Goal: Task Accomplishment & Management: Manage account settings

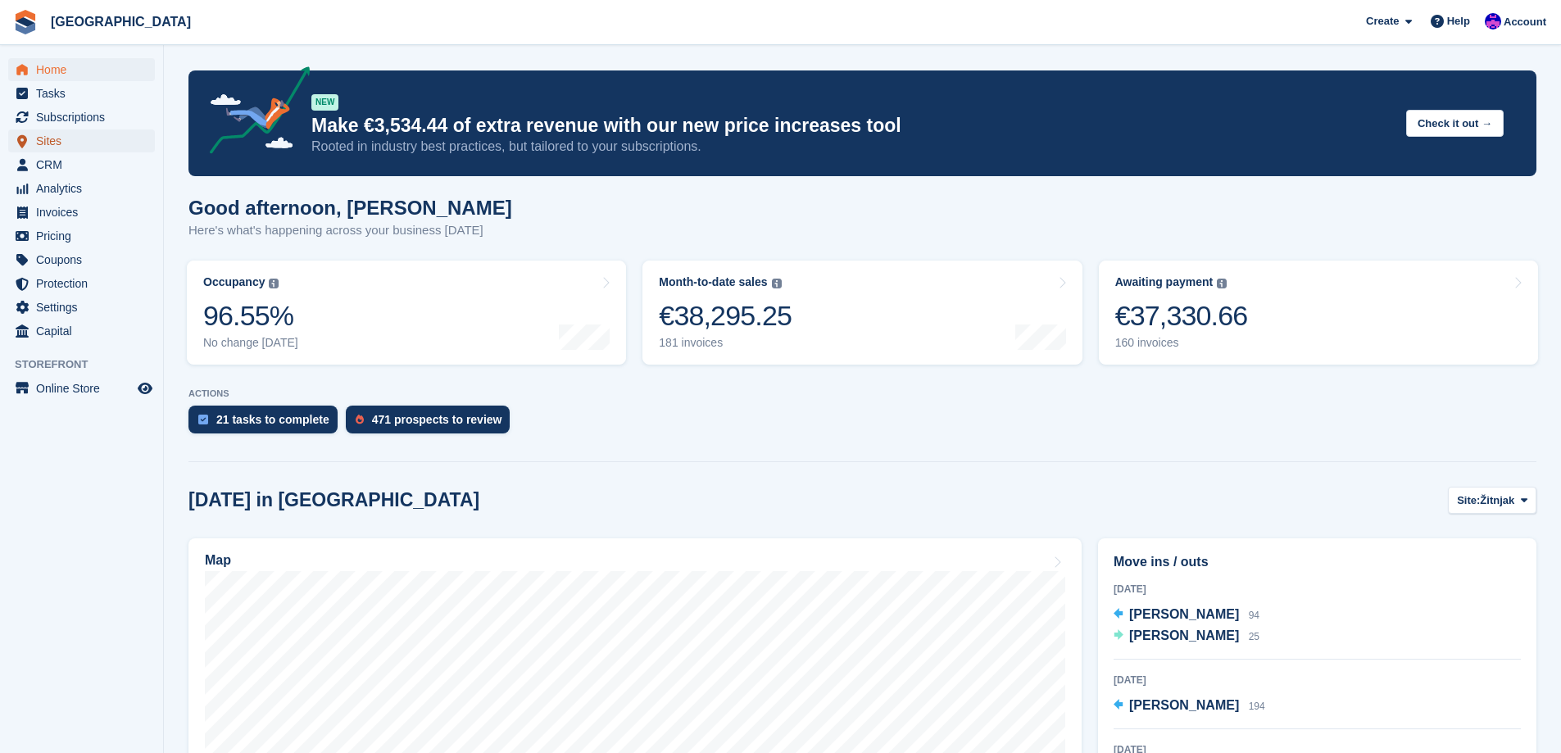
click at [97, 143] on span "Sites" at bounding box center [85, 140] width 98 height 23
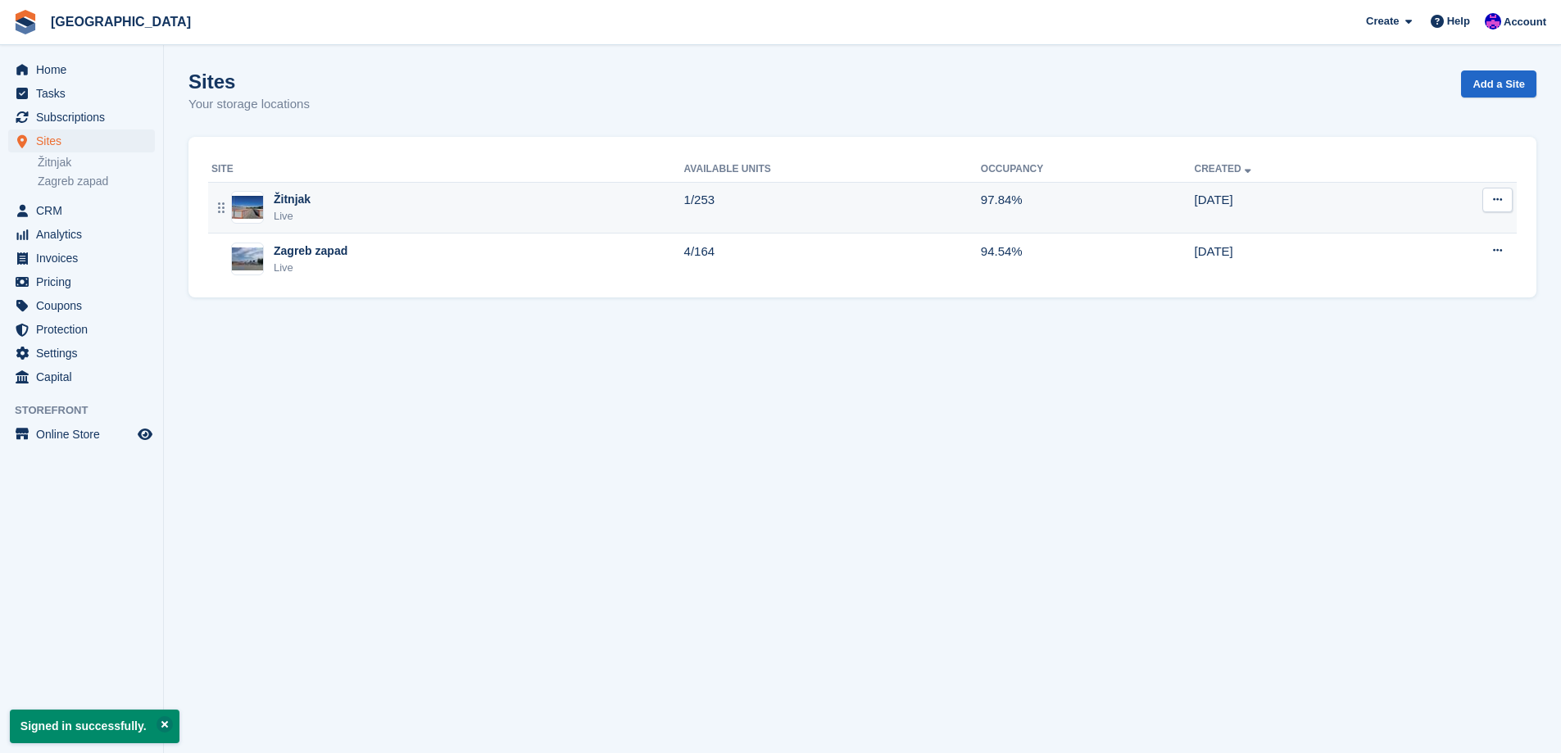
click at [447, 206] on div "Žitnjak Live" at bounding box center [447, 208] width 473 height 34
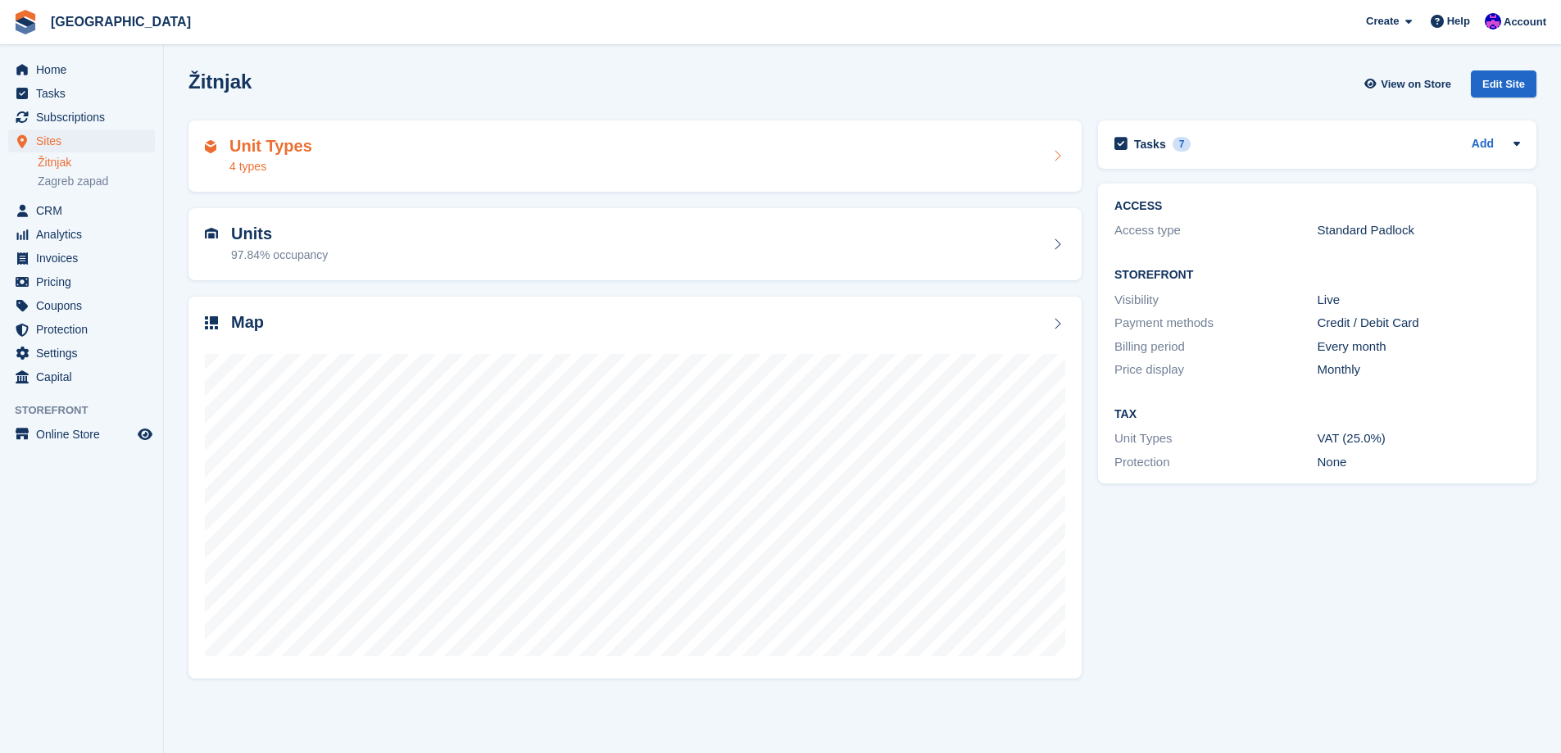
click at [482, 166] on div "Unit Types 4 types" at bounding box center [635, 156] width 860 height 39
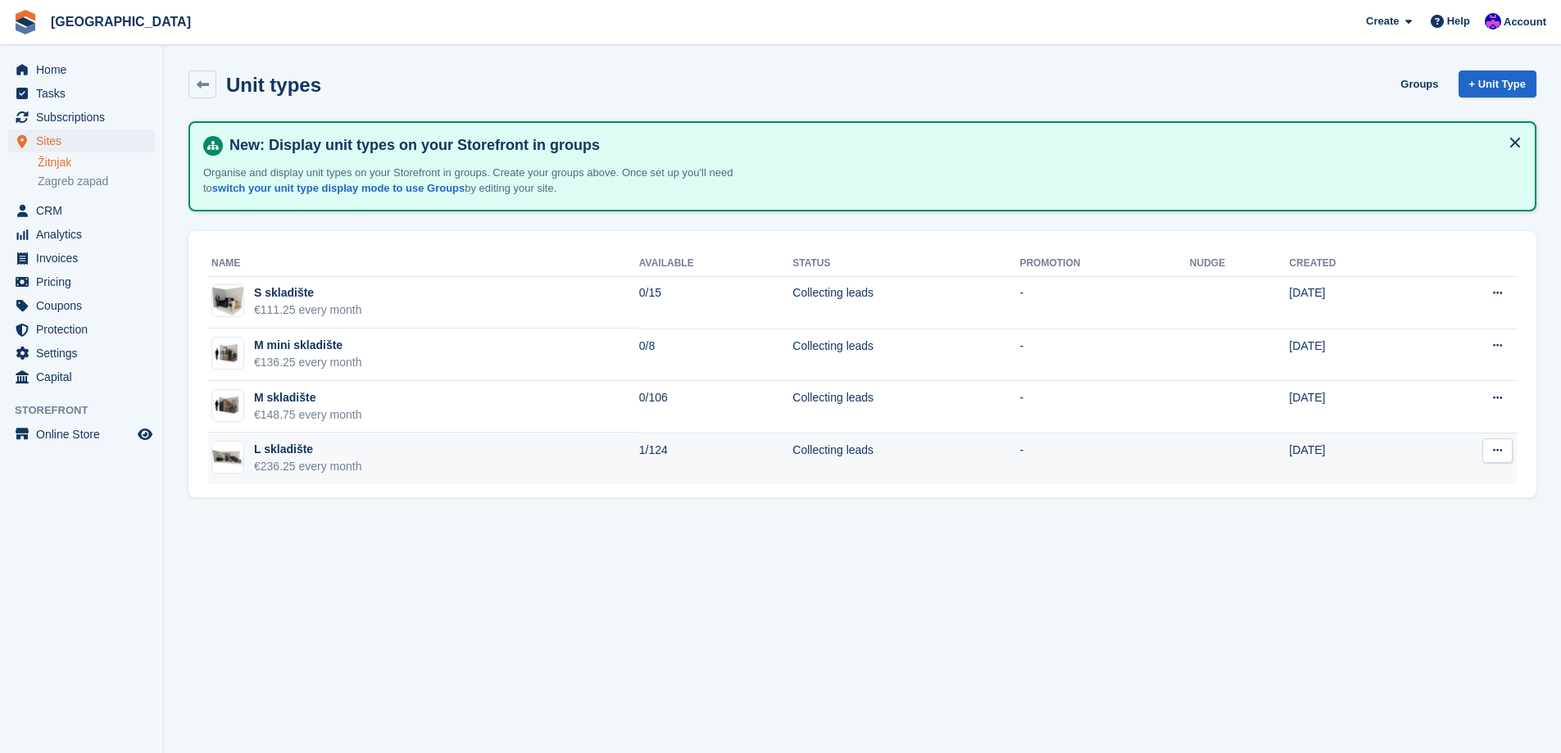
click at [854, 452] on td "Collecting leads" at bounding box center [905, 459] width 227 height 52
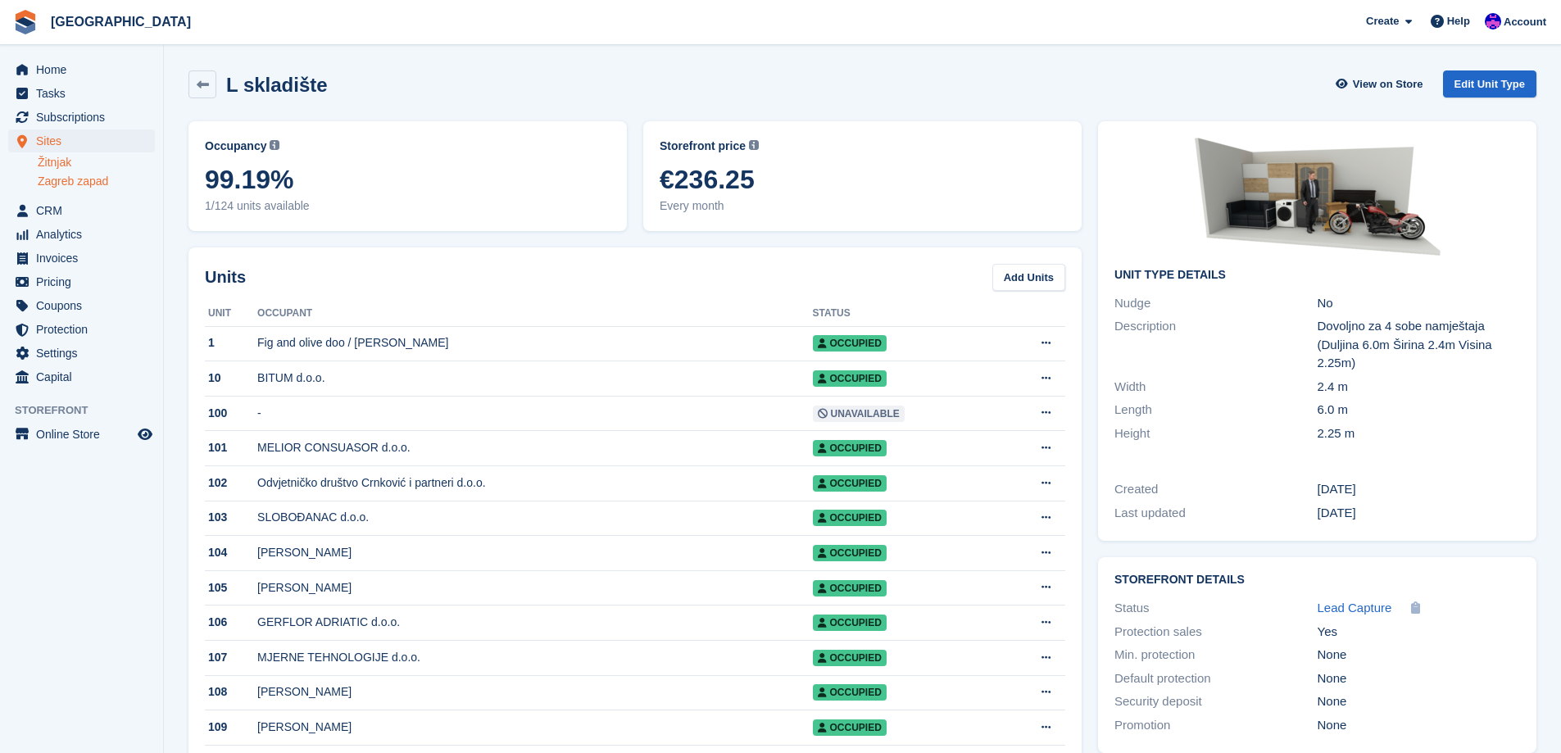
click at [82, 176] on link "Zagreb zapad" at bounding box center [96, 182] width 117 height 16
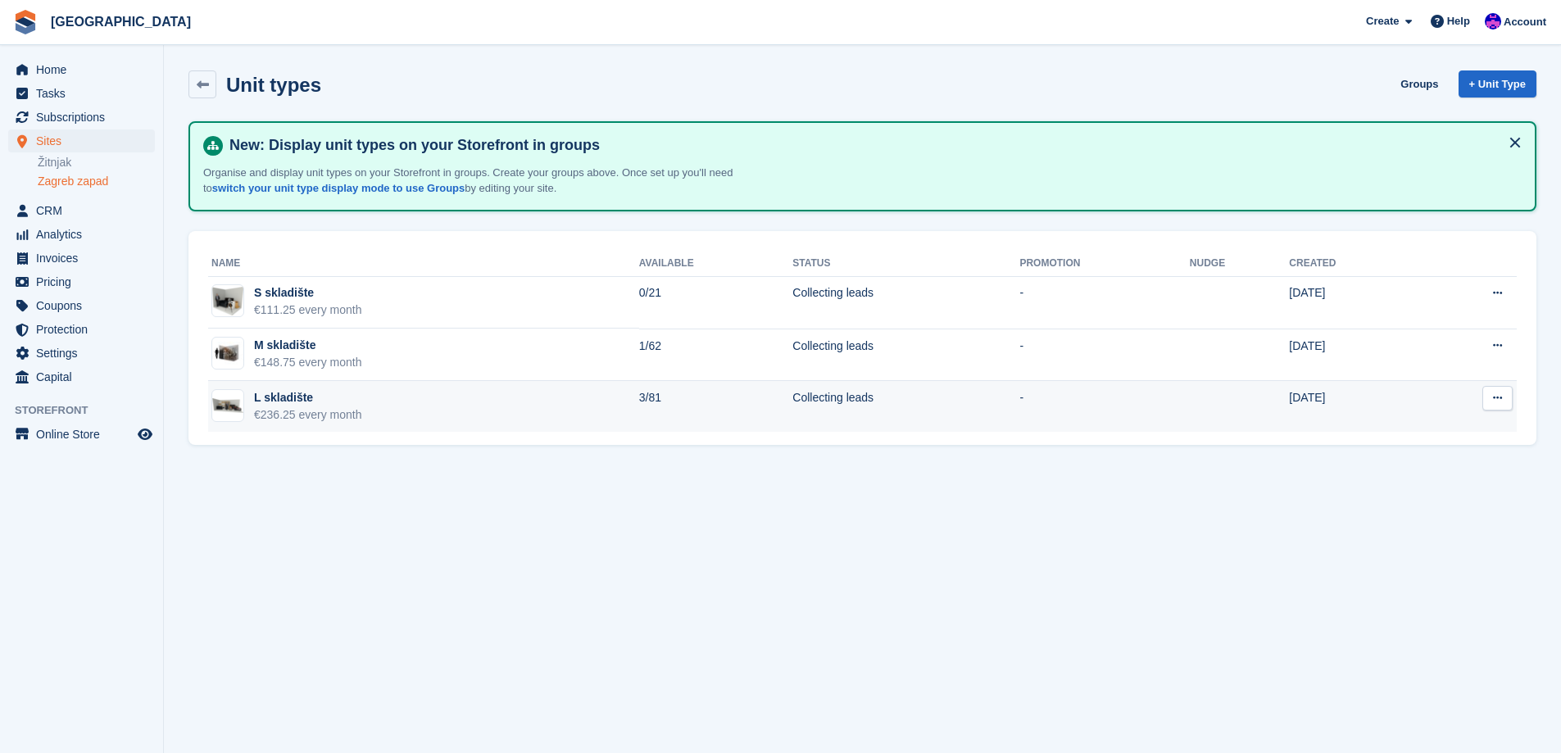
click at [1492, 402] on button at bounding box center [1497, 398] width 30 height 25
click at [1472, 434] on p "Edit unit type" at bounding box center [1433, 429] width 143 height 21
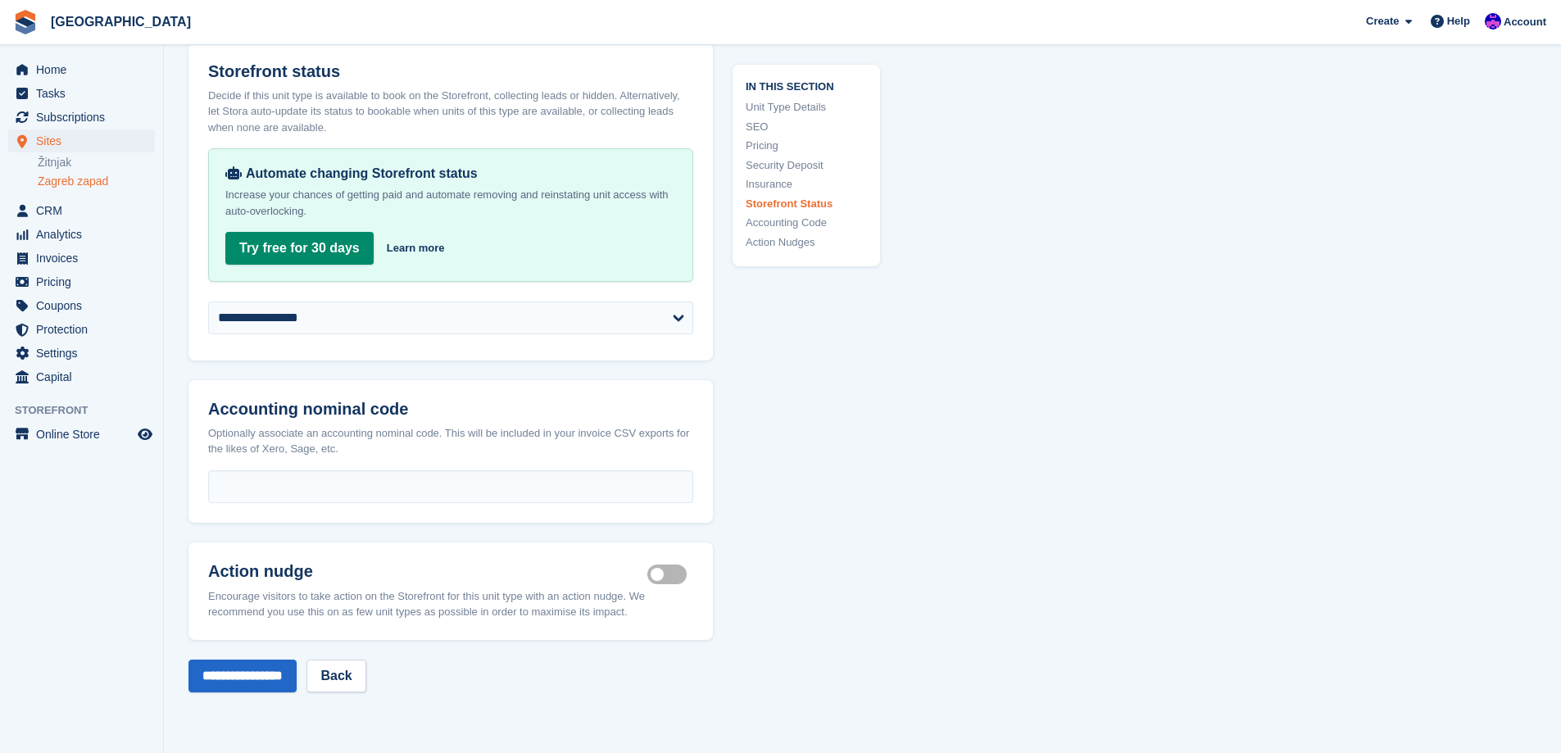
scroll to position [2294, 0]
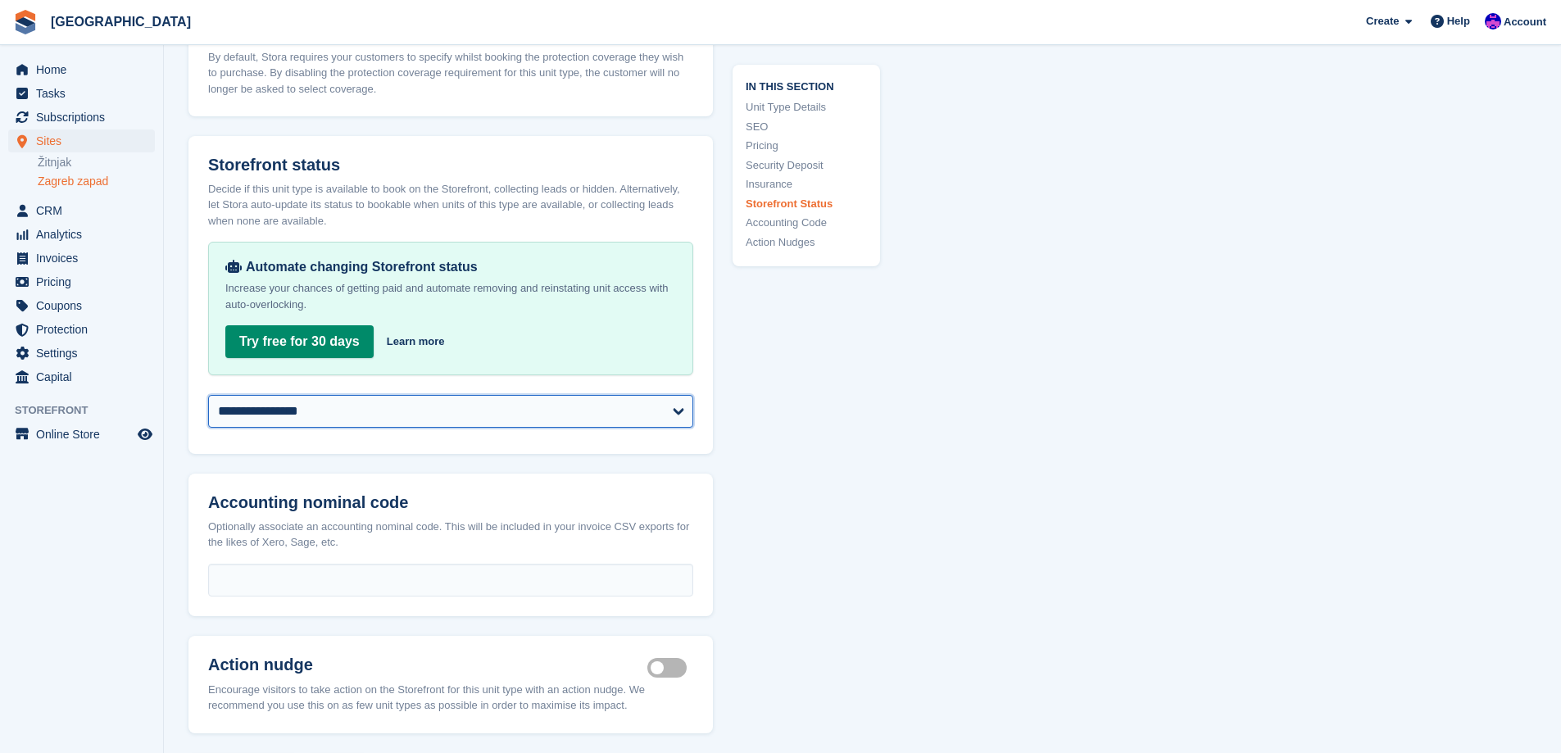
click at [343, 406] on select "**********" at bounding box center [450, 411] width 485 height 33
select select "********"
click at [208, 395] on select "**********" at bounding box center [450, 411] width 485 height 33
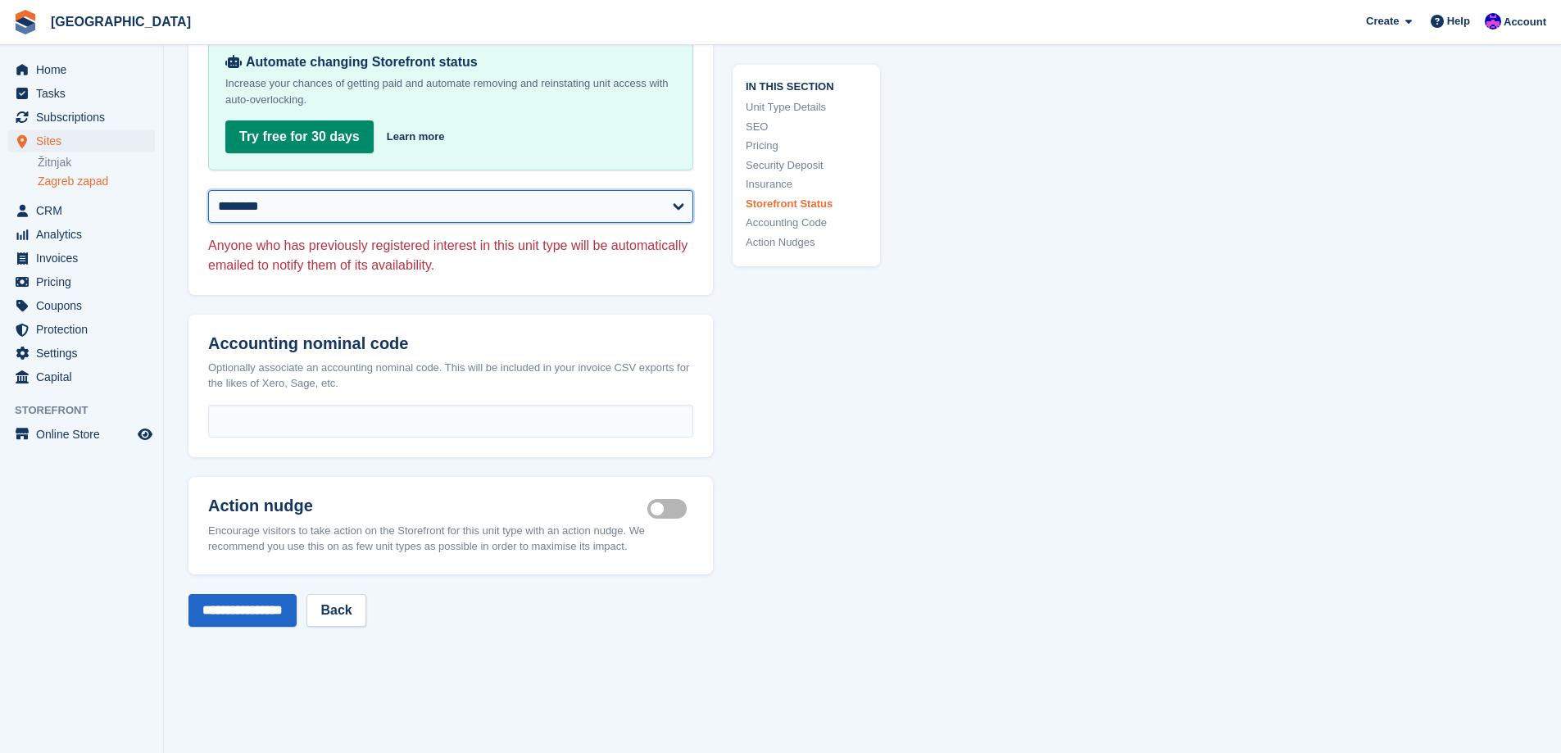
scroll to position [2539, 0]
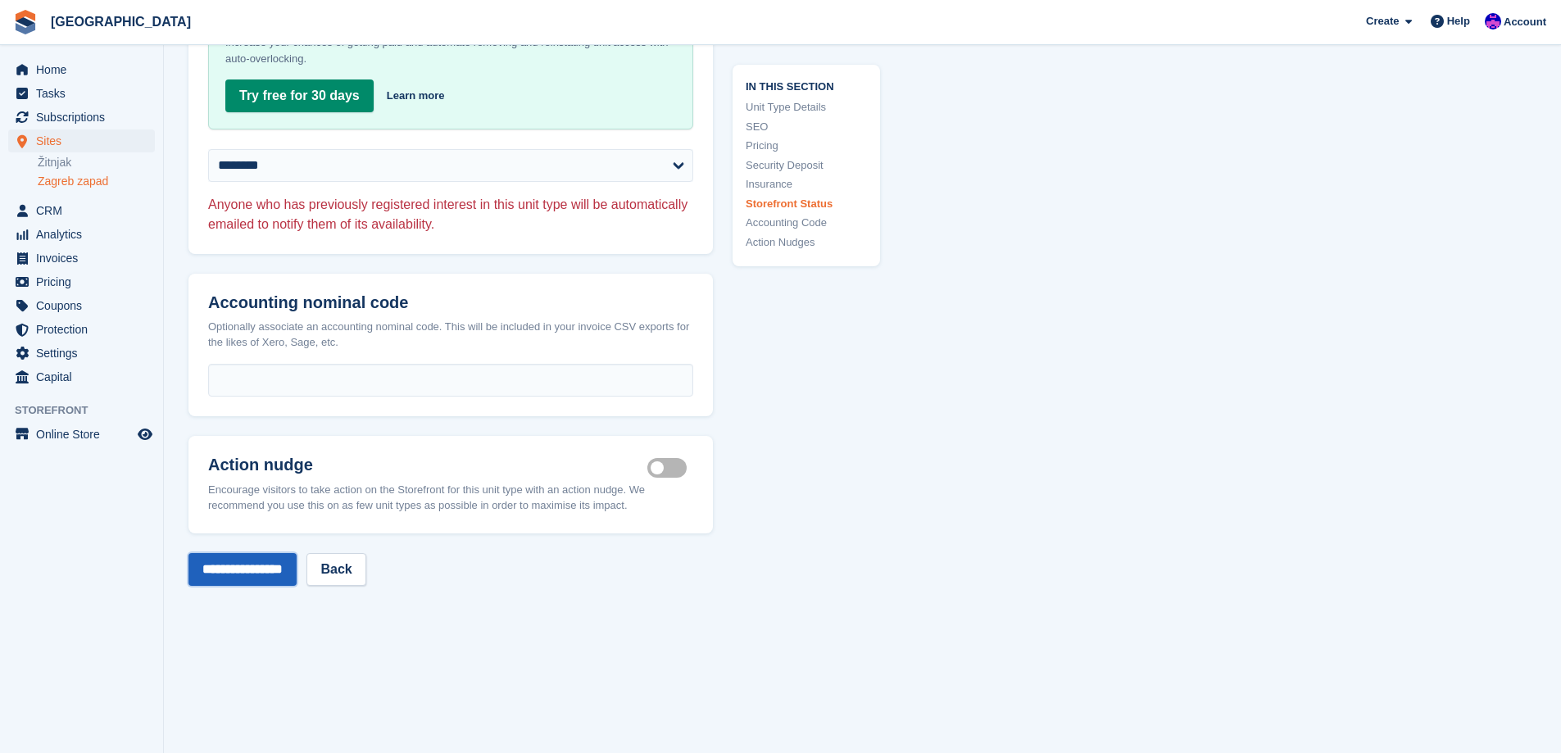
click at [265, 564] on input "**********" at bounding box center [242, 569] width 108 height 33
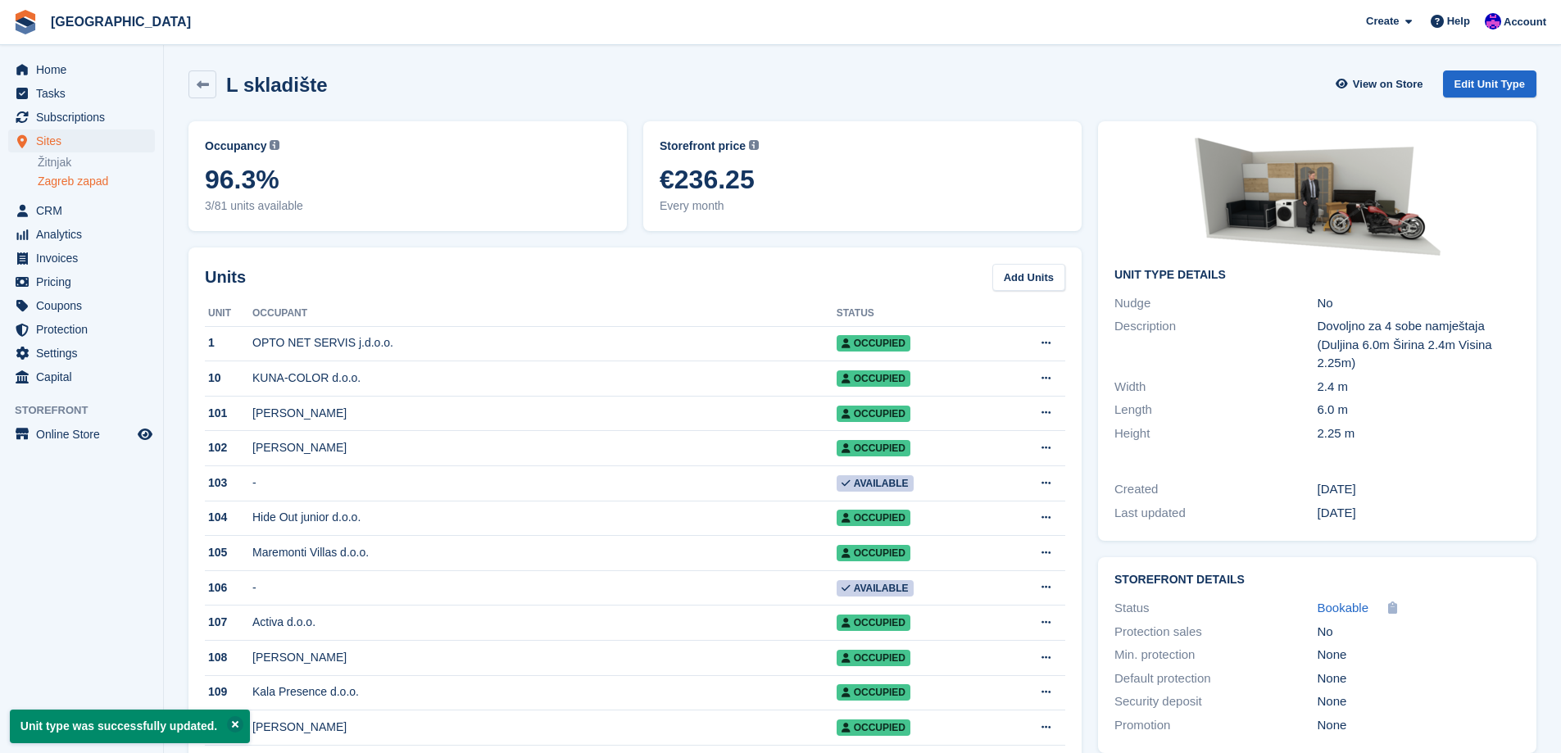
click at [88, 177] on link "Zagreb zapad" at bounding box center [96, 182] width 117 height 16
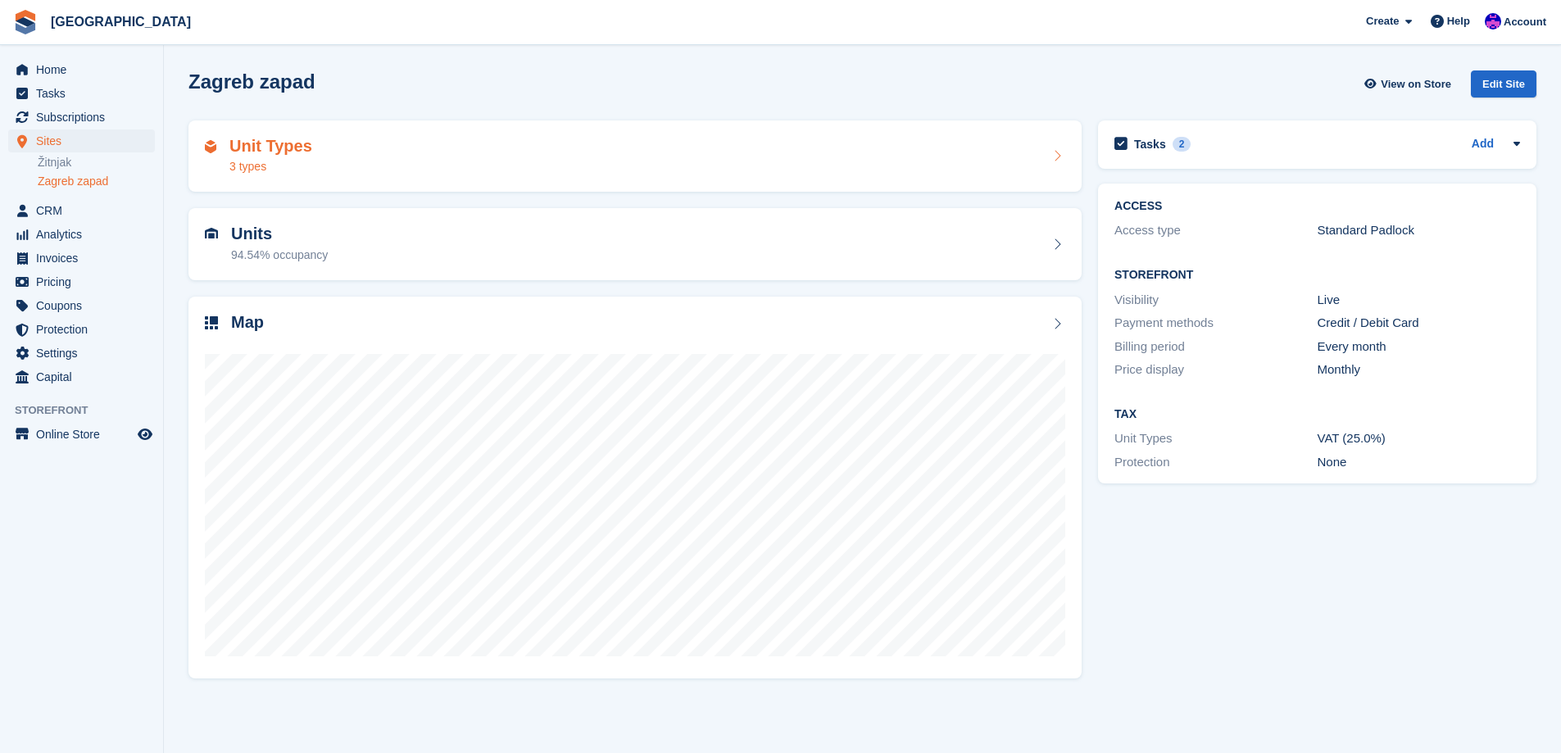
click at [532, 163] on div "Unit Types 3 types" at bounding box center [635, 156] width 860 height 39
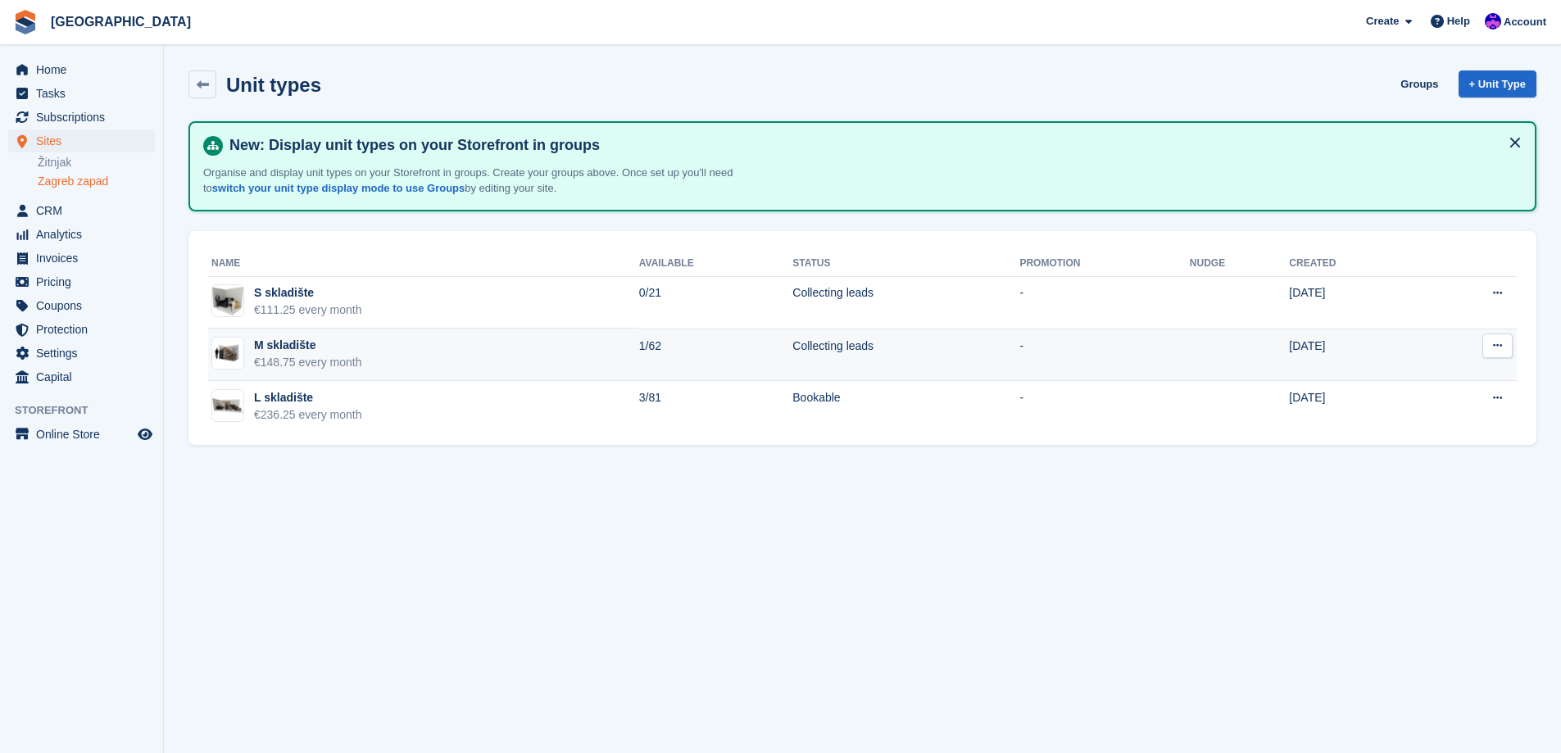
click at [1505, 342] on button at bounding box center [1497, 345] width 30 height 25
click at [1478, 372] on p "Edit unit type" at bounding box center [1433, 377] width 143 height 21
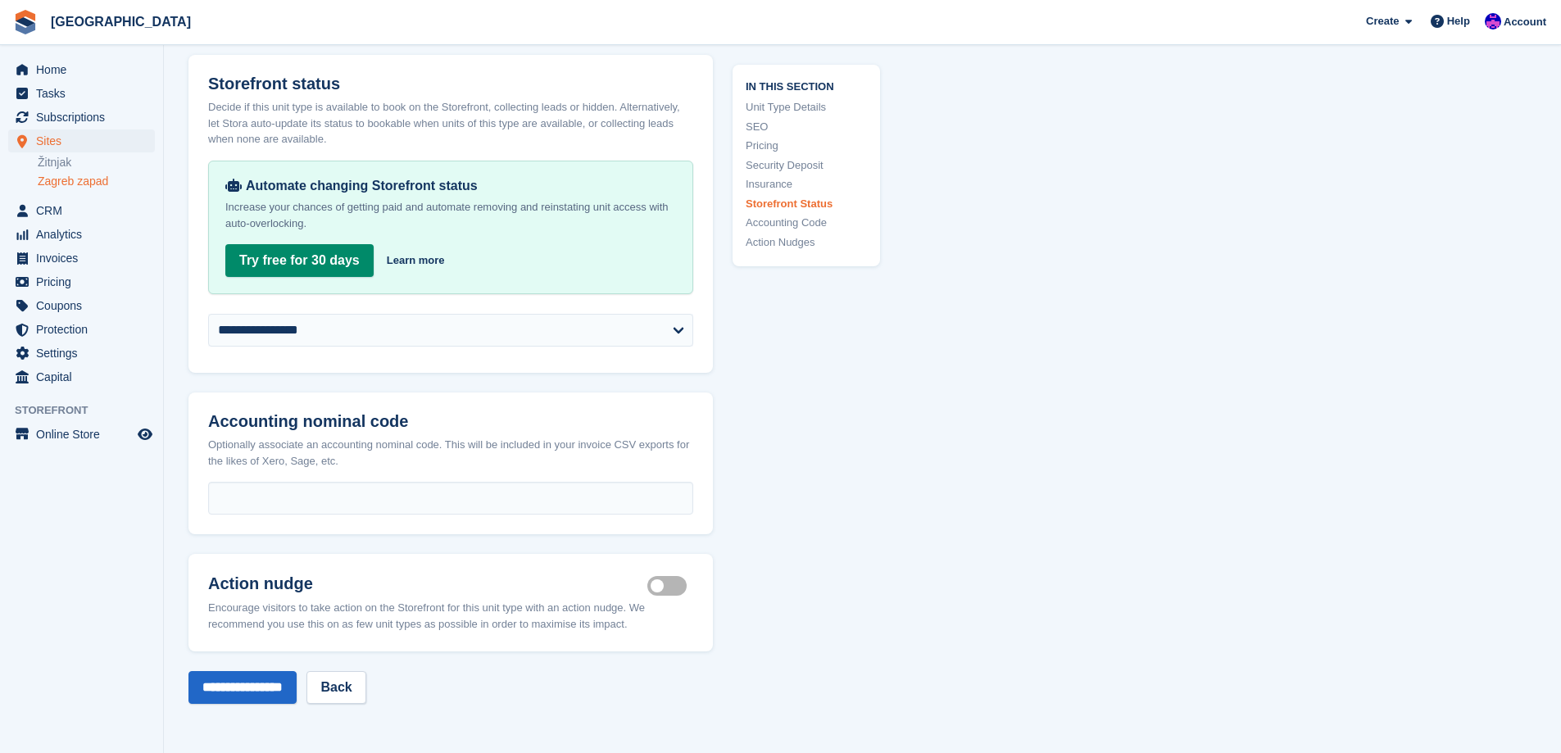
scroll to position [2785, 0]
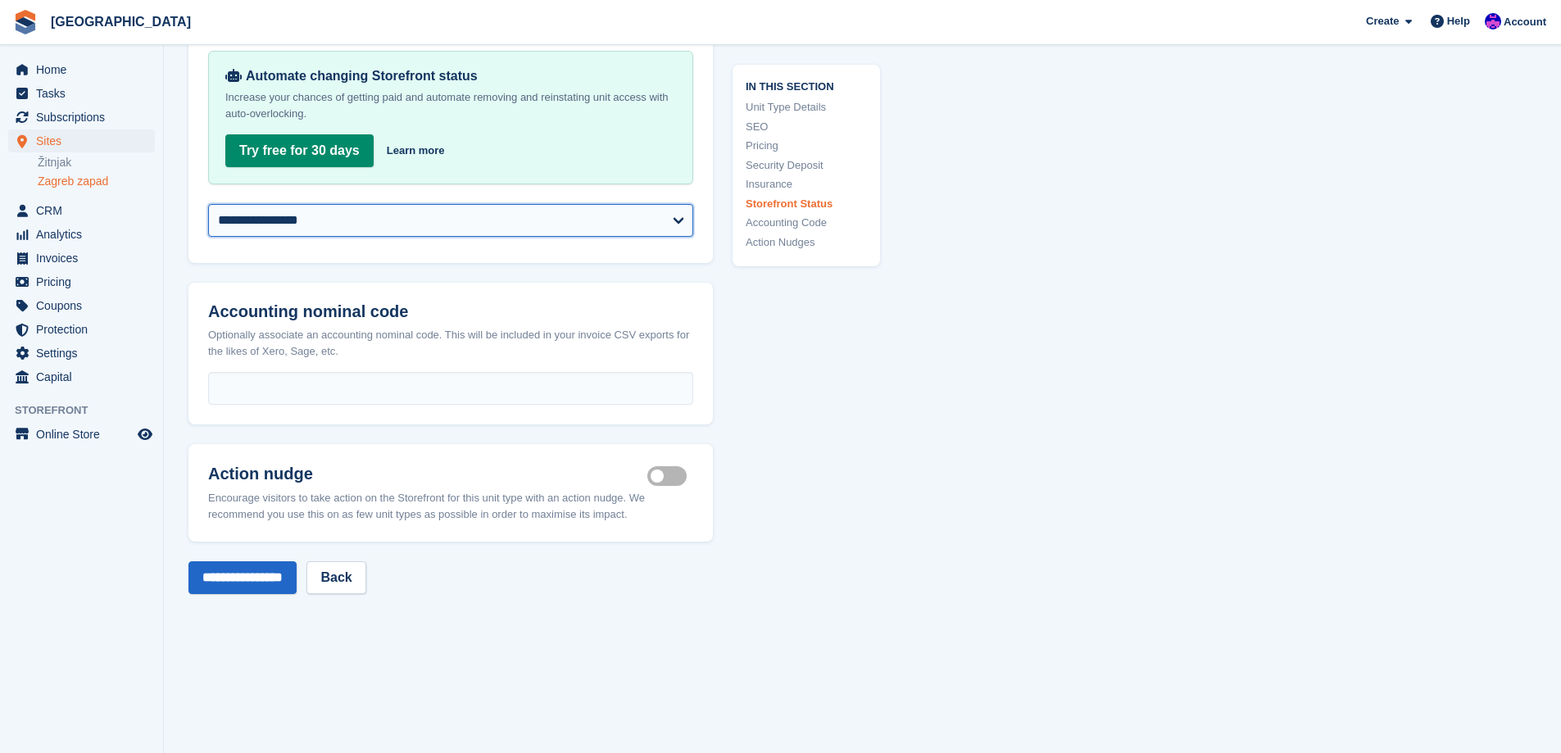
click at [368, 204] on select "**********" at bounding box center [450, 220] width 485 height 33
select select "********"
click at [208, 204] on select "**********" at bounding box center [450, 220] width 485 height 33
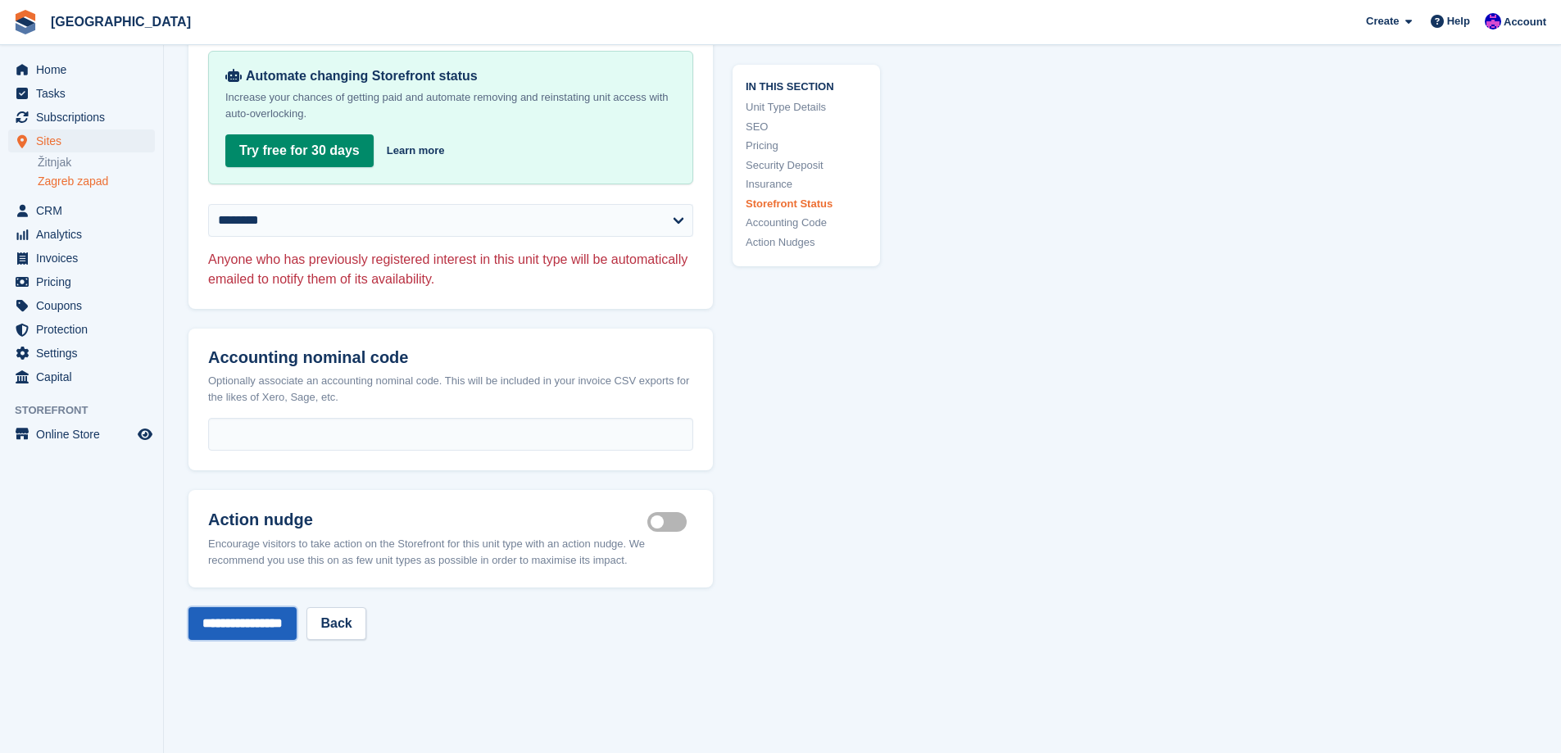
click at [244, 607] on input "**********" at bounding box center [242, 623] width 108 height 33
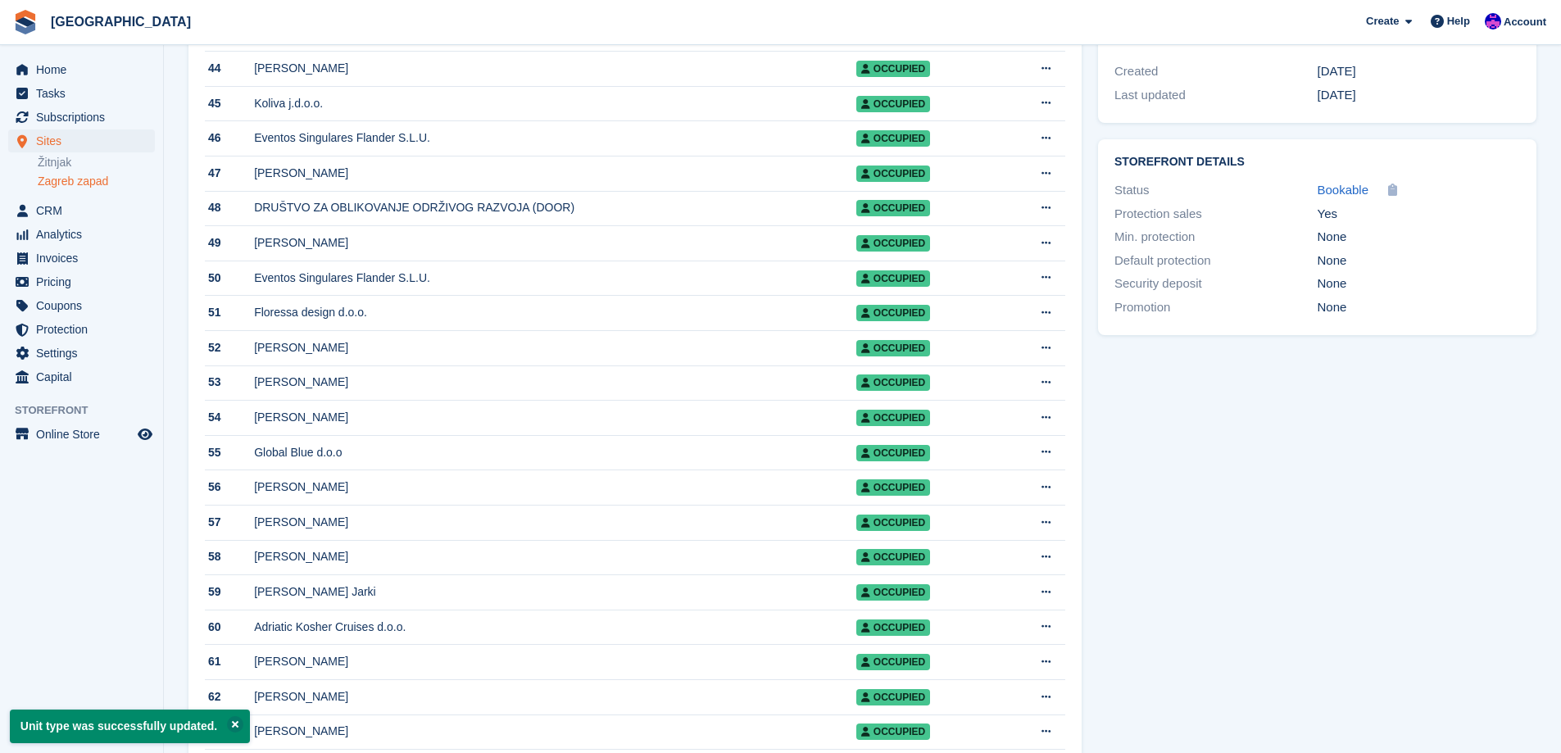
click at [64, 161] on link "Žitnjak" at bounding box center [96, 163] width 117 height 16
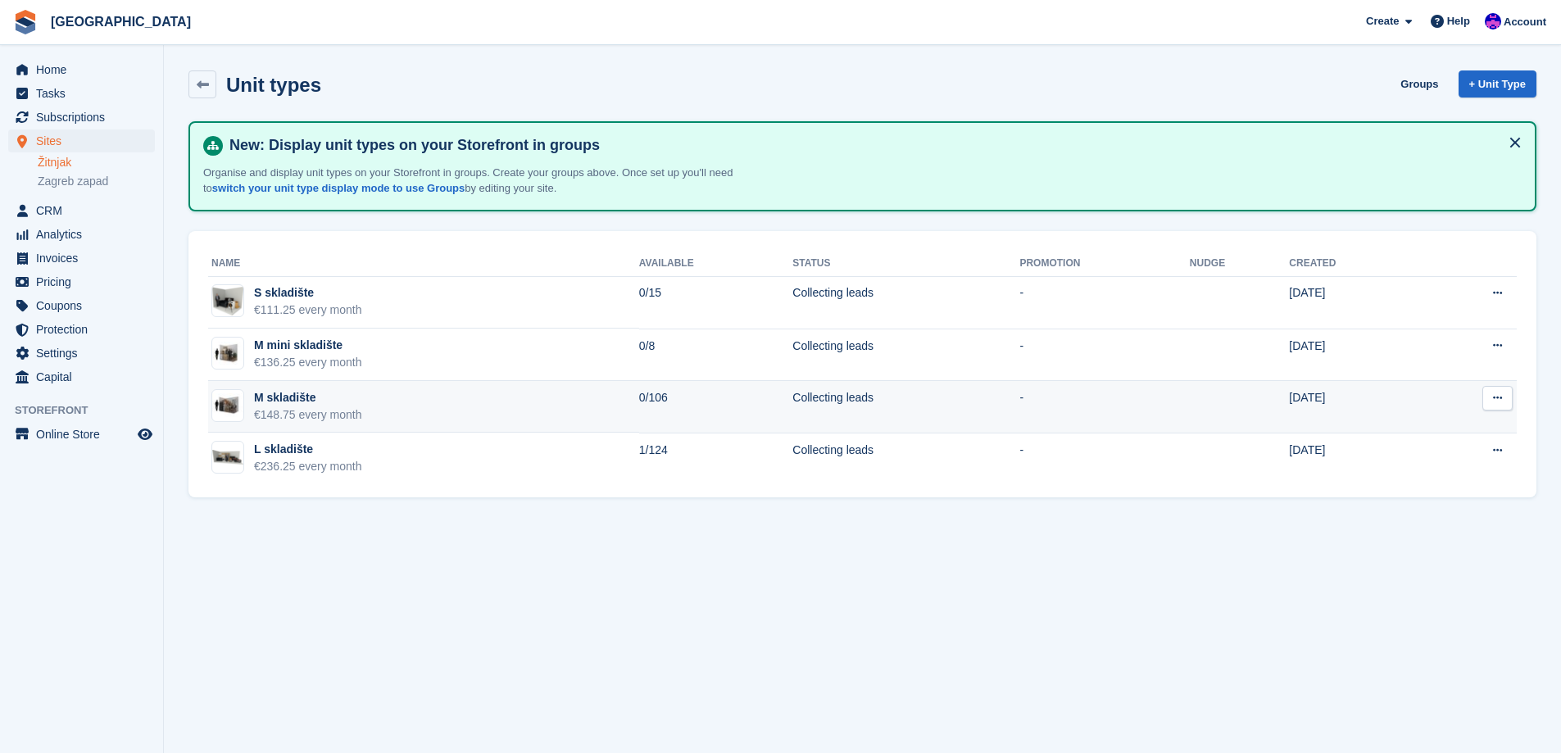
click at [1029, 400] on td "-" at bounding box center [1104, 407] width 170 height 52
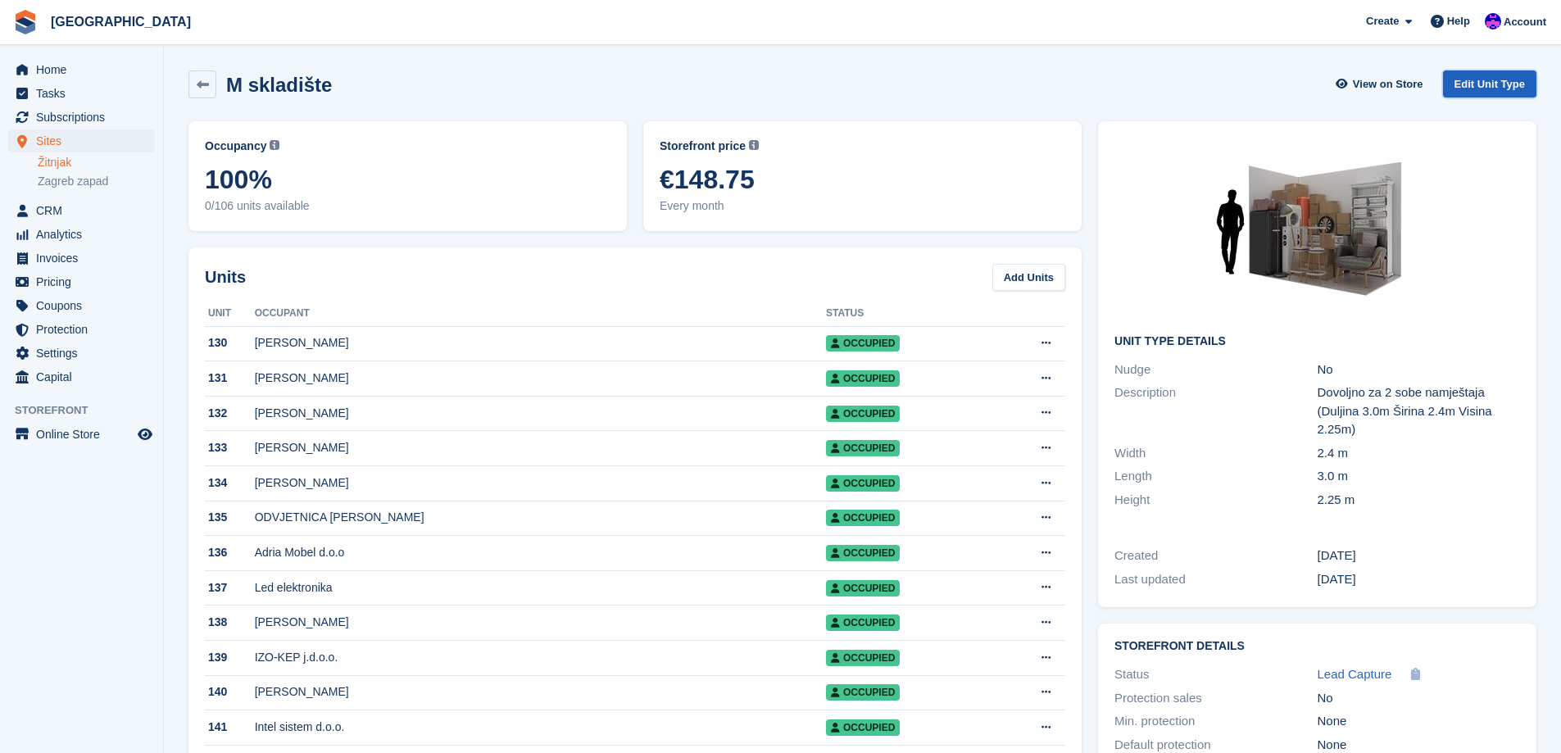
click at [1488, 84] on link "Edit Unit Type" at bounding box center [1489, 83] width 93 height 27
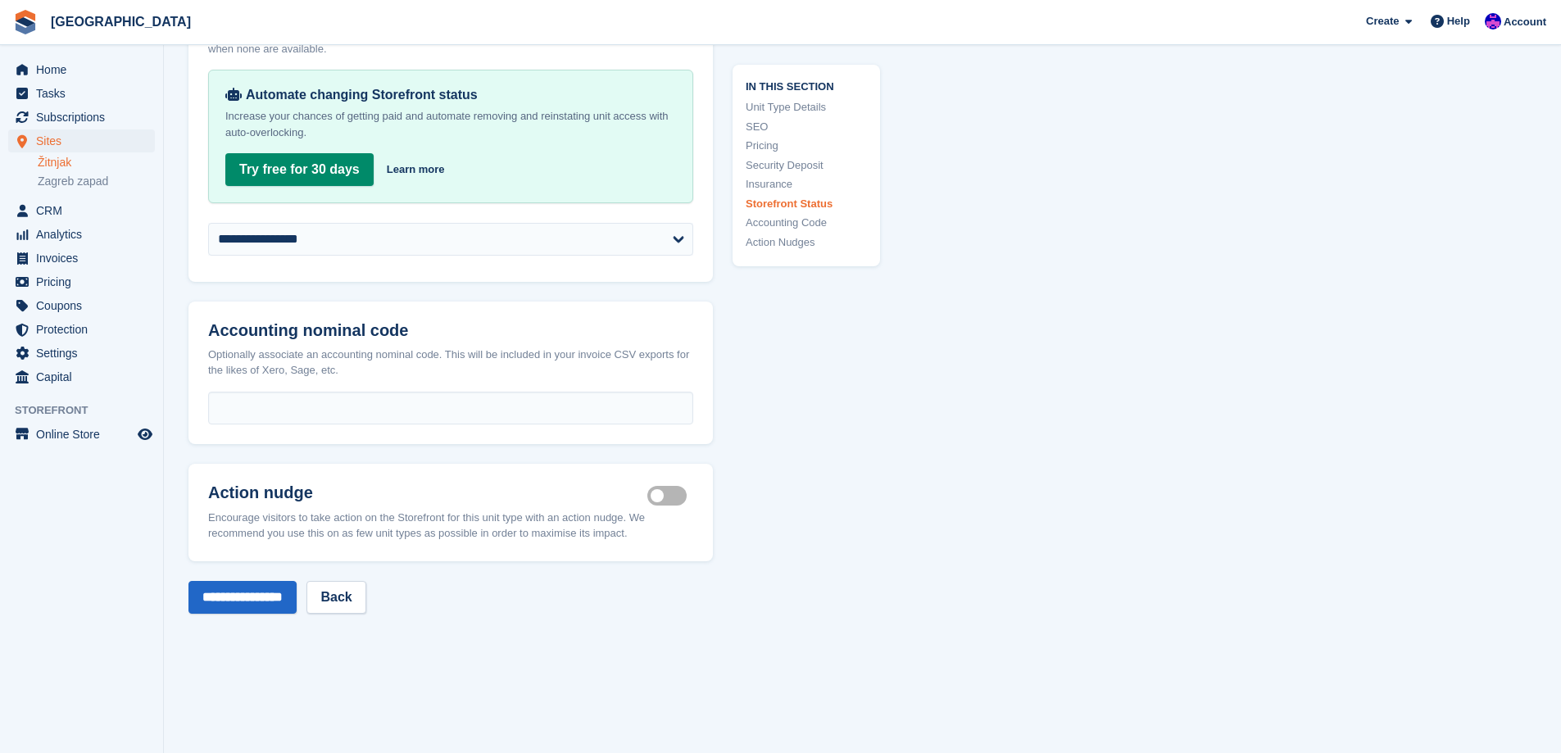
scroll to position [2621, 0]
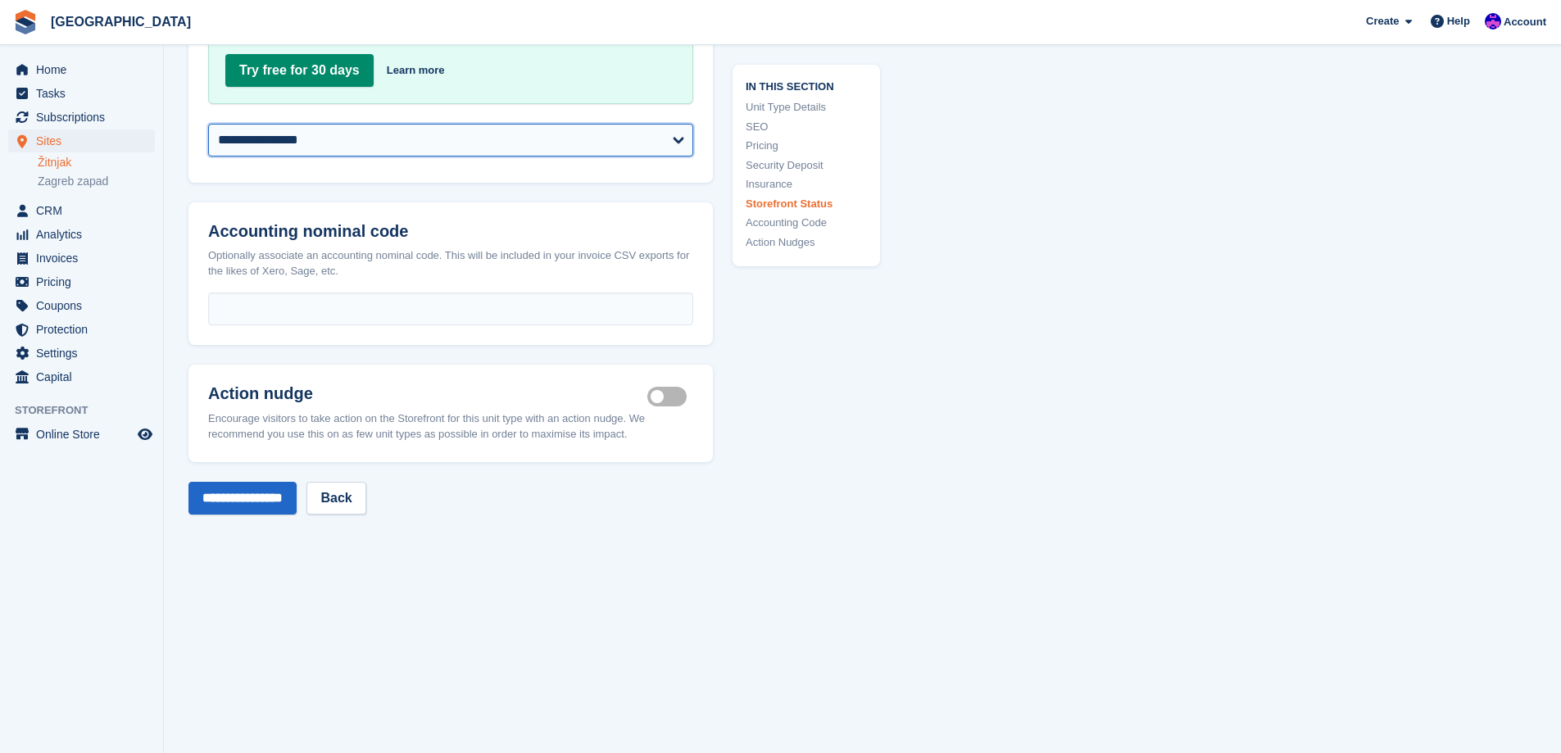
click at [315, 136] on select "**********" at bounding box center [450, 140] width 485 height 33
click at [208, 124] on select "**********" at bounding box center [450, 140] width 485 height 33
click at [313, 125] on select "**********" at bounding box center [450, 140] width 485 height 33
select select "********"
click at [208, 124] on select "**********" at bounding box center [450, 140] width 485 height 33
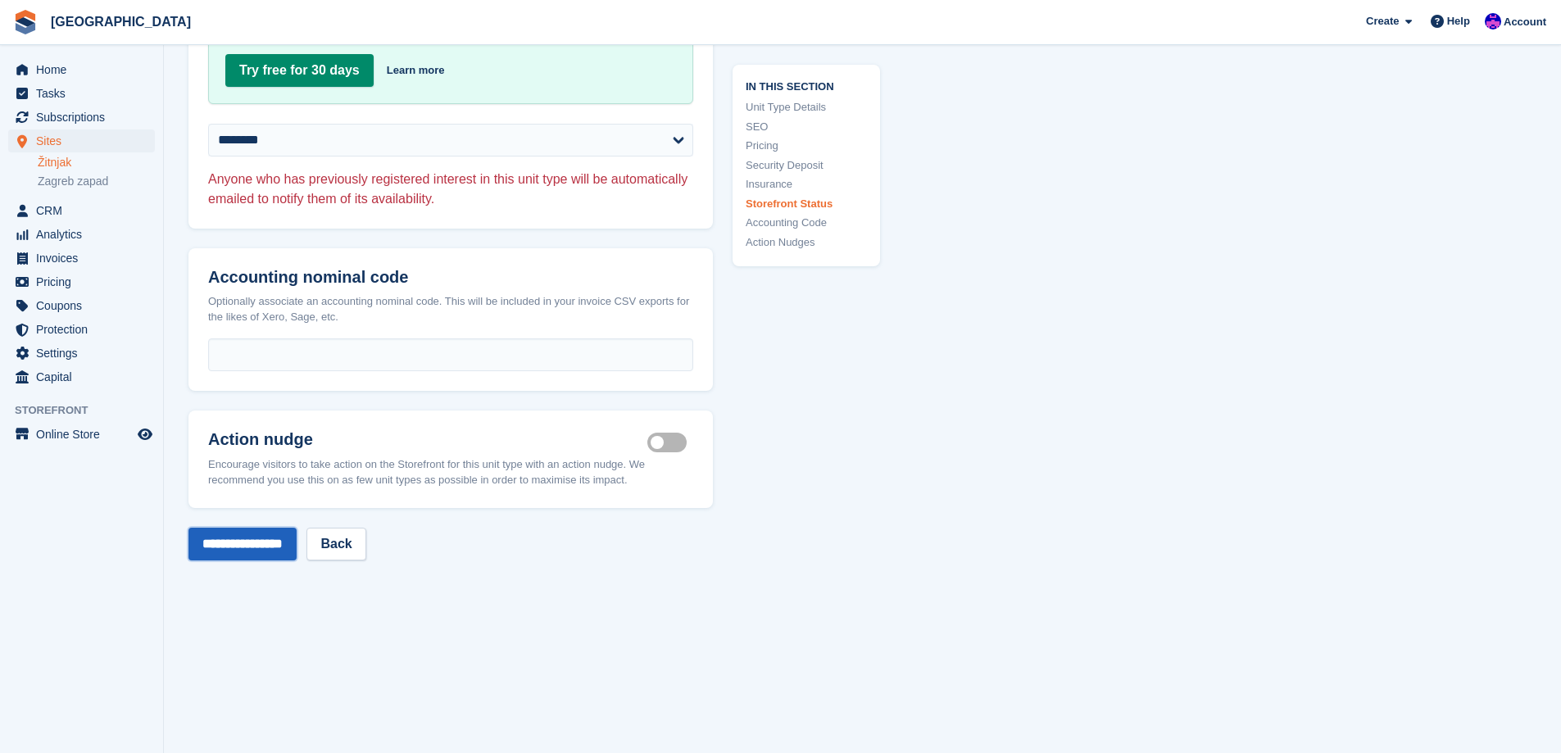
click at [249, 528] on input "**********" at bounding box center [242, 544] width 108 height 33
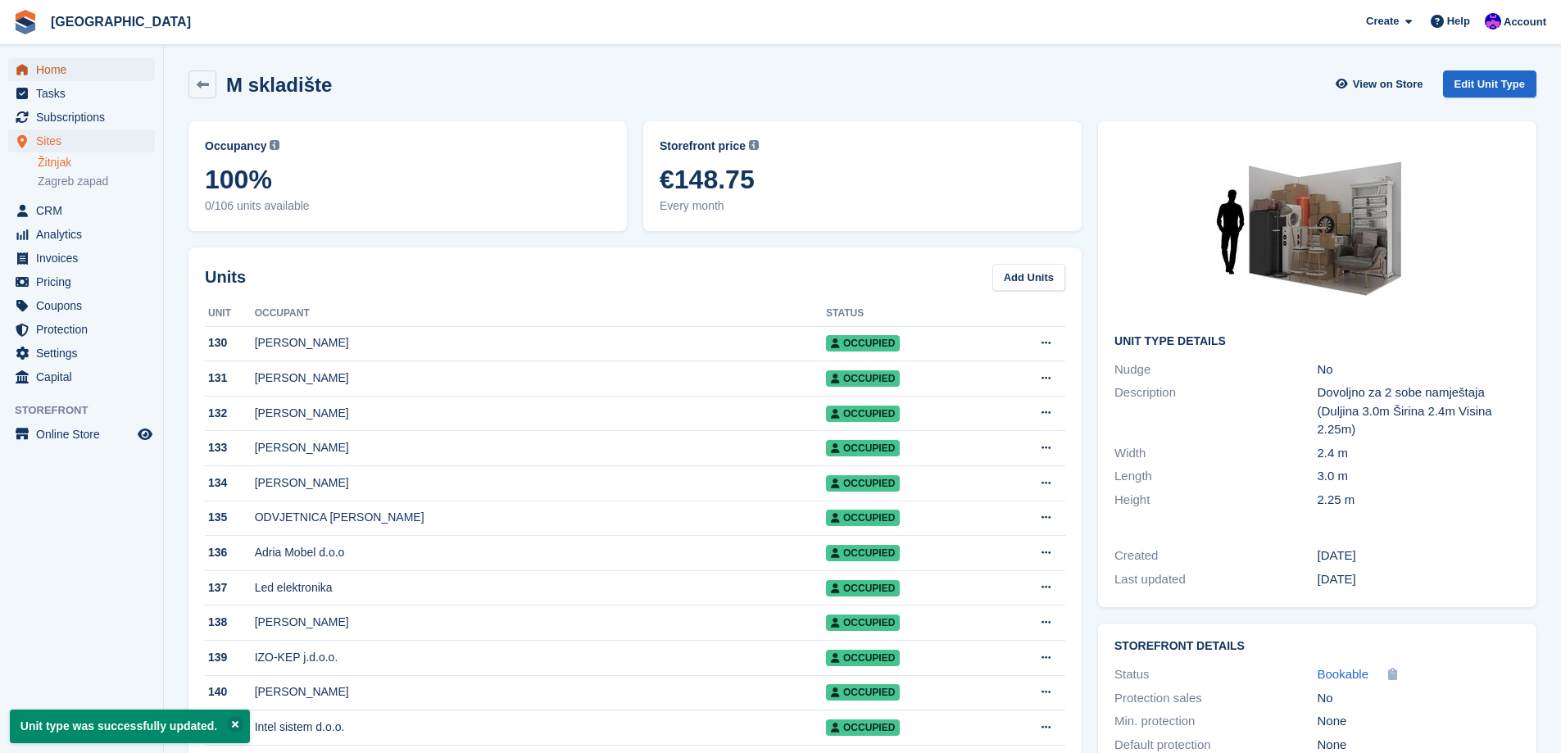
click at [48, 68] on span "Home" at bounding box center [85, 69] width 98 height 23
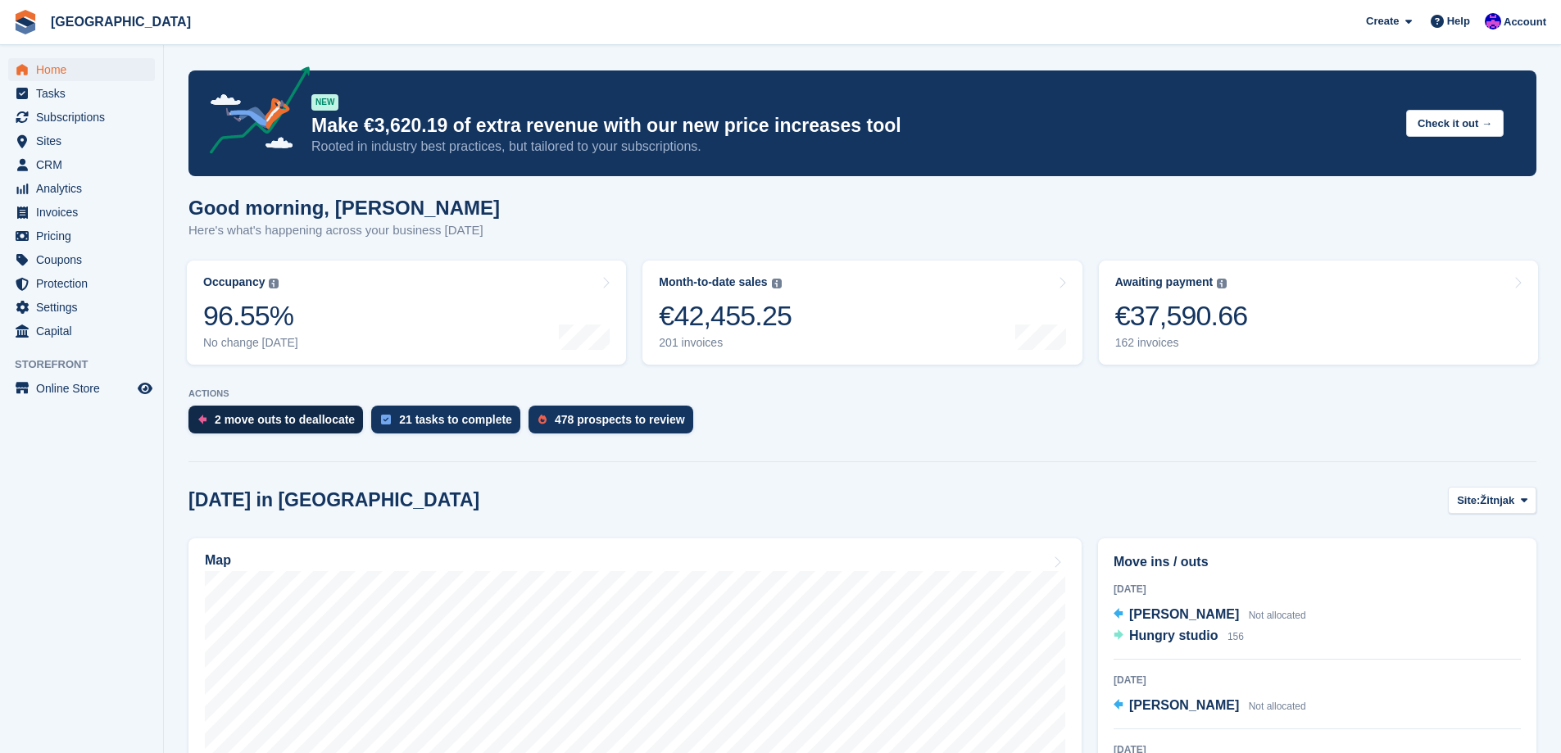
scroll to position [164, 0]
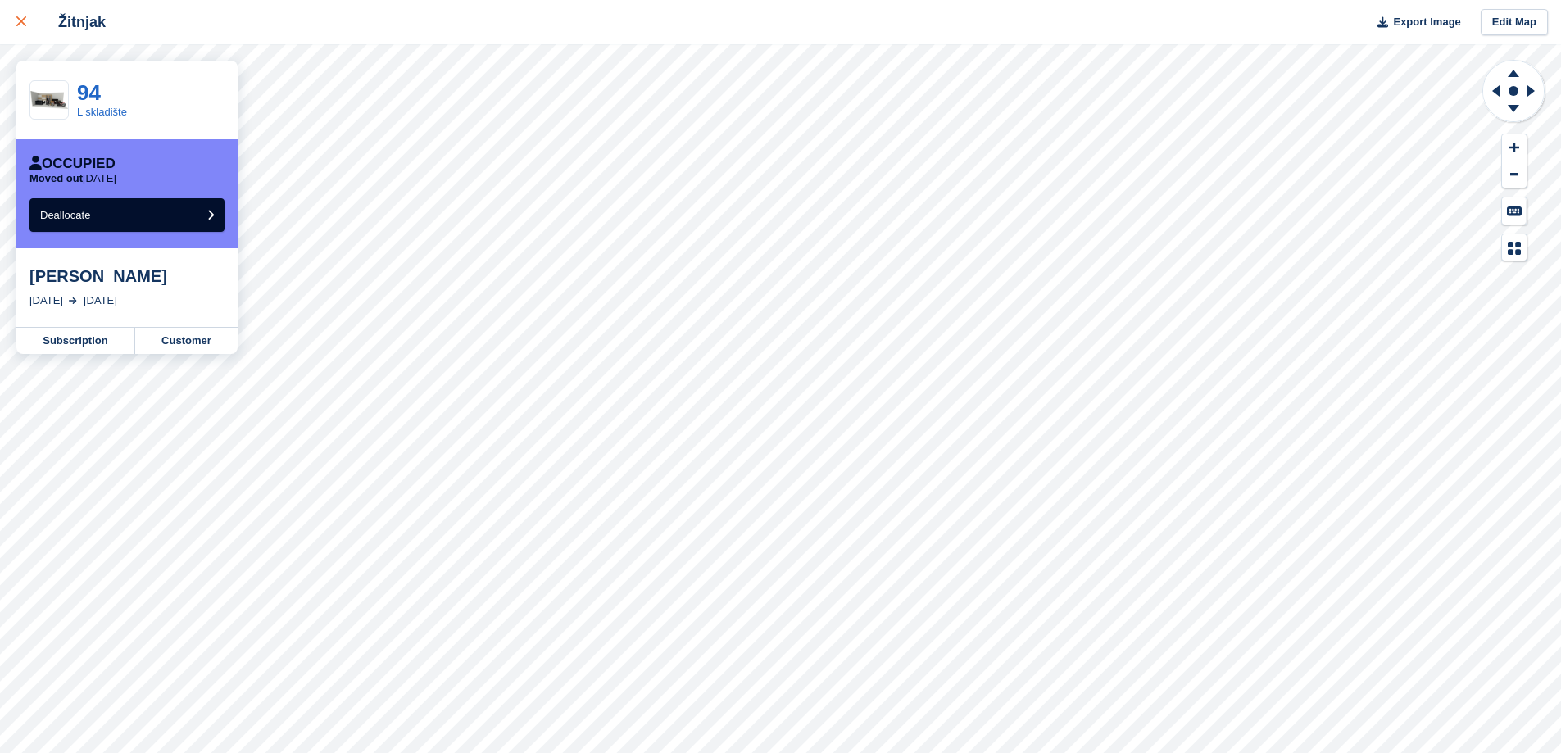
click at [25, 14] on div at bounding box center [29, 22] width 27 height 20
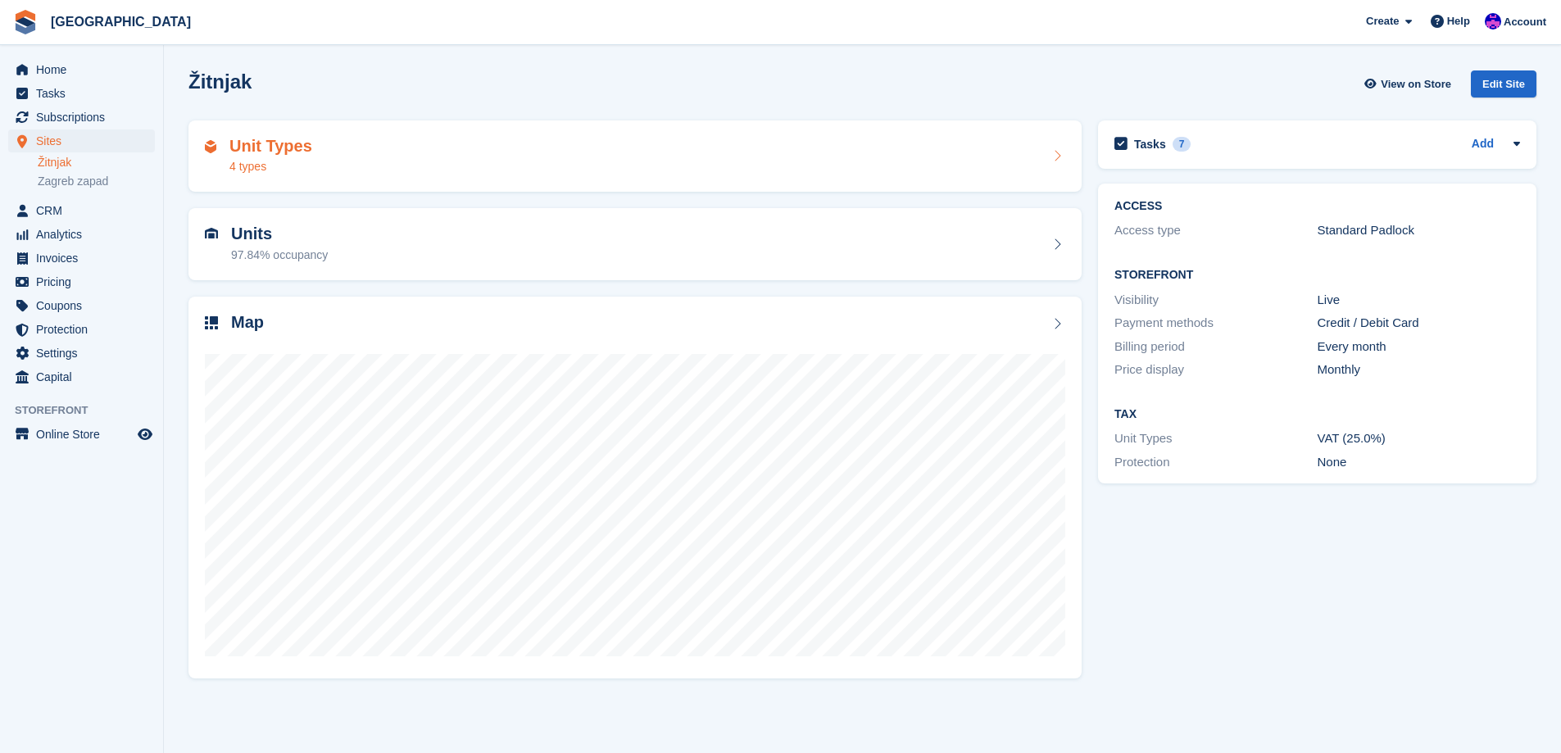
click at [296, 164] on div "4 types" at bounding box center [270, 166] width 83 height 17
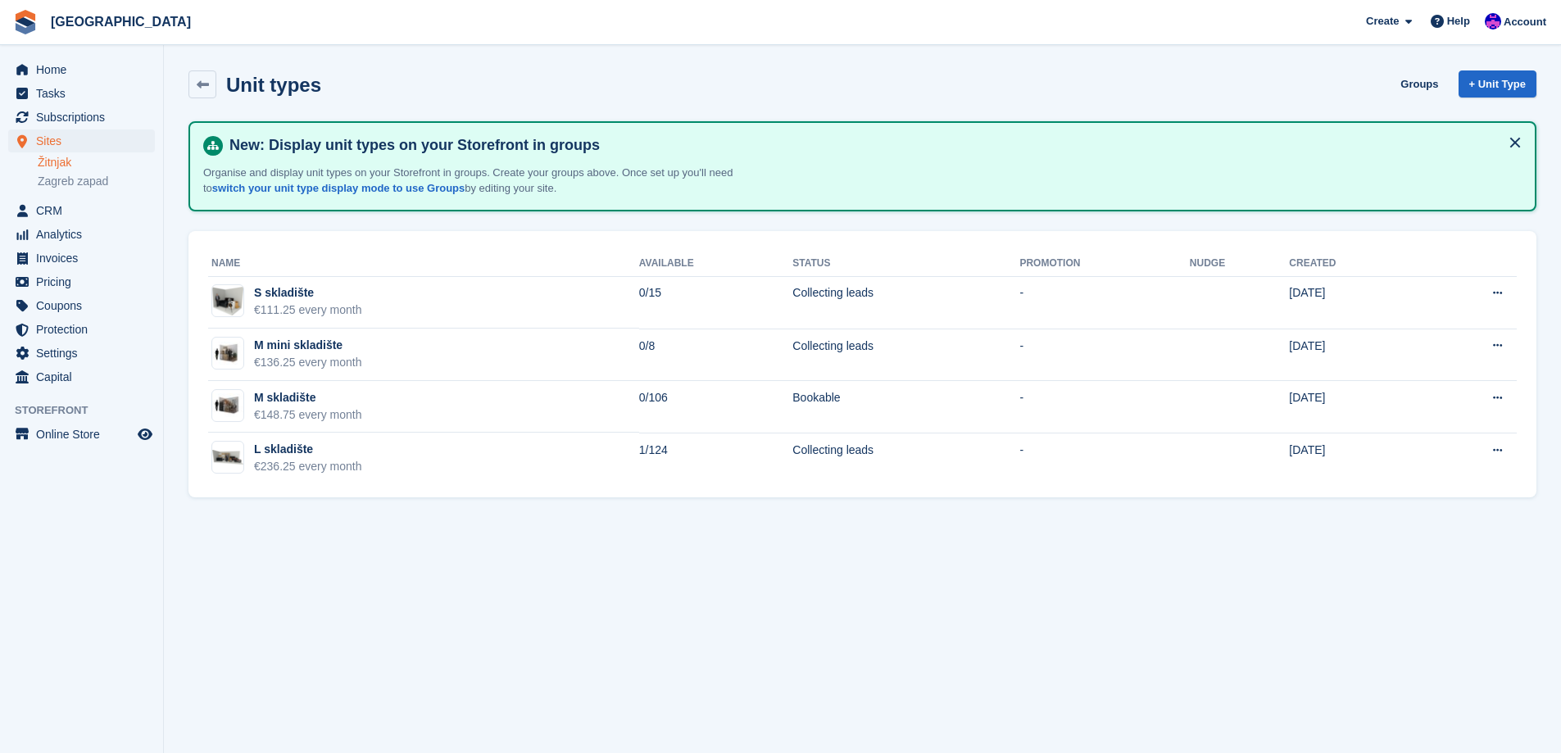
click at [60, 162] on link "Žitnjak" at bounding box center [96, 163] width 117 height 16
click at [93, 164] on link "Žitnjak" at bounding box center [96, 163] width 117 height 16
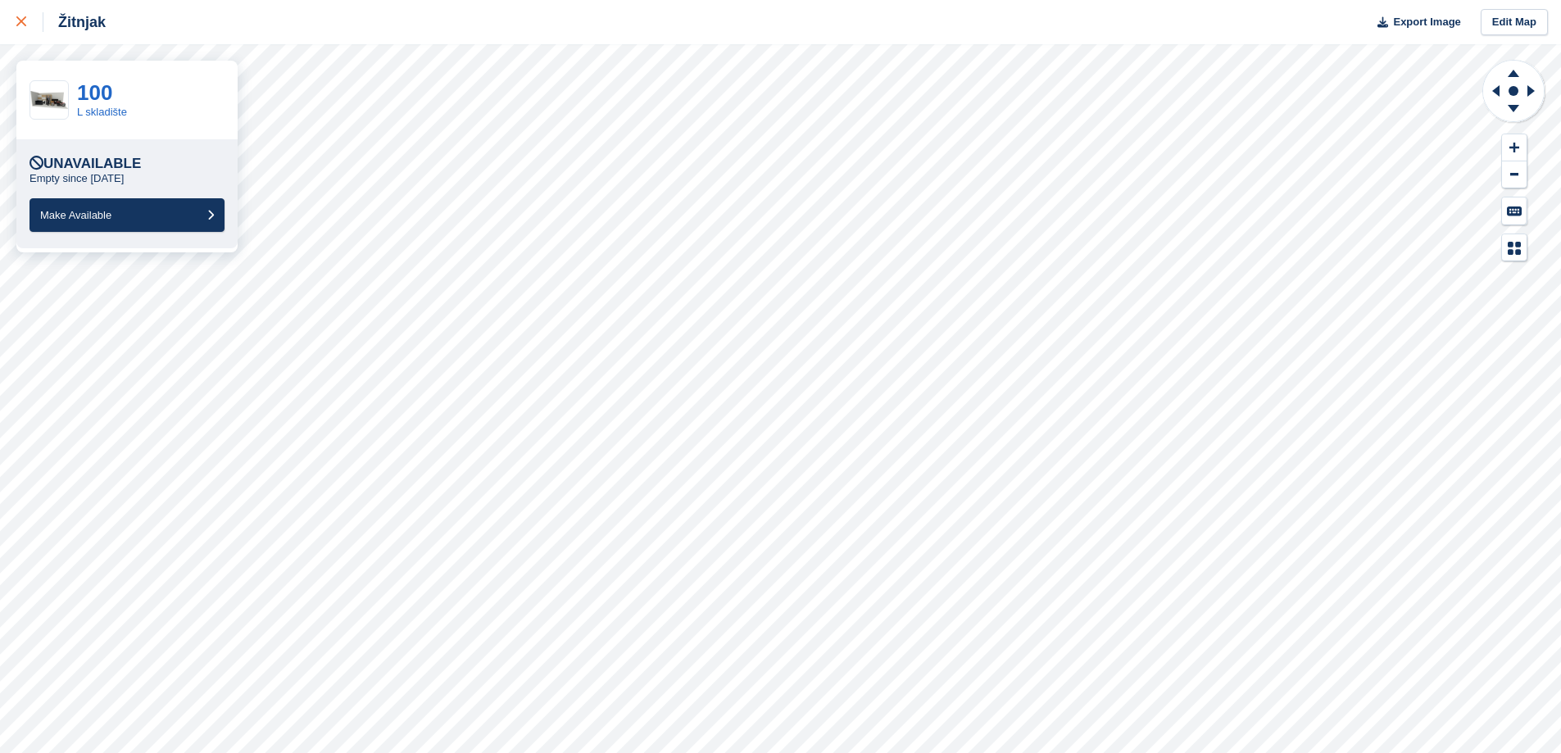
click at [21, 19] on icon at bounding box center [21, 21] width 10 height 10
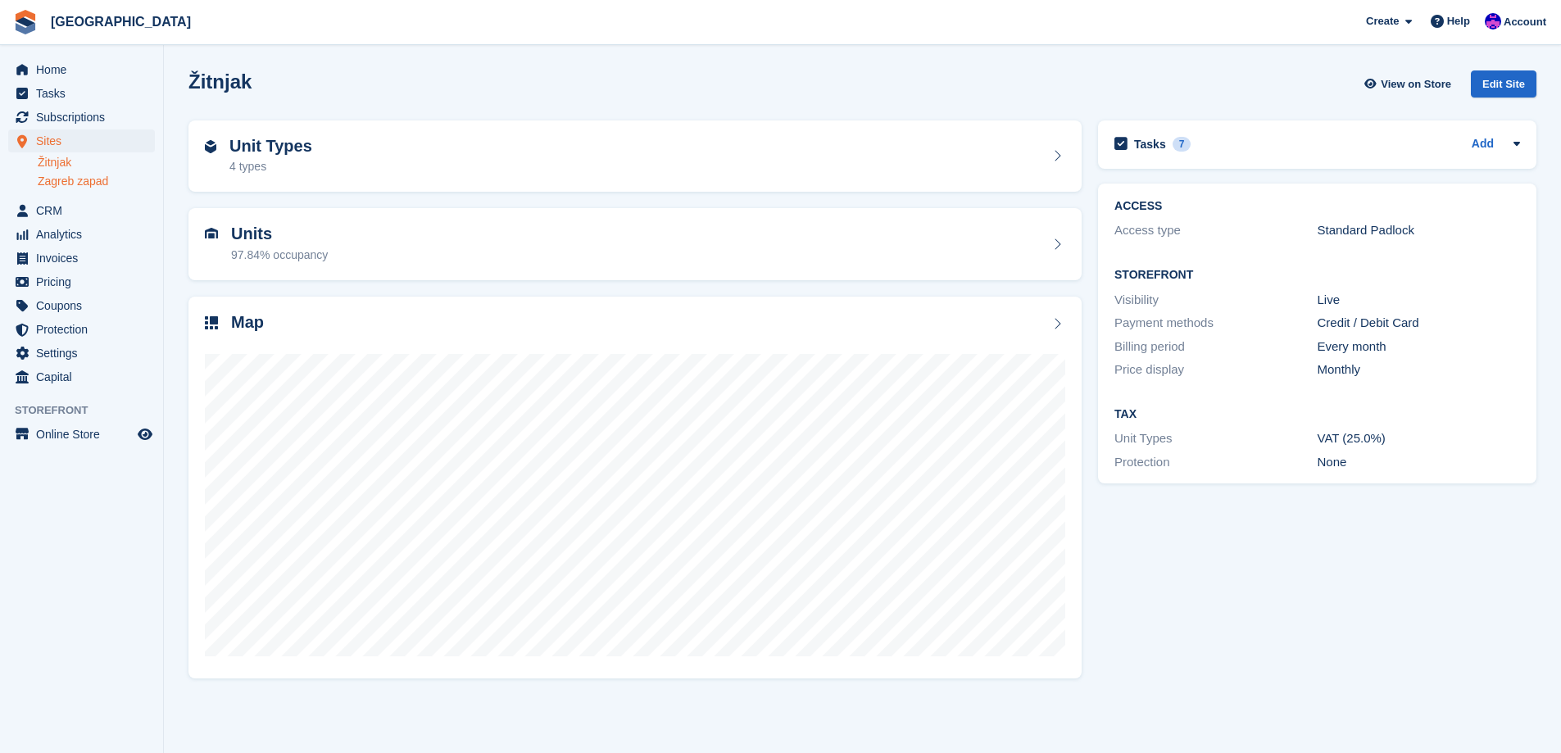
click at [97, 177] on link "Zagreb zapad" at bounding box center [96, 182] width 117 height 16
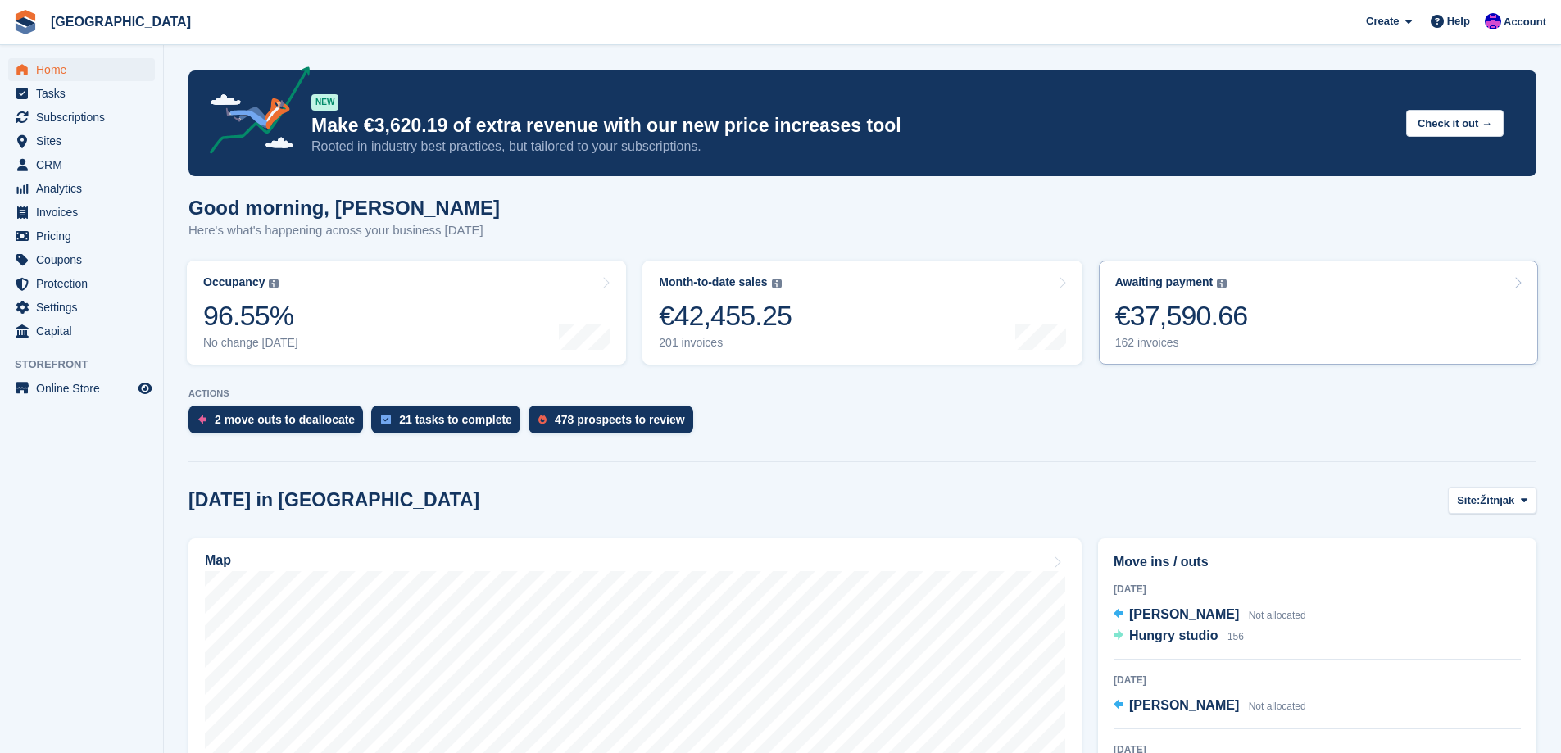
click at [1260, 336] on link "Awaiting payment The total outstanding balance on all open invoices. €37,590.66…" at bounding box center [1317, 312] width 439 height 104
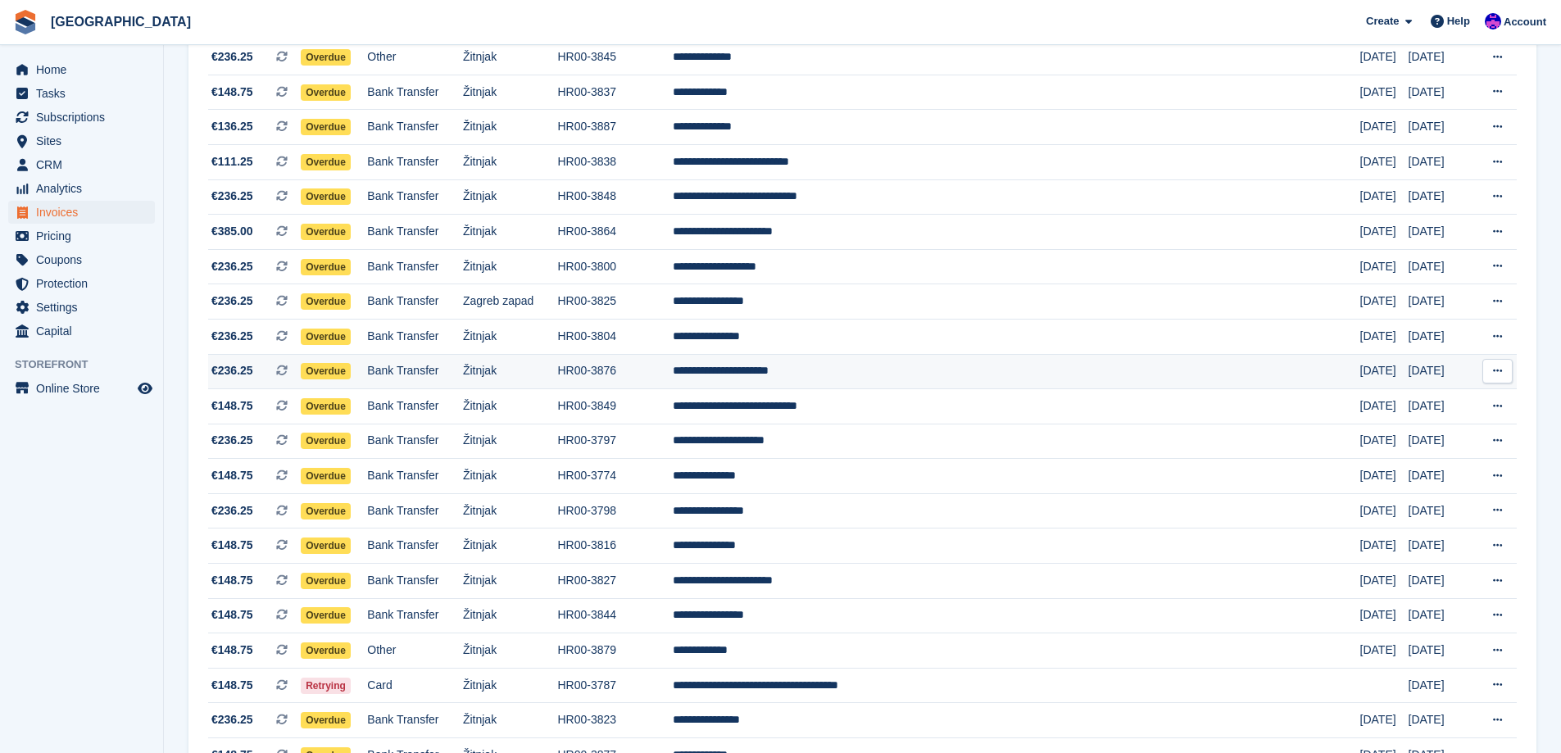
scroll to position [938, 0]
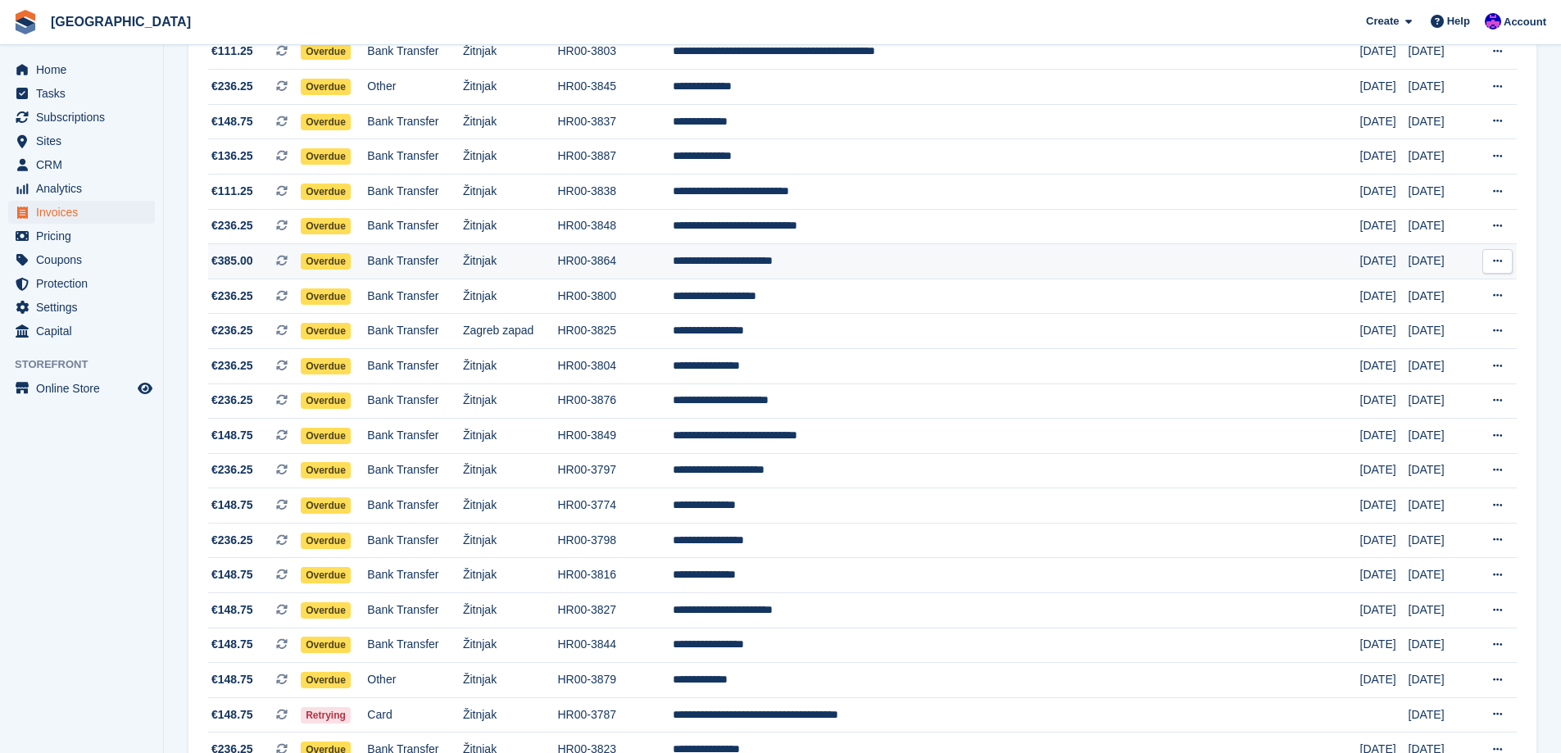
click at [558, 264] on td "Žitnjak" at bounding box center [510, 261] width 95 height 35
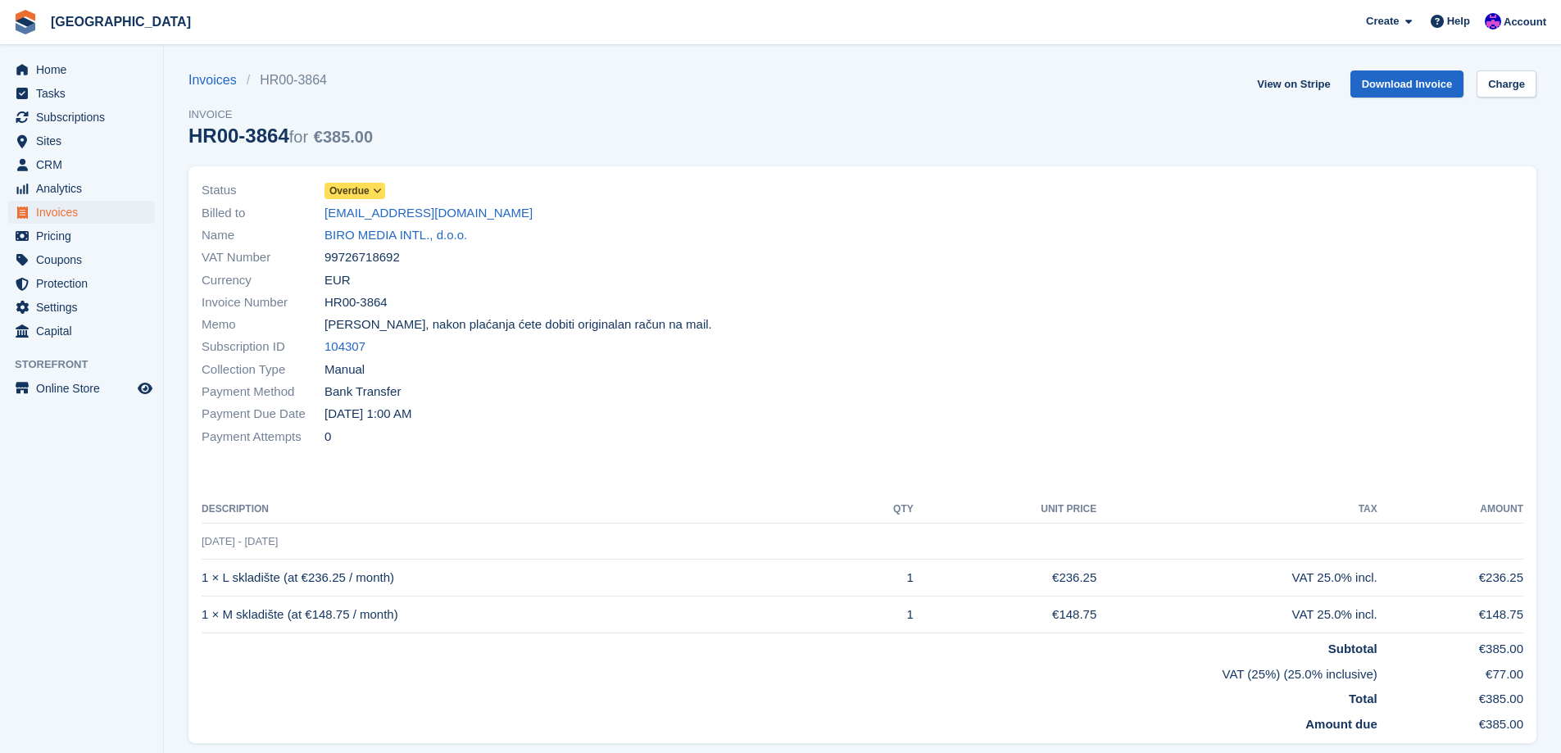
click at [411, 245] on div "Name BIRO MEDIA INTL., d.o.o." at bounding box center [527, 235] width 651 height 22
click at [413, 242] on link "BIRO MEDIA INTL., d.o.o." at bounding box center [395, 235] width 143 height 19
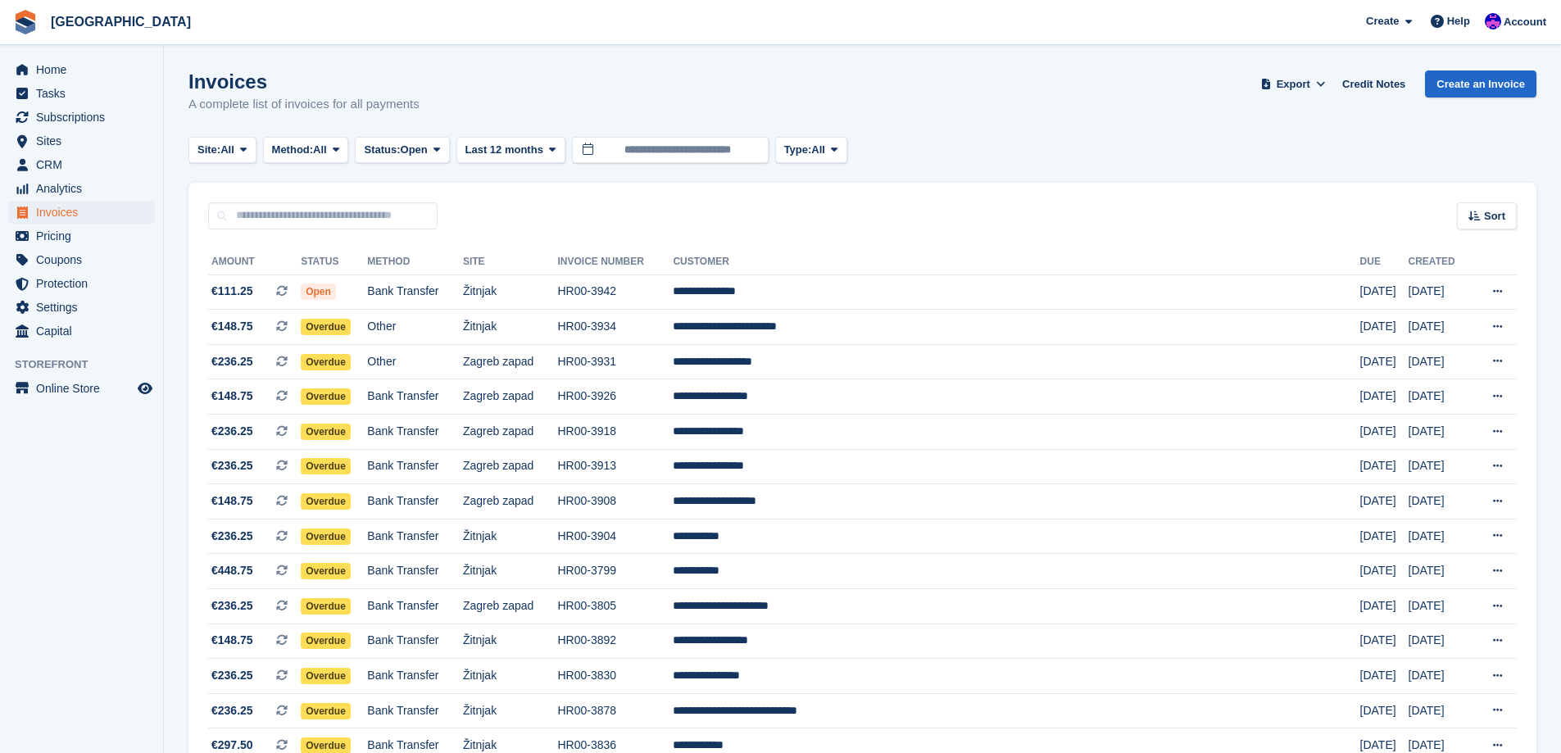
scroll to position [938, 0]
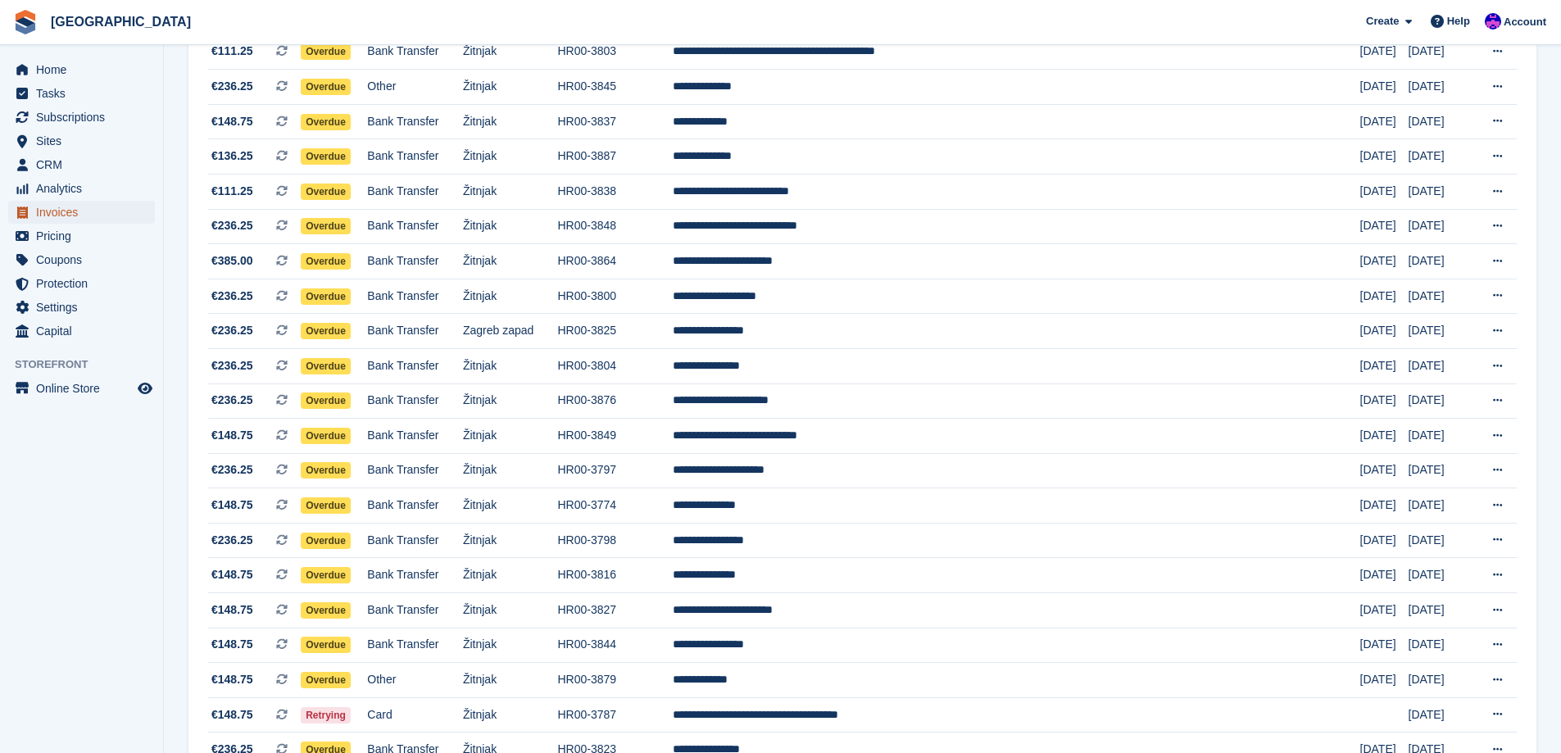
click at [67, 208] on span "Invoices" at bounding box center [85, 212] width 98 height 23
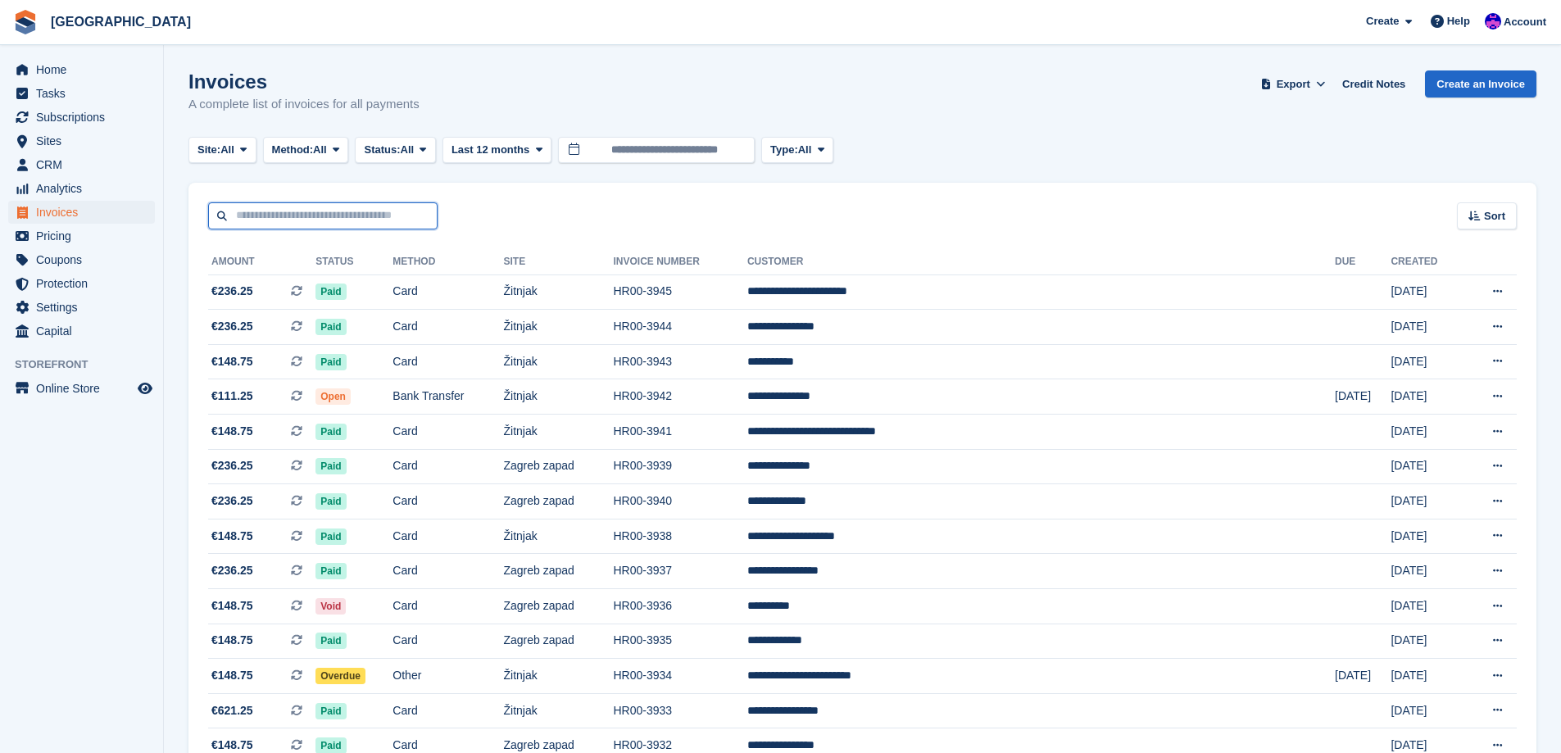
drag, startPoint x: 305, startPoint y: 223, endPoint x: 305, endPoint y: 205, distance: 18.0
click at [305, 223] on input "text" at bounding box center [322, 215] width 229 height 27
type input "*******"
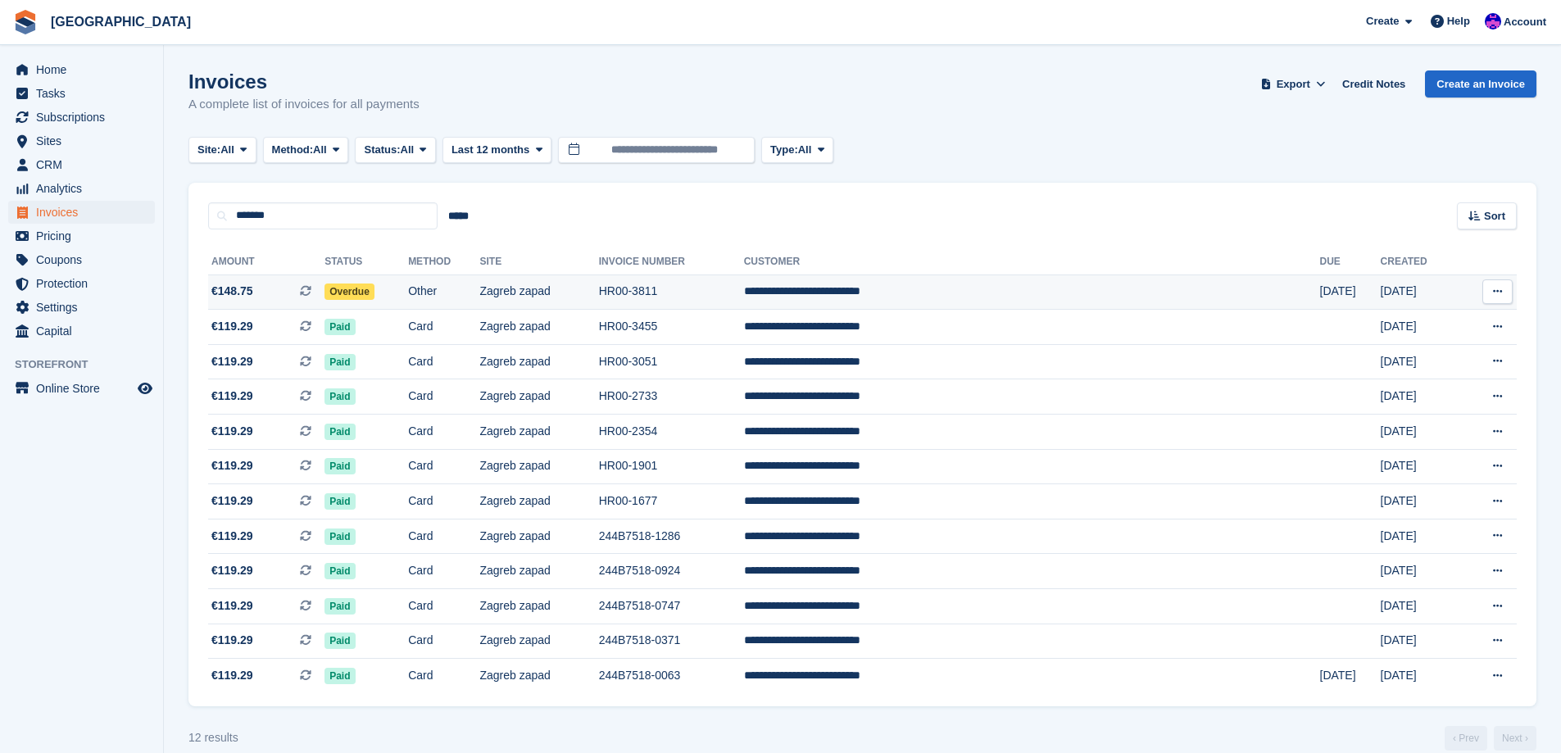
click at [479, 297] on td "Other" at bounding box center [443, 291] width 71 height 35
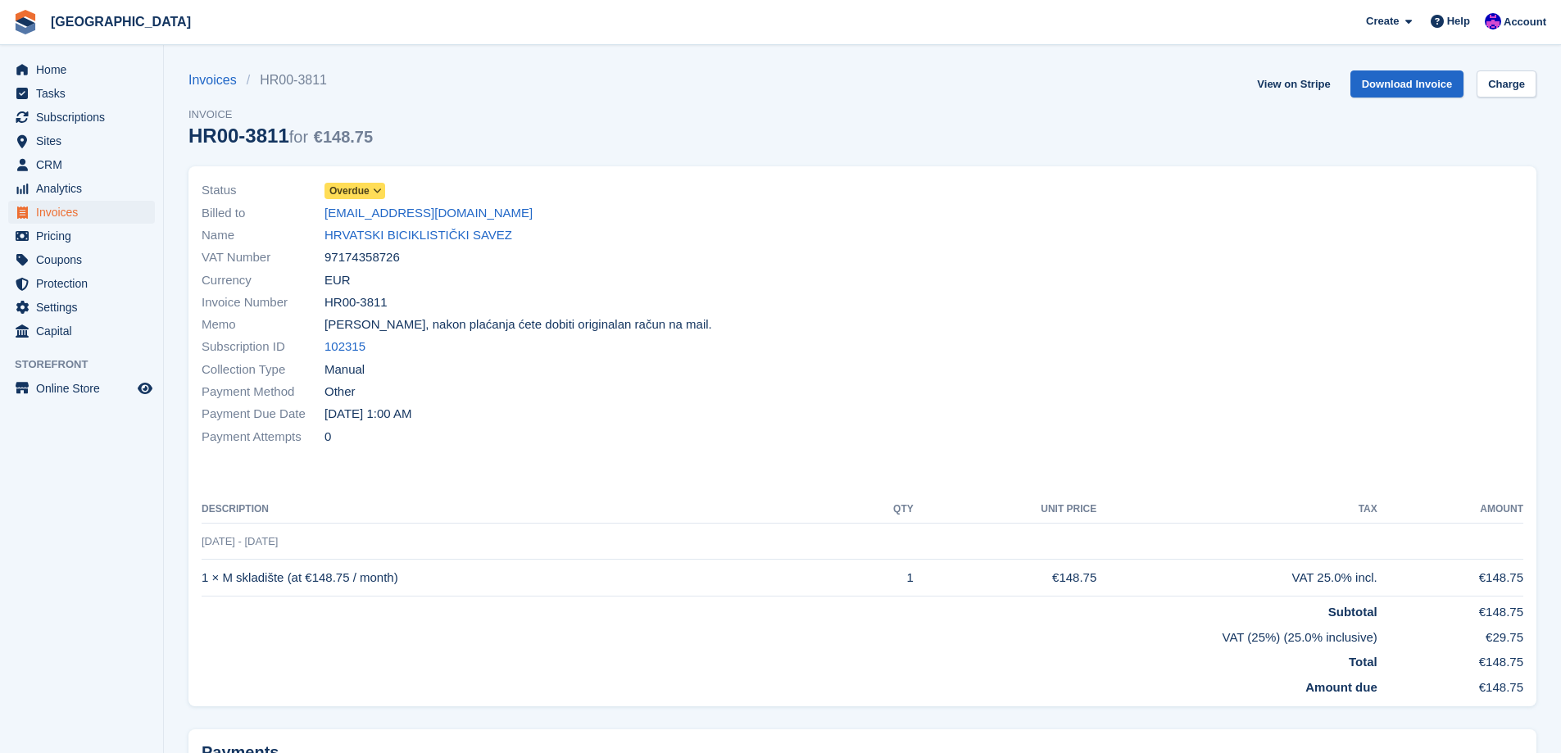
click at [380, 239] on link "HRVATSKI BICIKLISTIČKI SAVEZ" at bounding box center [418, 235] width 188 height 19
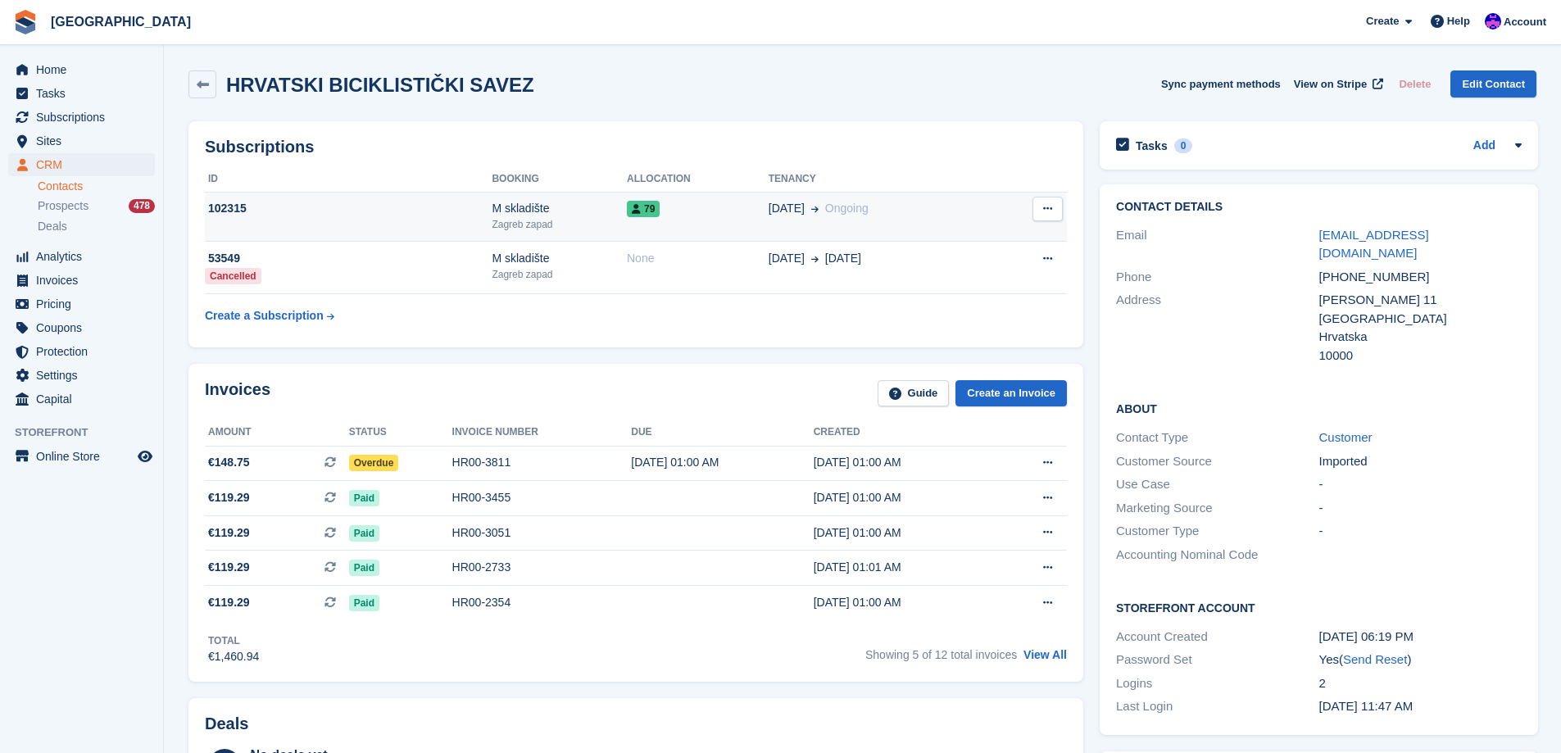
click at [718, 217] on div "79" at bounding box center [698, 208] width 142 height 17
click at [1489, 75] on link "Edit Contact" at bounding box center [1493, 83] width 86 height 27
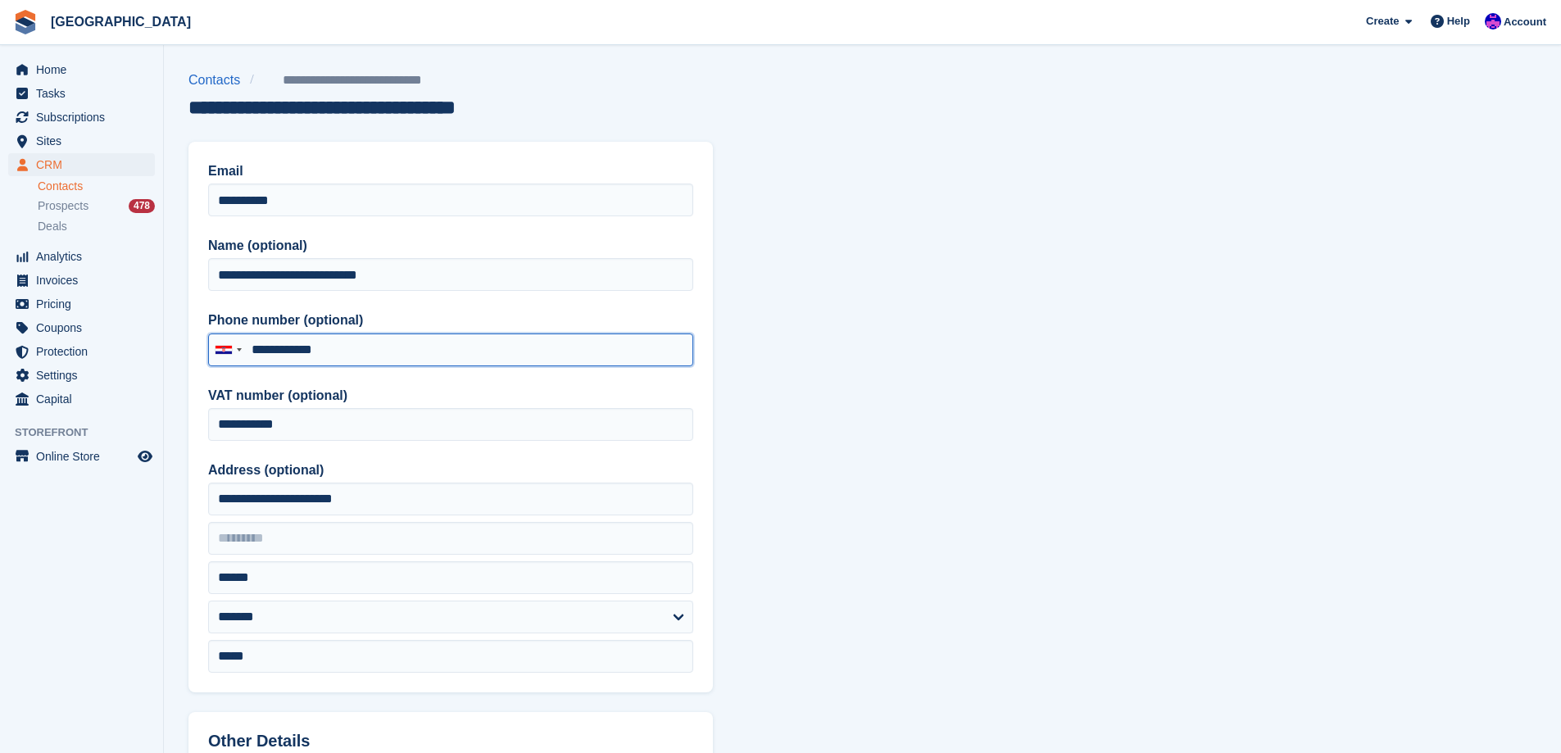
drag, startPoint x: 346, startPoint y: 339, endPoint x: 261, endPoint y: 342, distance: 84.4
click at [261, 342] on input "**********" at bounding box center [450, 349] width 485 height 33
type input "*********"
click at [842, 349] on section "**********" at bounding box center [862, 698] width 1397 height 1396
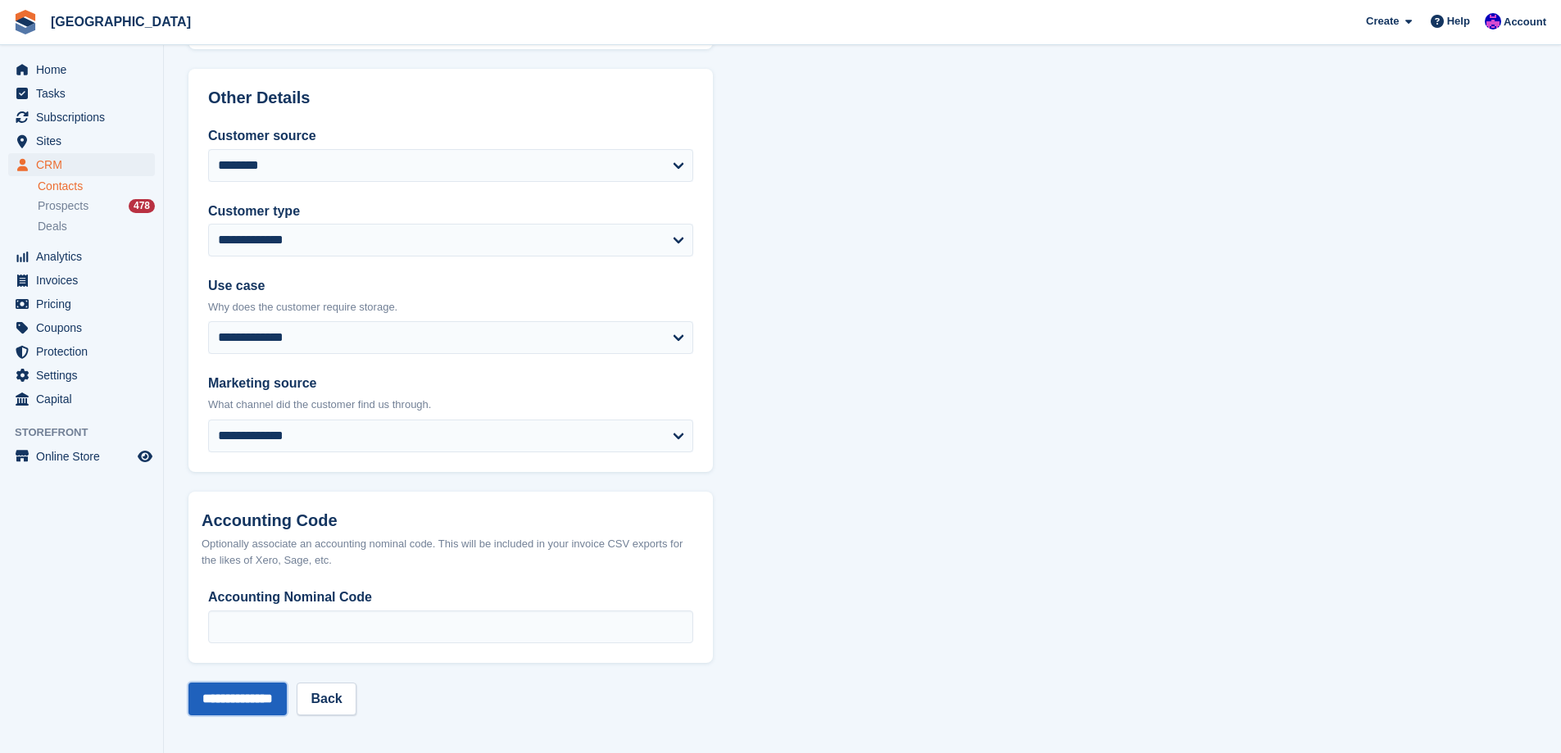
click at [267, 687] on input "**********" at bounding box center [237, 698] width 98 height 33
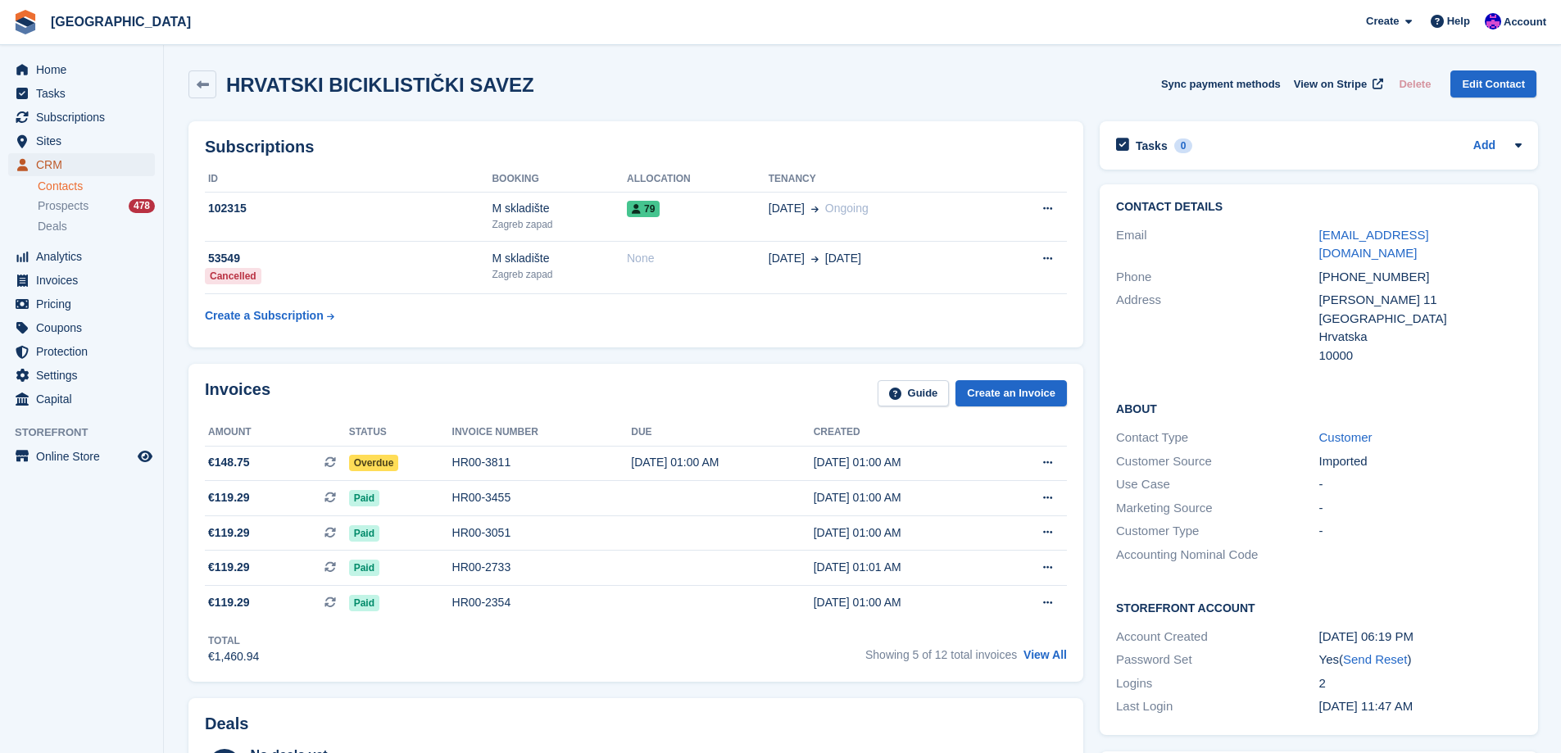
click at [52, 174] on span "CRM" at bounding box center [85, 164] width 98 height 23
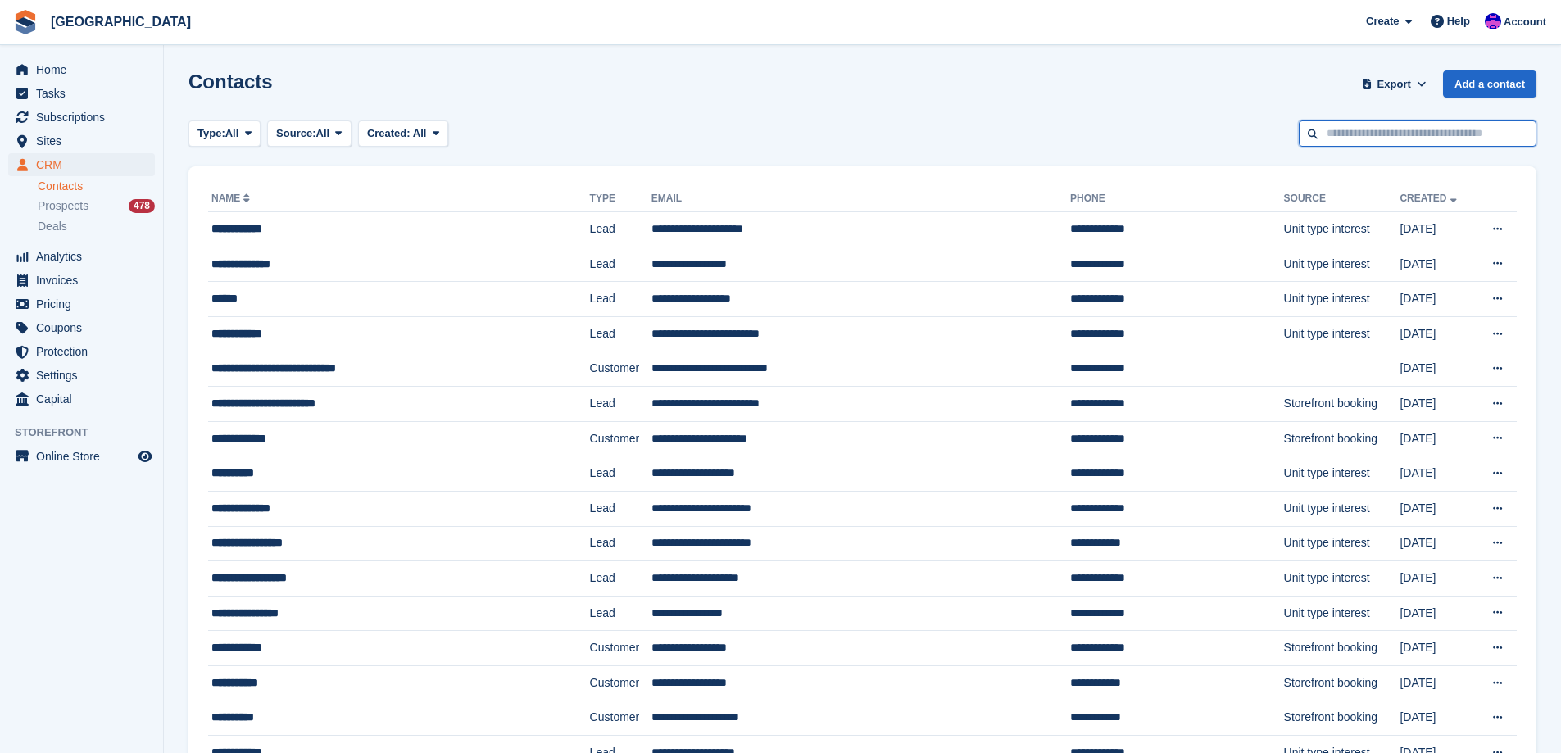
click at [1360, 138] on input "text" at bounding box center [1417, 133] width 238 height 27
type input "******"
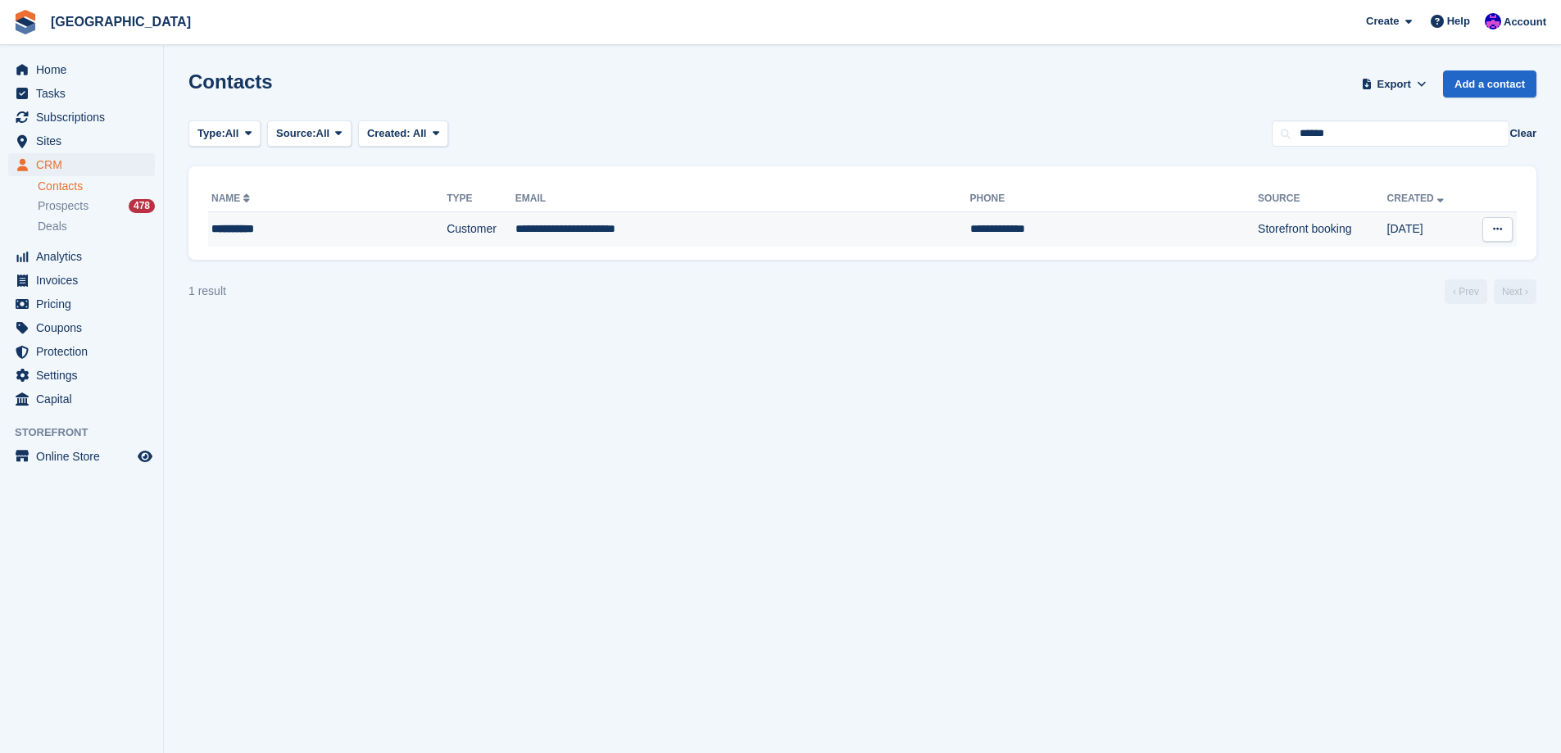
drag, startPoint x: 620, startPoint y: 229, endPoint x: 683, endPoint y: 229, distance: 63.1
click at [620, 230] on td "**********" at bounding box center [742, 229] width 455 height 34
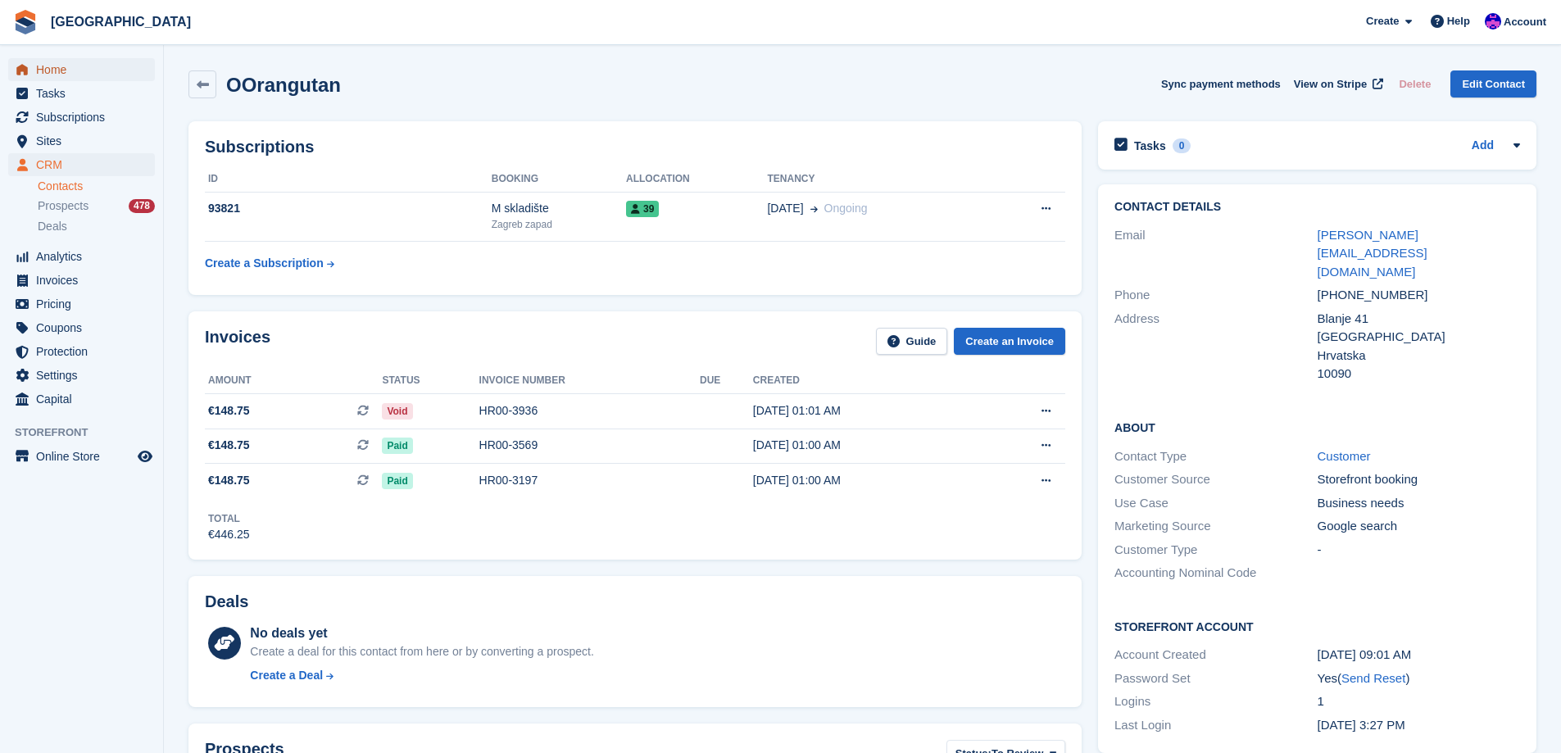
click at [84, 72] on span "Home" at bounding box center [85, 69] width 98 height 23
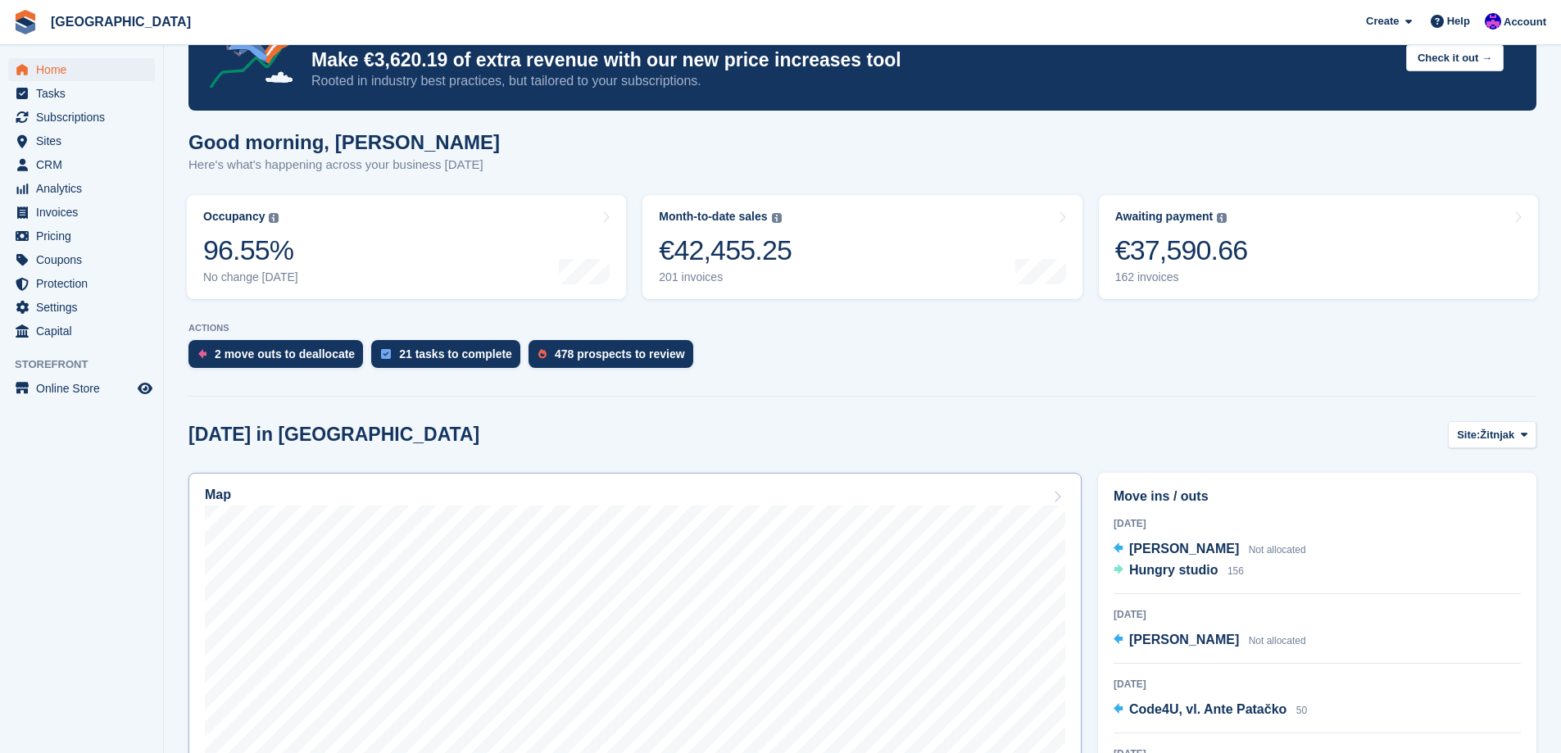
scroll to position [164, 0]
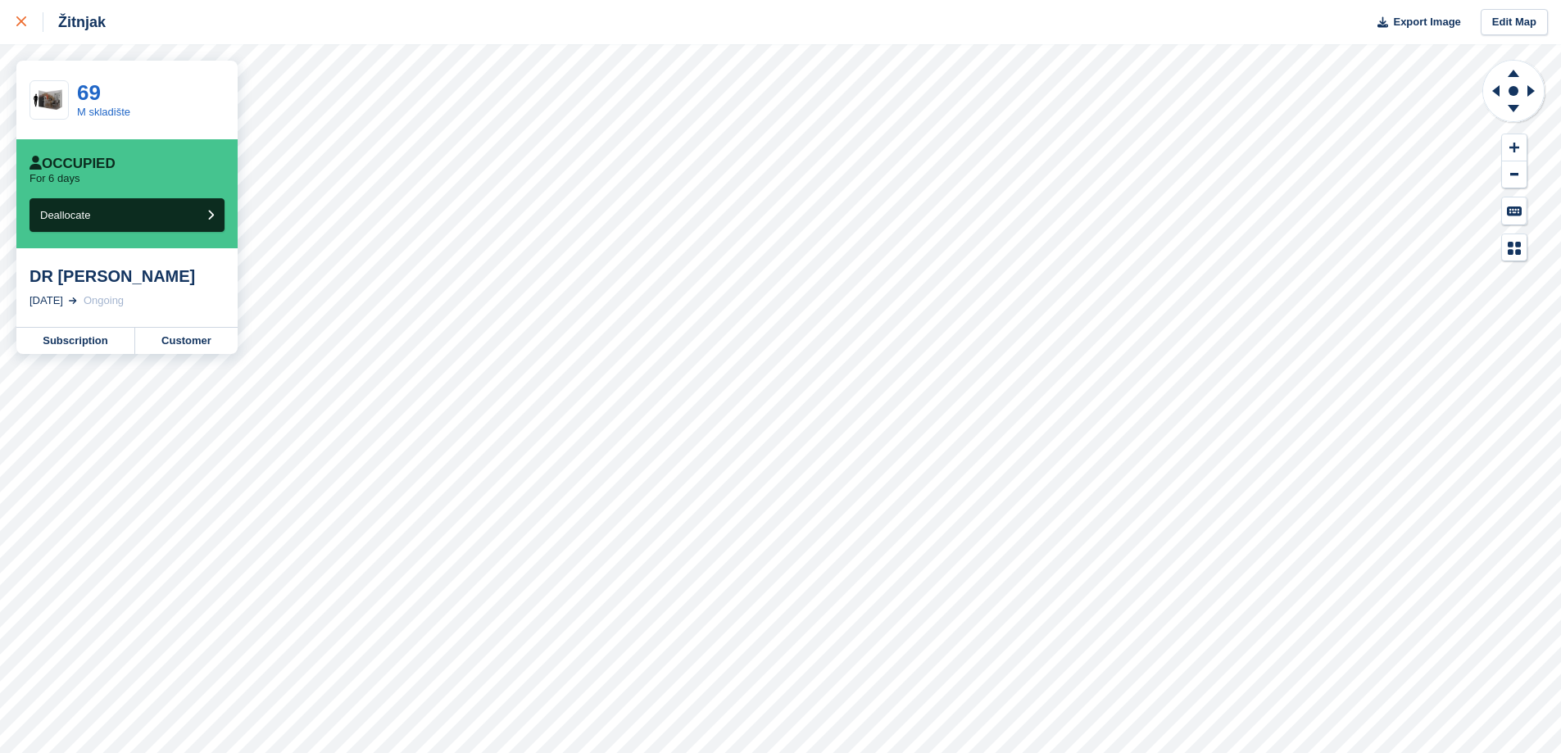
click at [27, 25] on div at bounding box center [29, 22] width 27 height 20
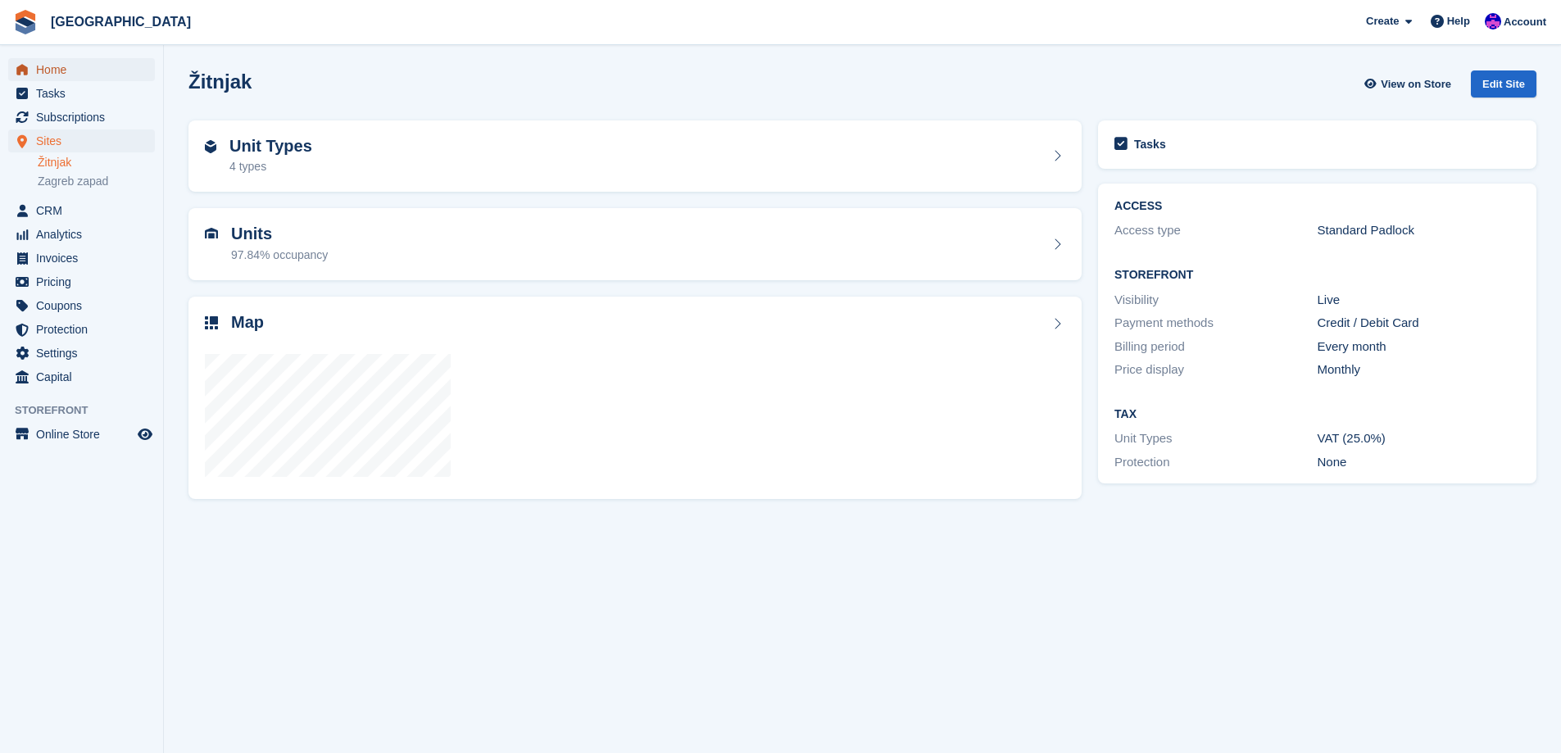
click at [98, 75] on span "Home" at bounding box center [85, 69] width 98 height 23
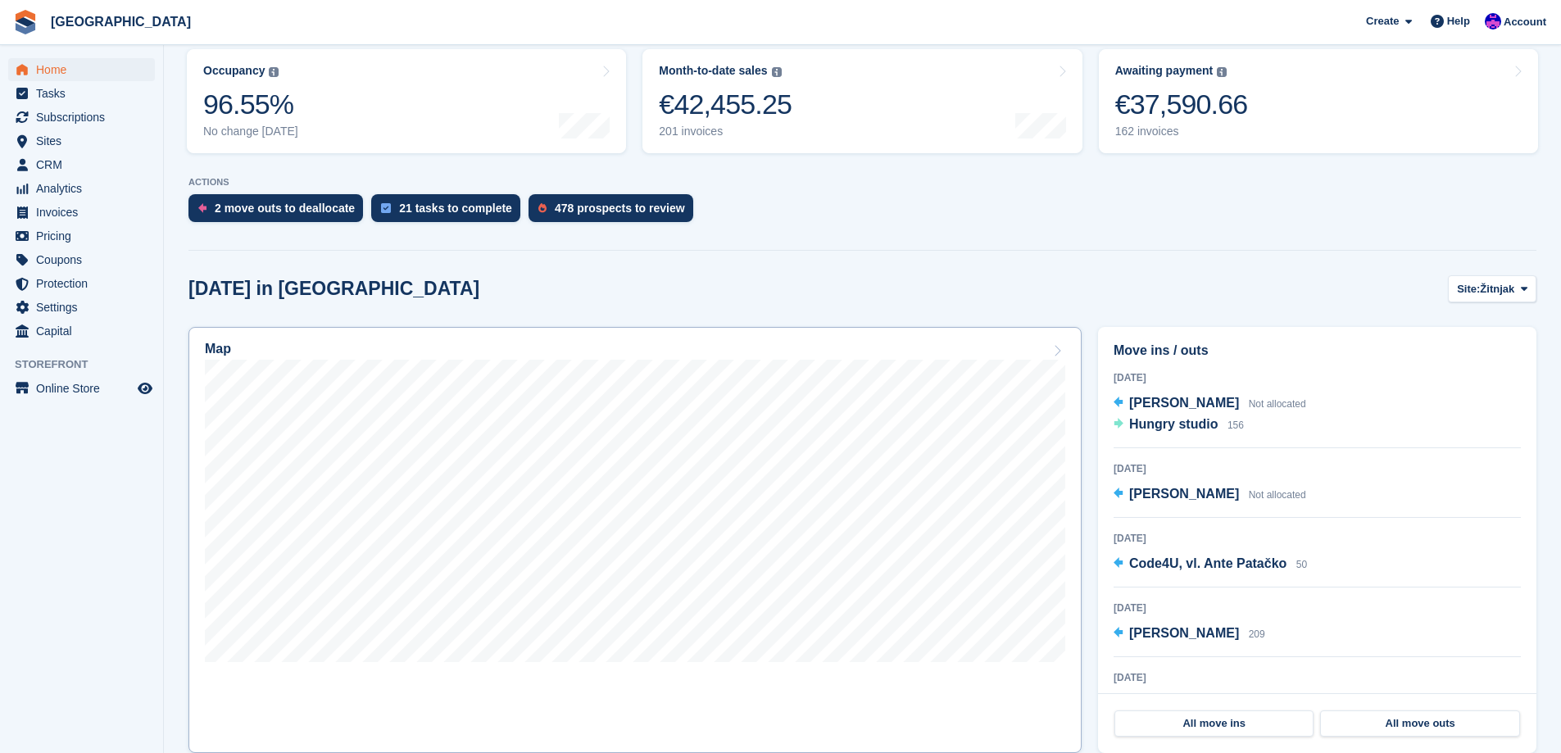
scroll to position [246, 0]
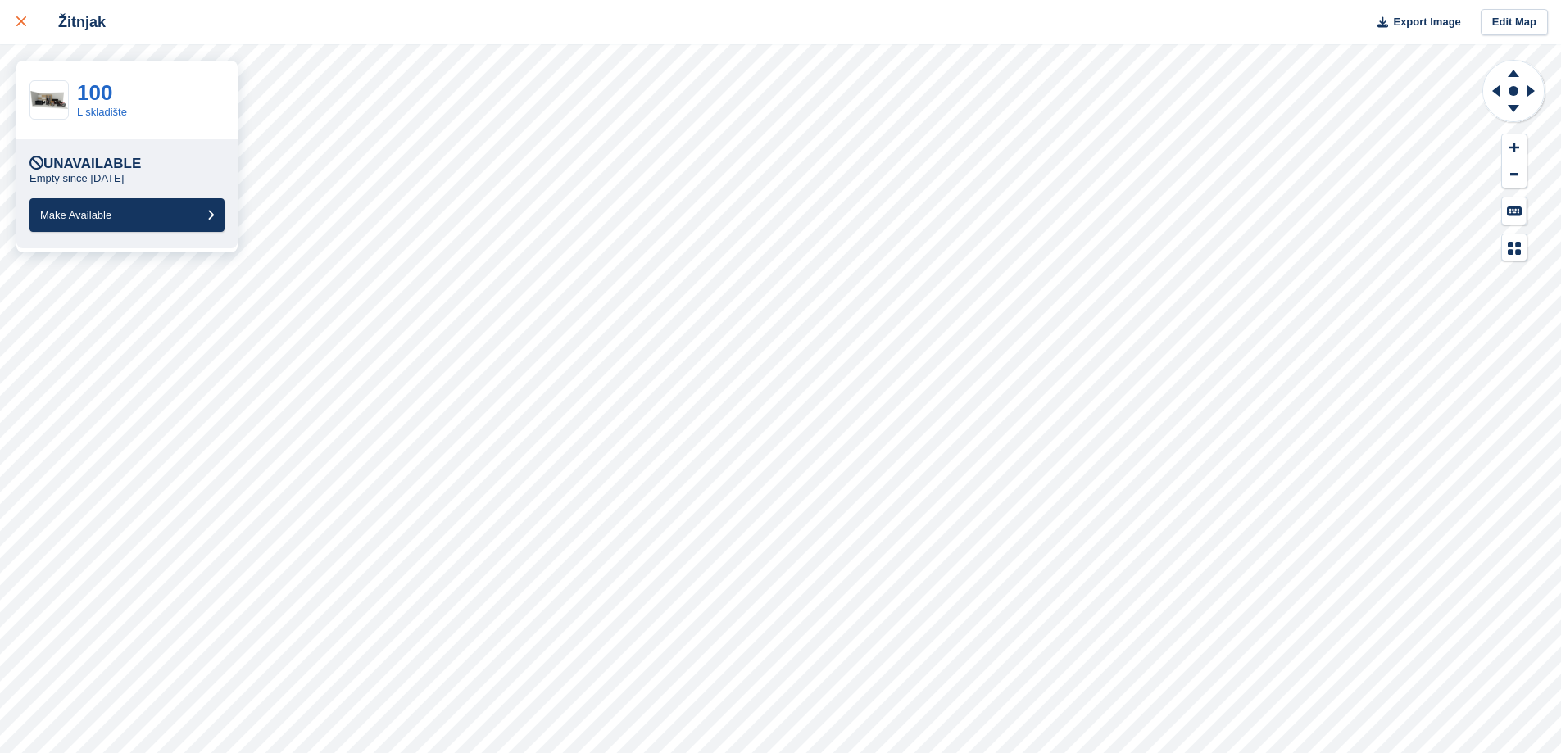
click at [5, 13] on link at bounding box center [21, 22] width 43 height 44
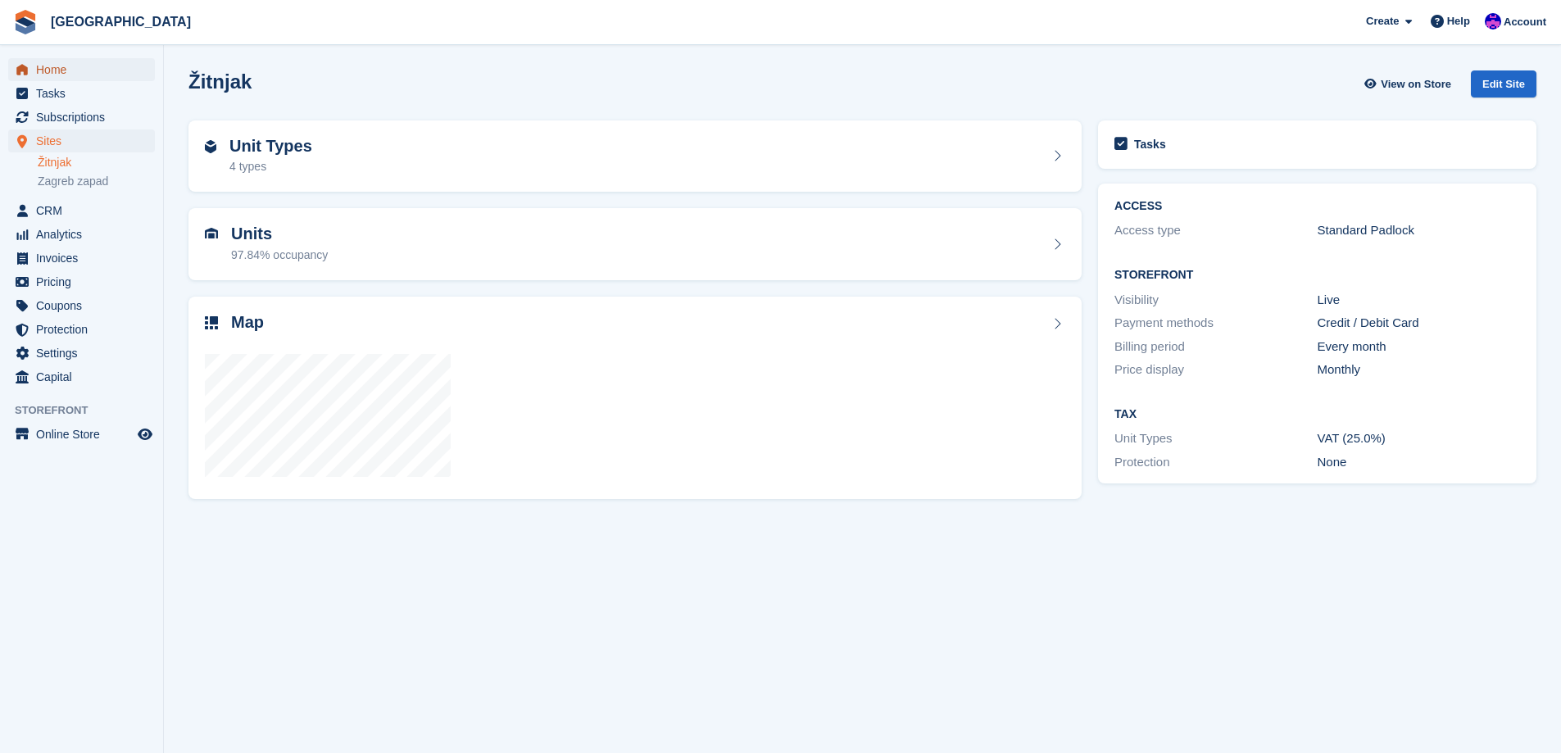
click at [48, 74] on span "Home" at bounding box center [85, 69] width 98 height 23
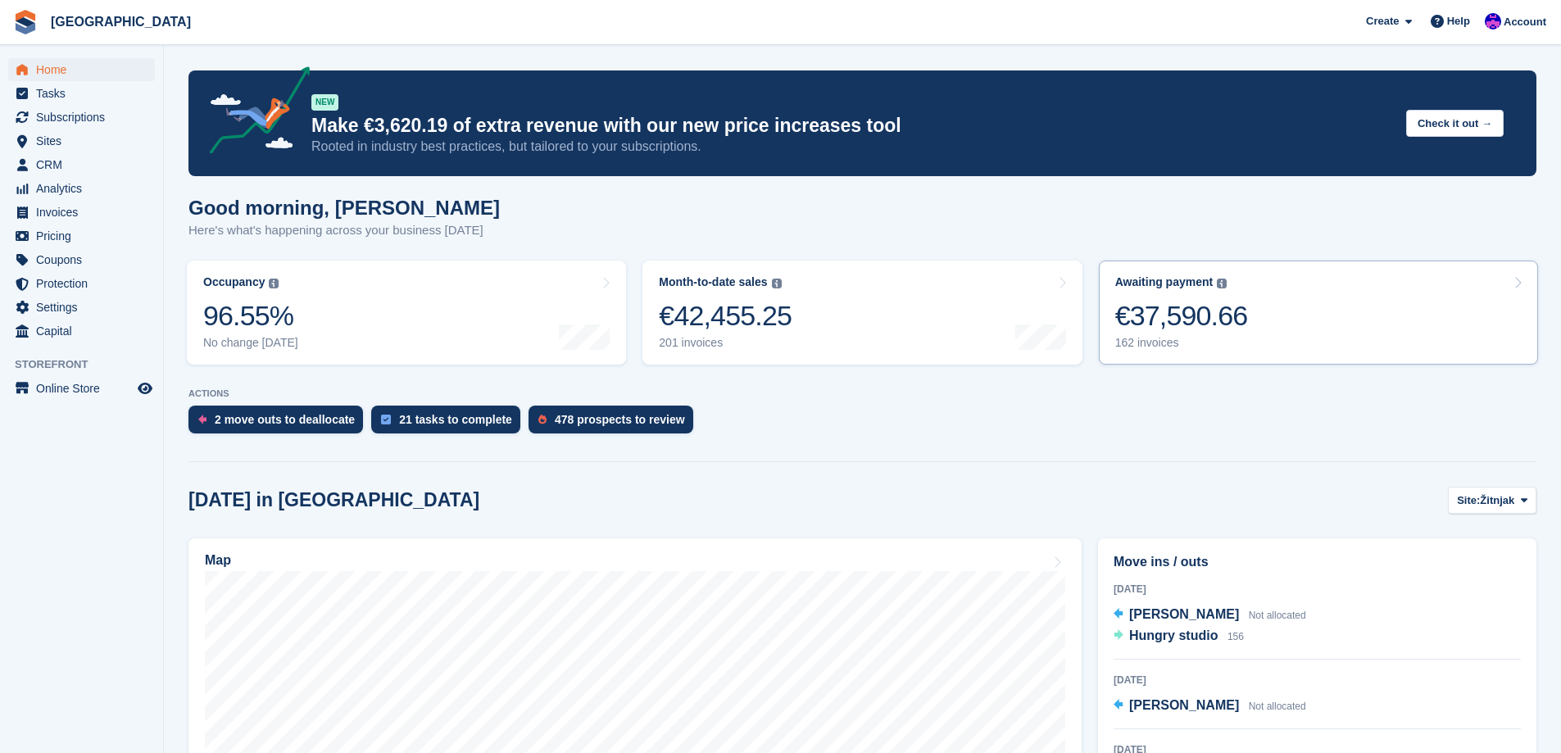
click at [1165, 342] on div "162 invoices" at bounding box center [1181, 343] width 133 height 14
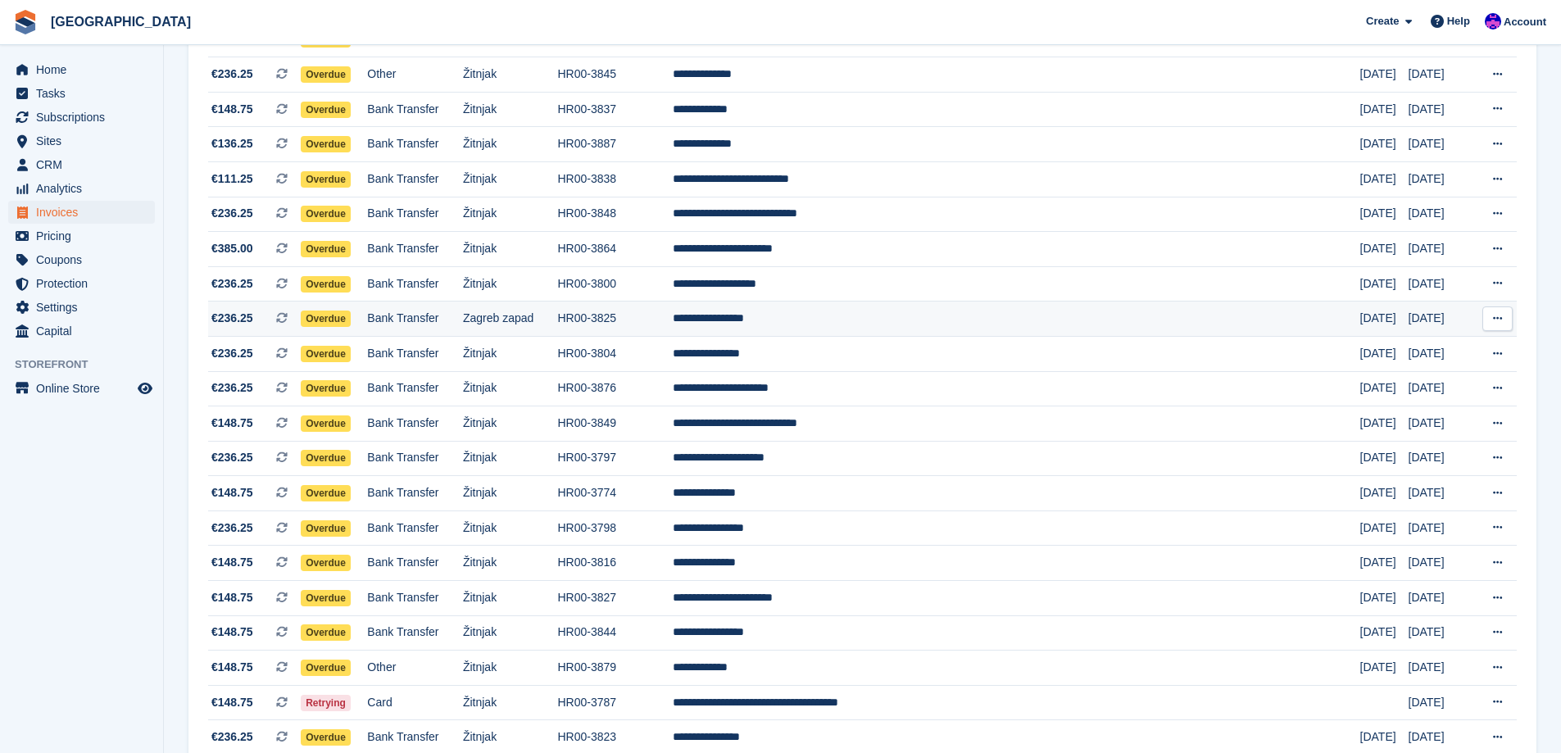
scroll to position [1348, 0]
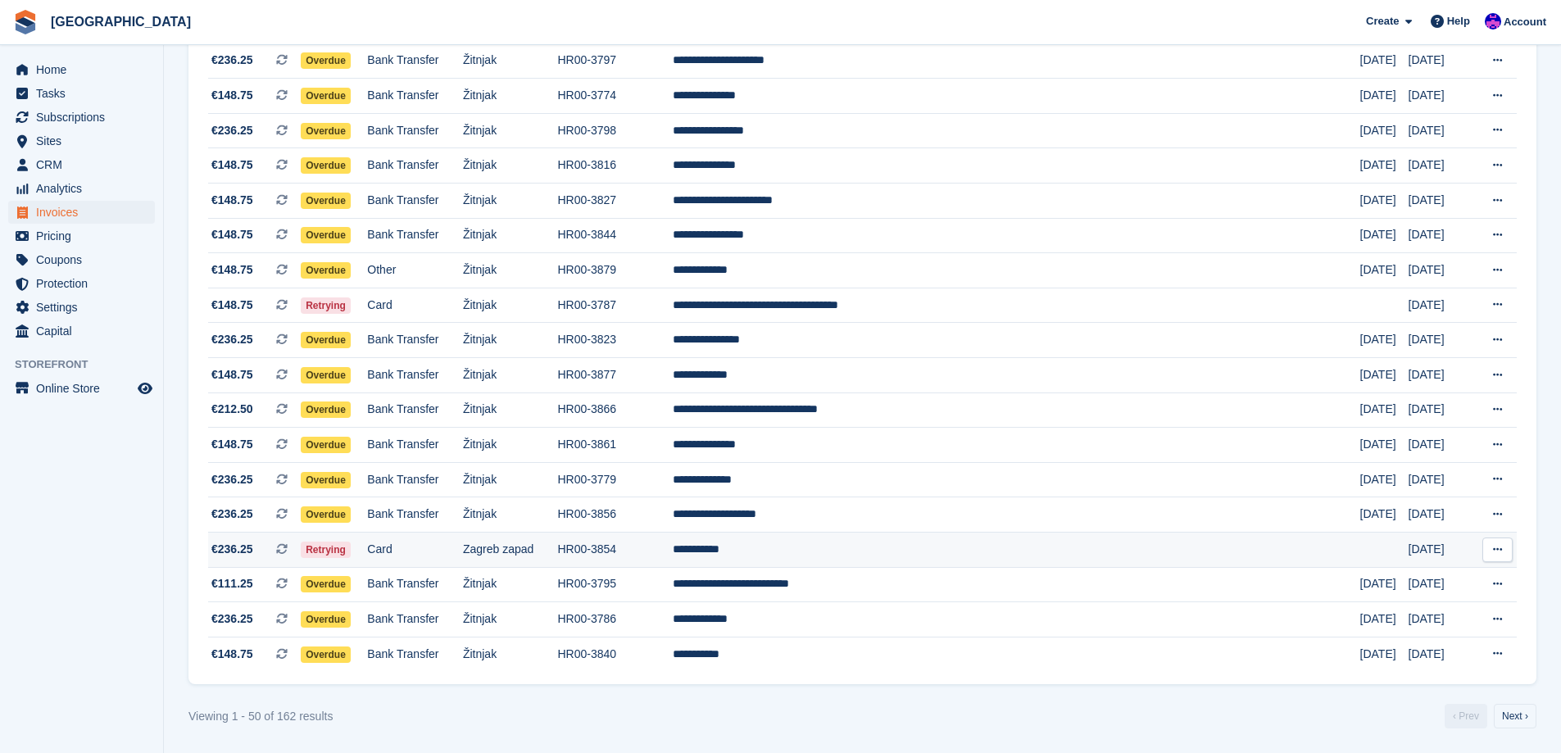
click at [994, 547] on td "**********" at bounding box center [1016, 549] width 686 height 35
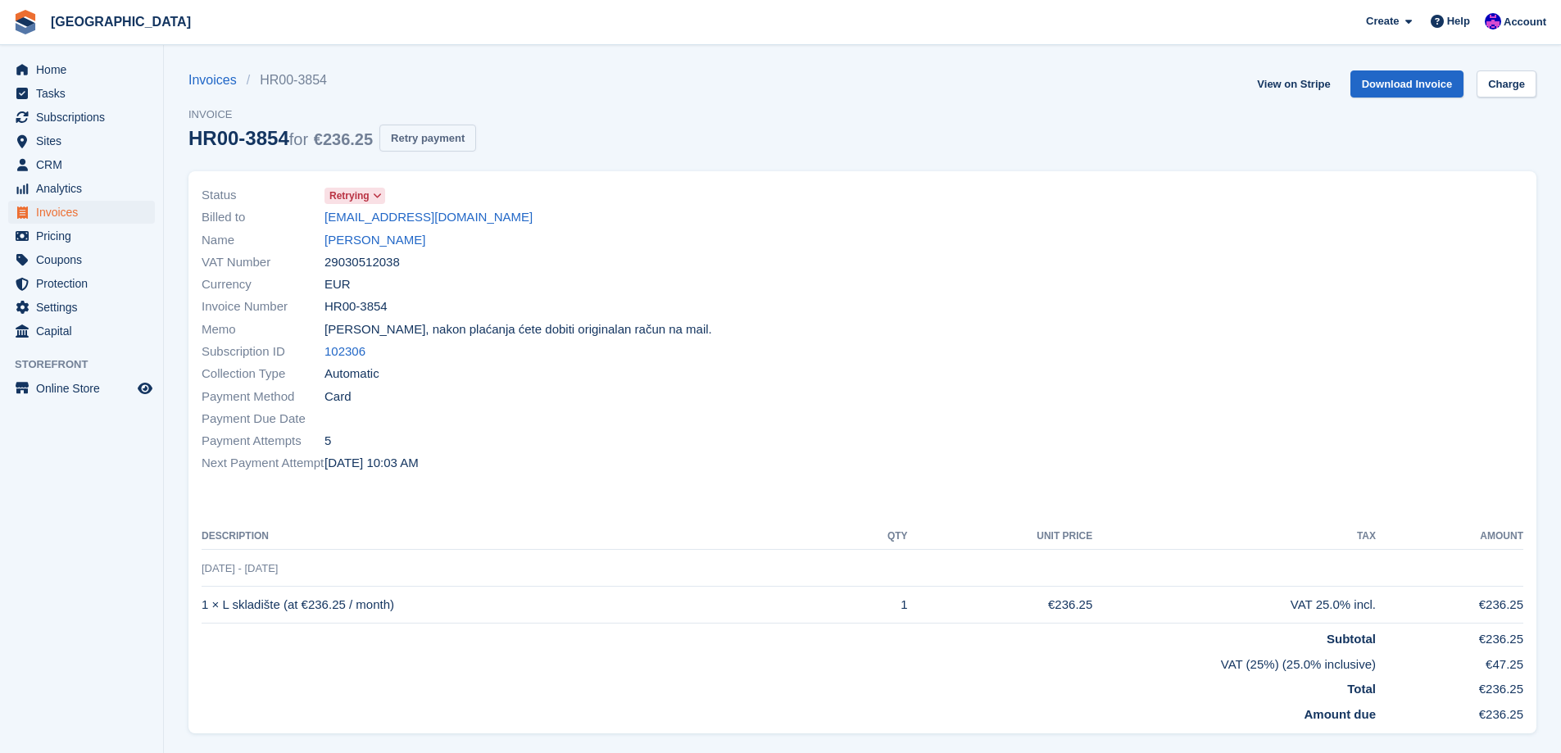
click at [444, 134] on button "Retry payment" at bounding box center [427, 138] width 97 height 27
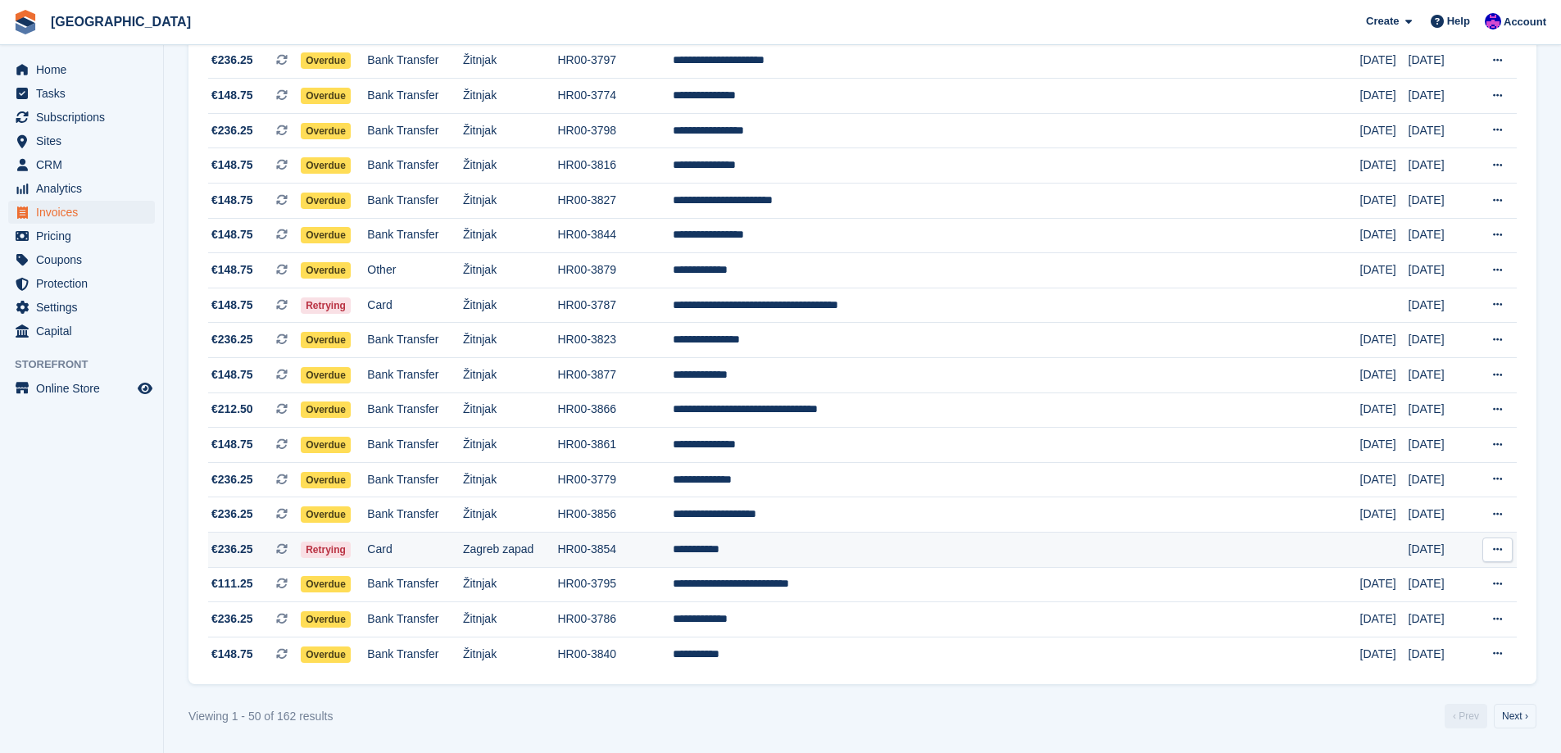
scroll to position [1348, 0]
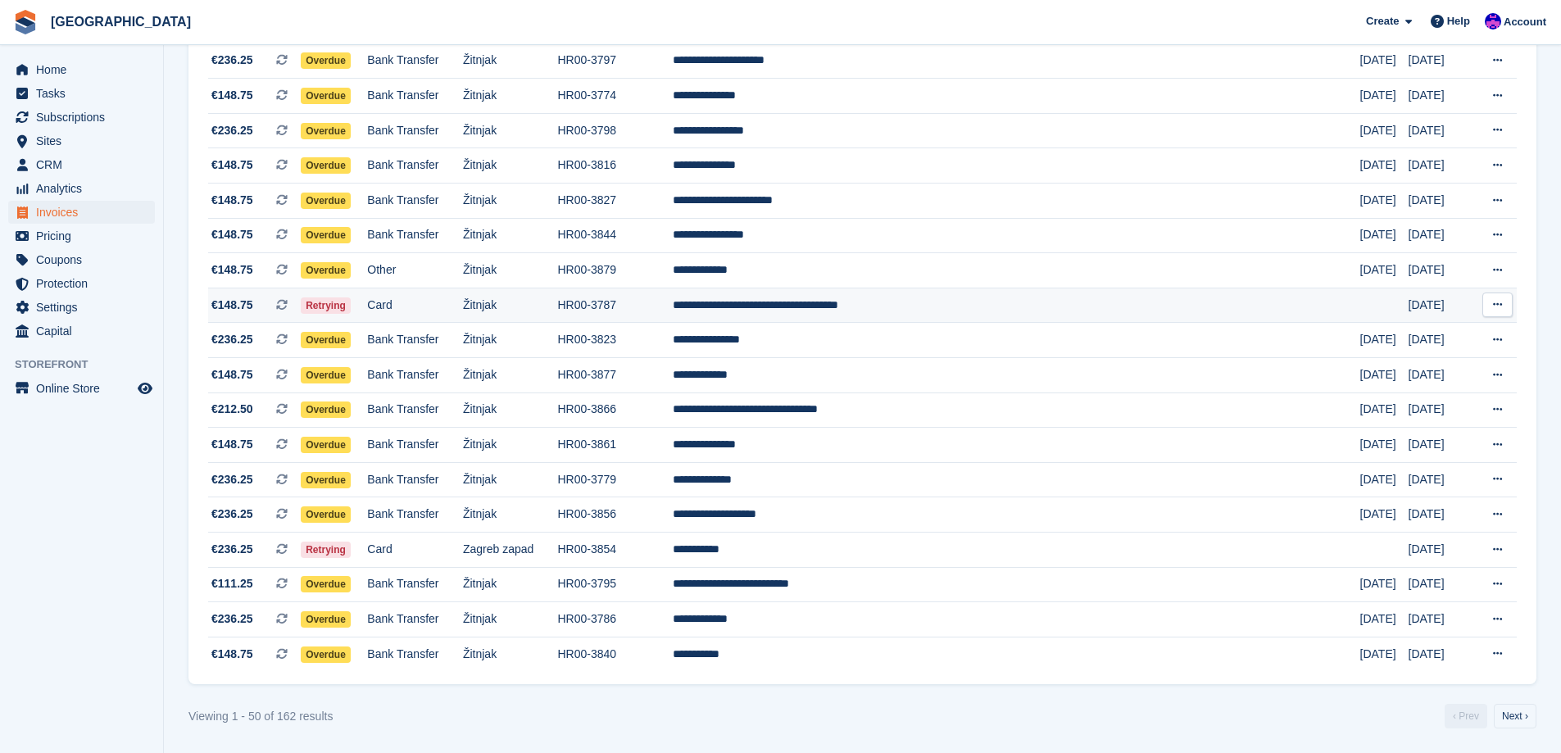
click at [463, 296] on td "Card" at bounding box center [415, 305] width 96 height 35
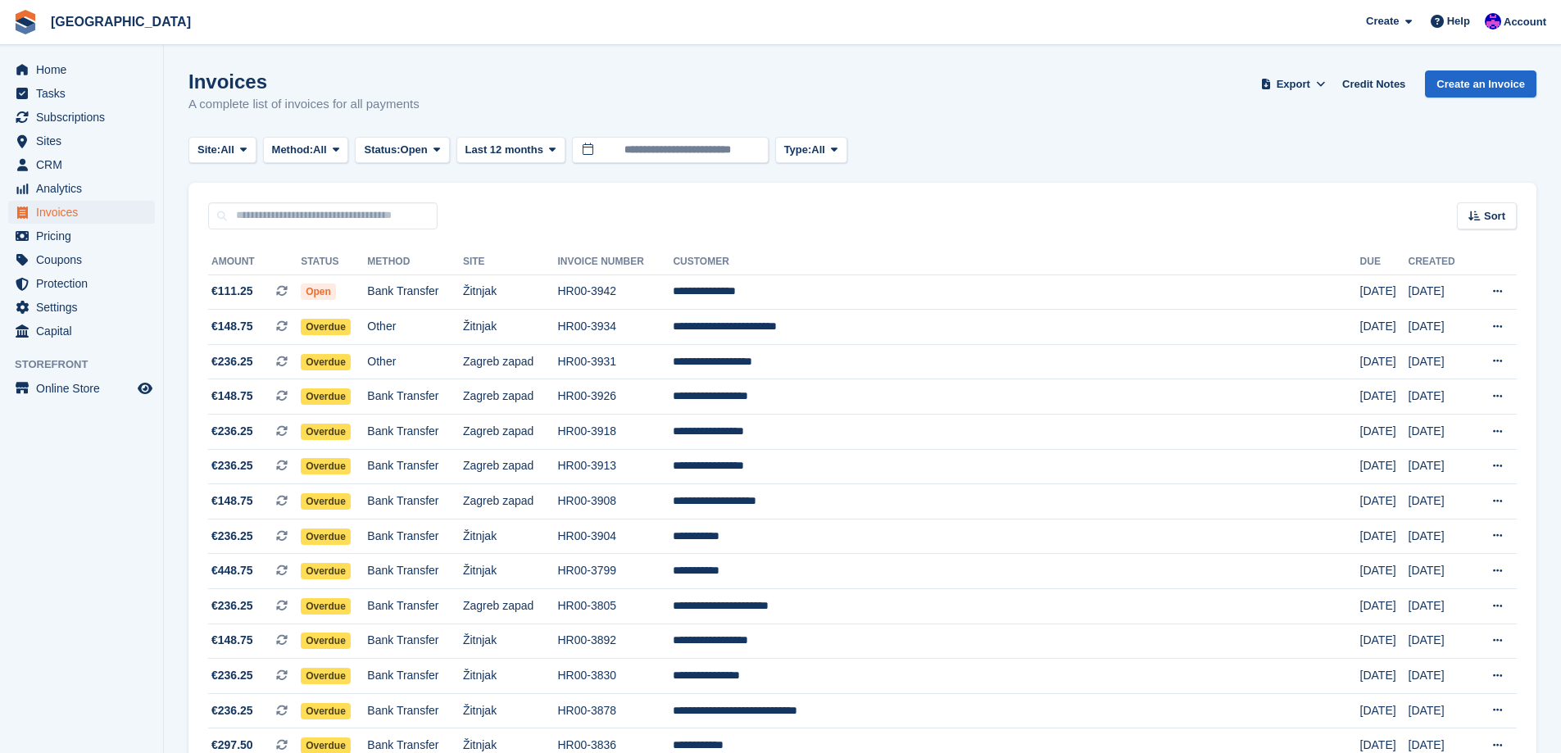
scroll to position [1348, 0]
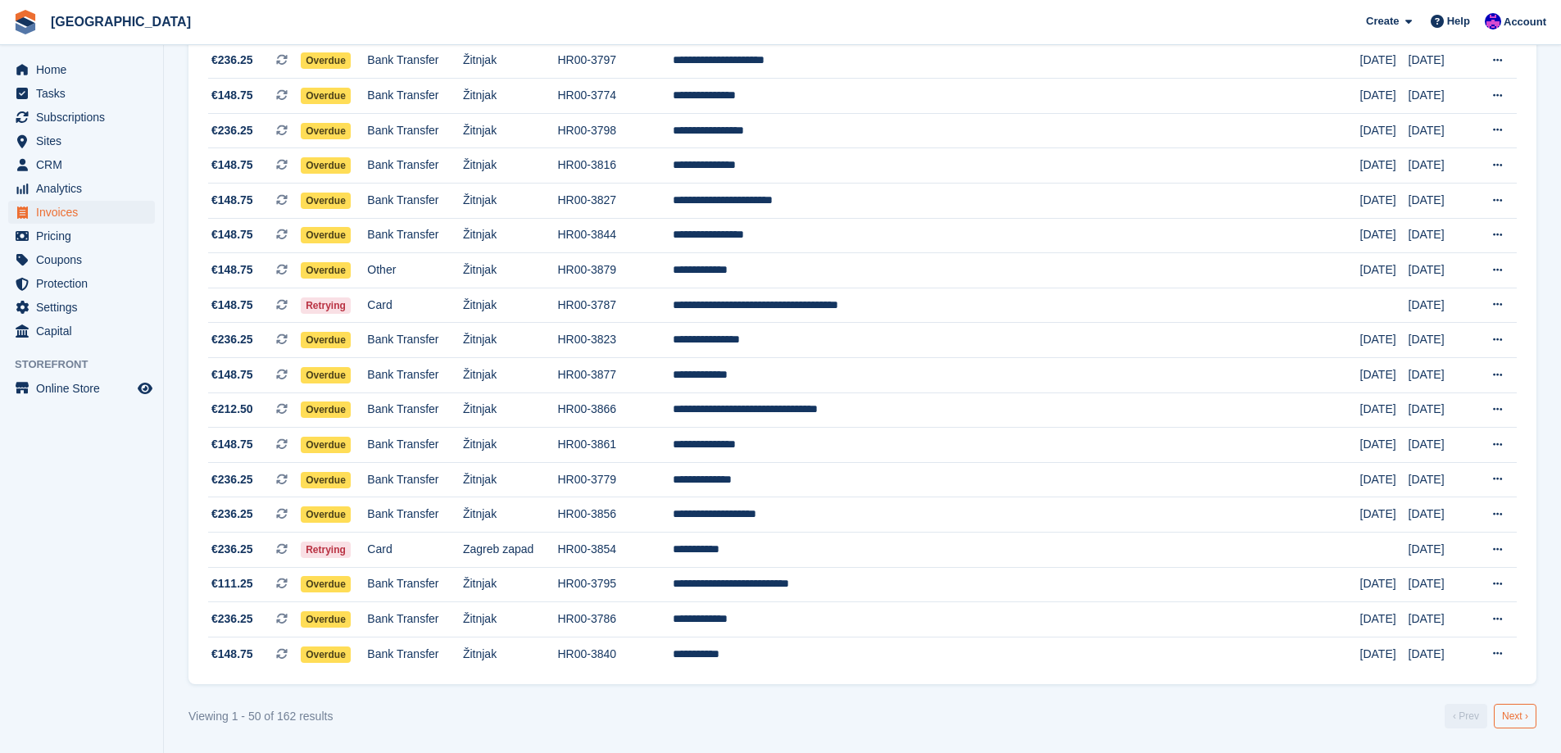
click at [1517, 716] on link "Next ›" at bounding box center [1514, 716] width 43 height 25
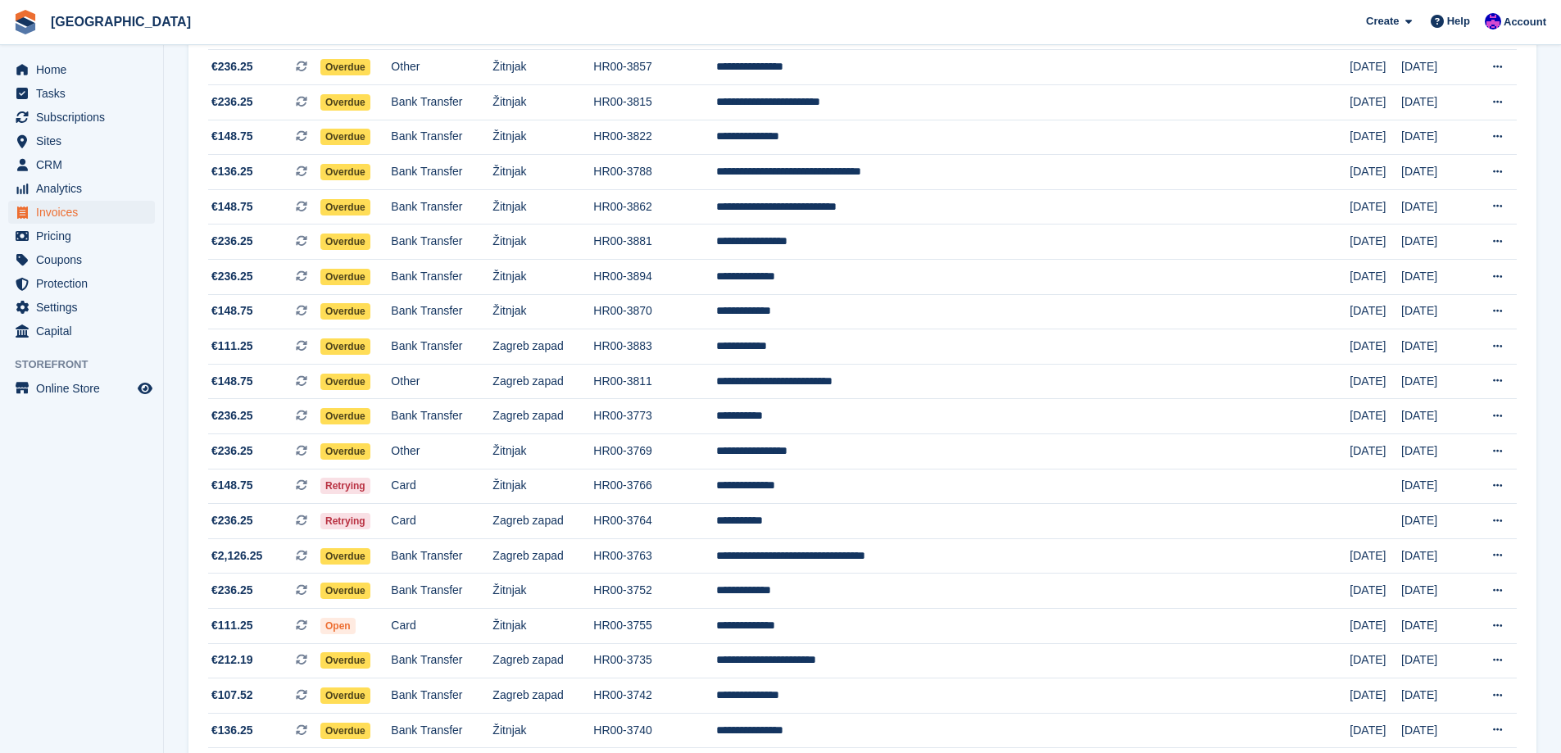
scroll to position [737, 0]
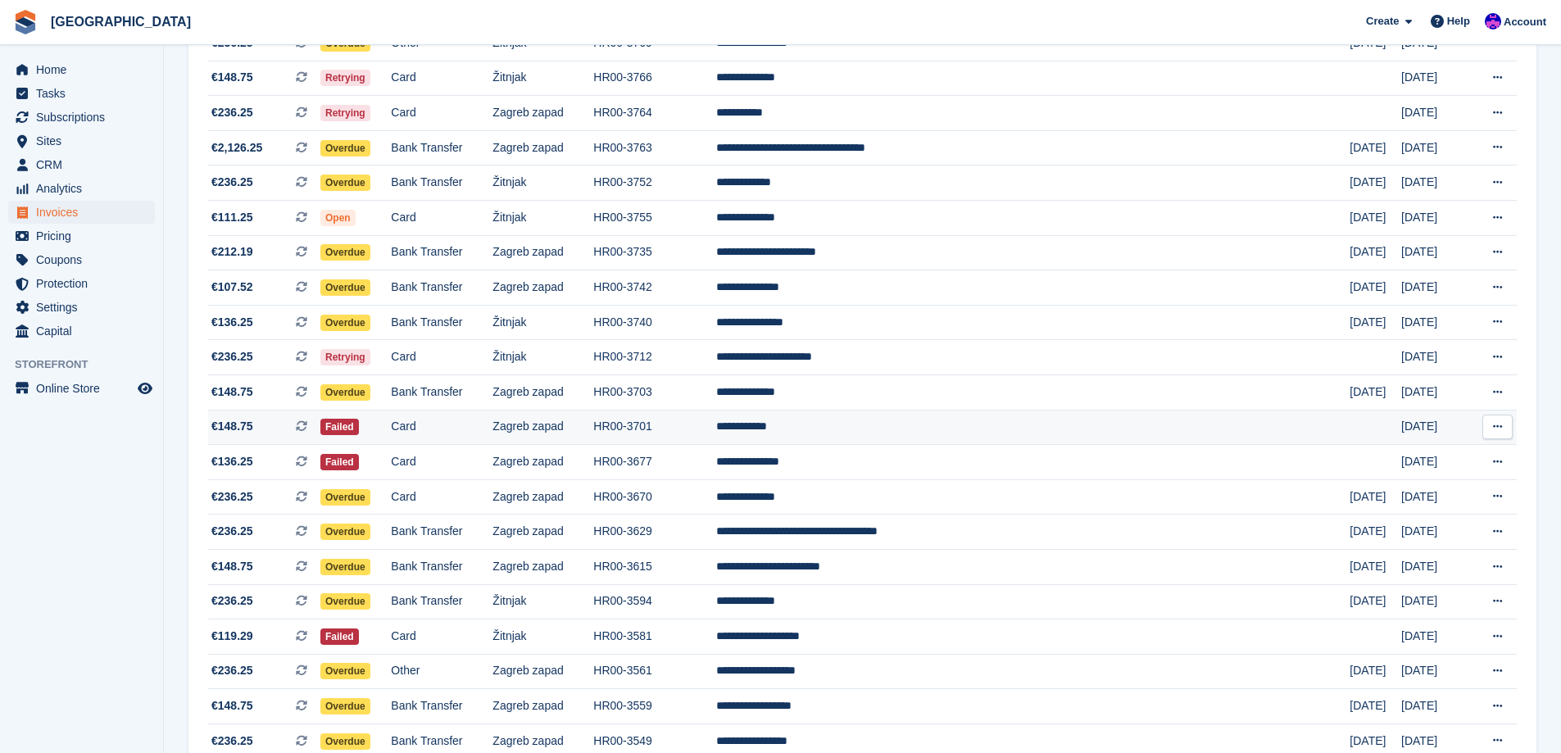
click at [871, 438] on td "**********" at bounding box center [1032, 427] width 633 height 35
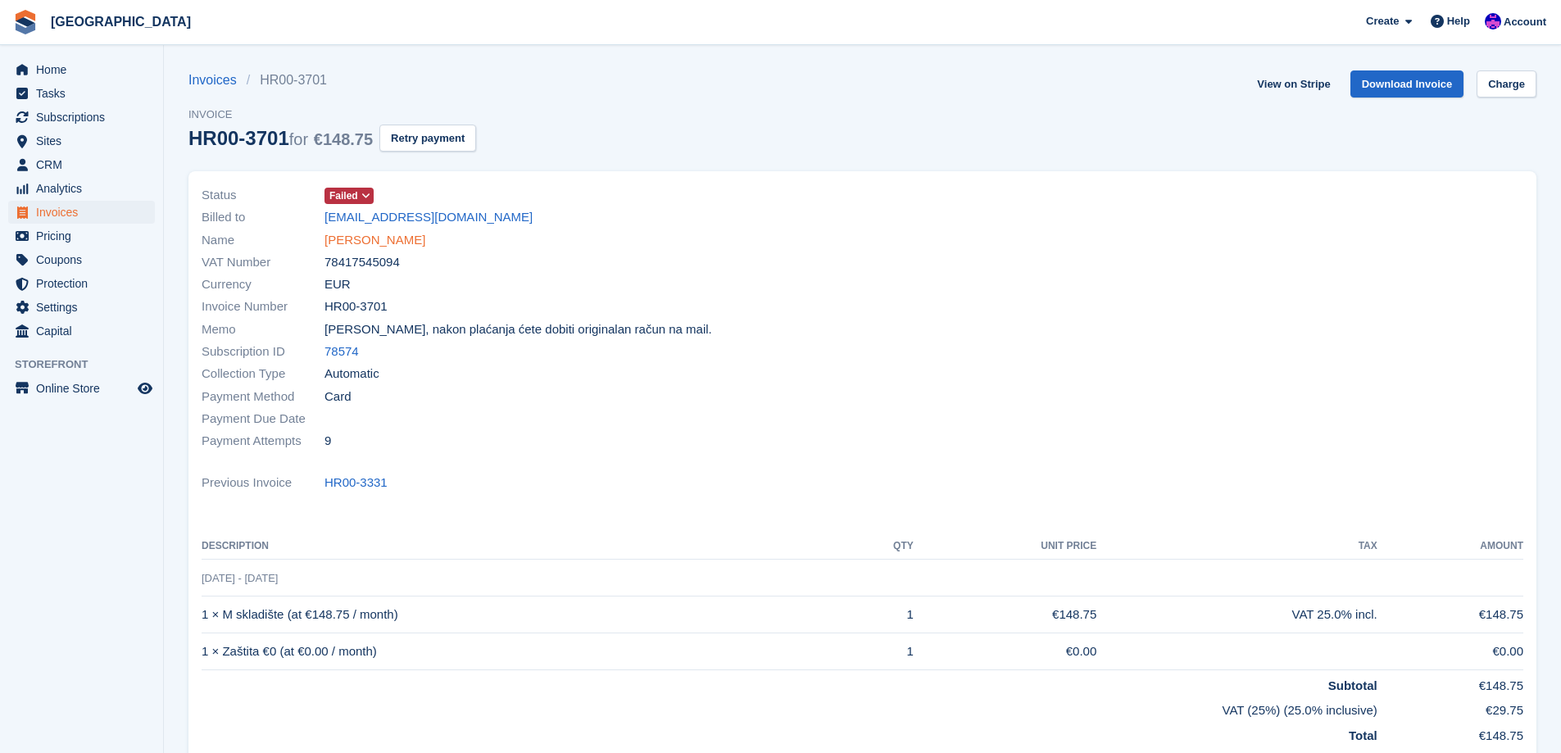
click at [382, 238] on link "Hrvoje Radić" at bounding box center [374, 240] width 101 height 19
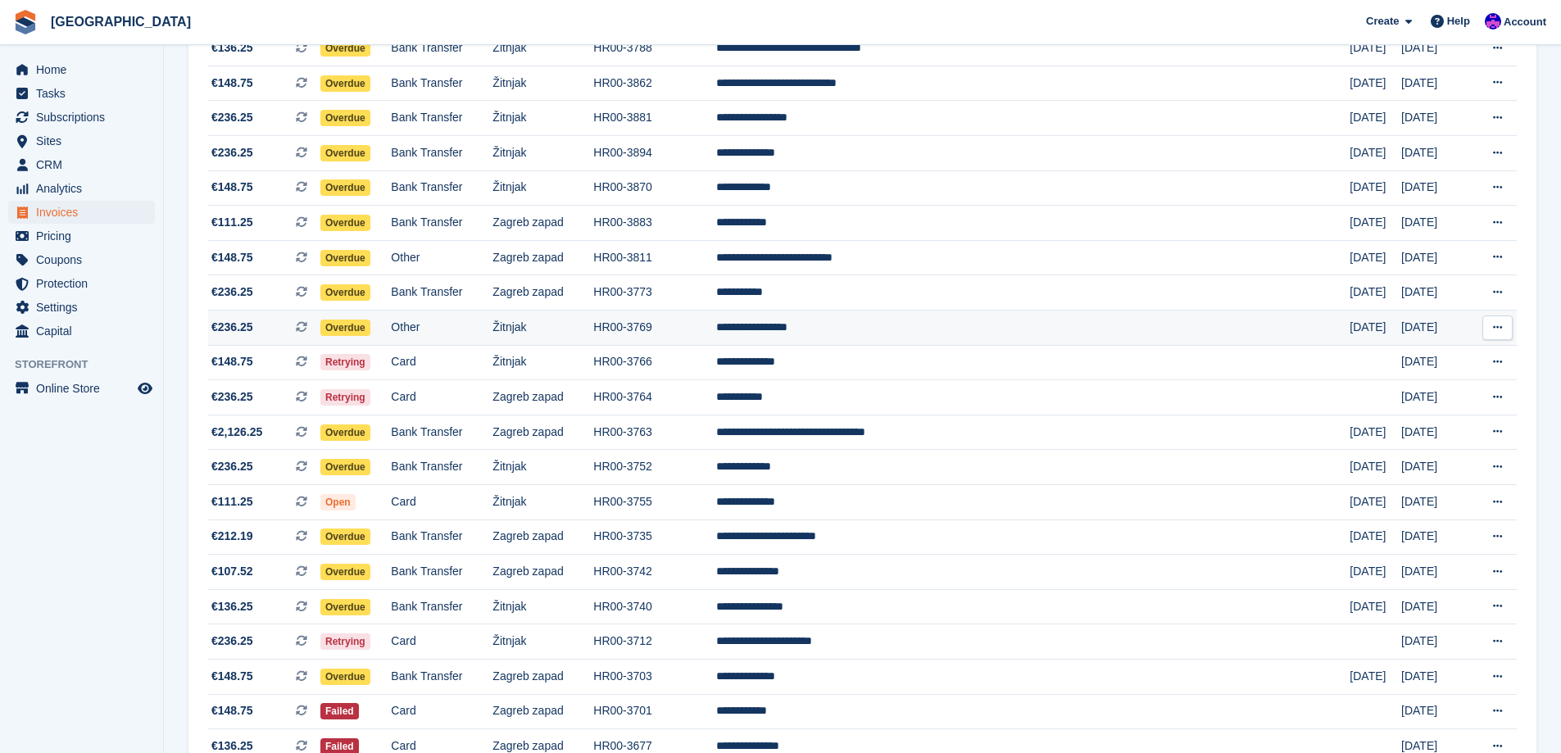
scroll to position [491, 0]
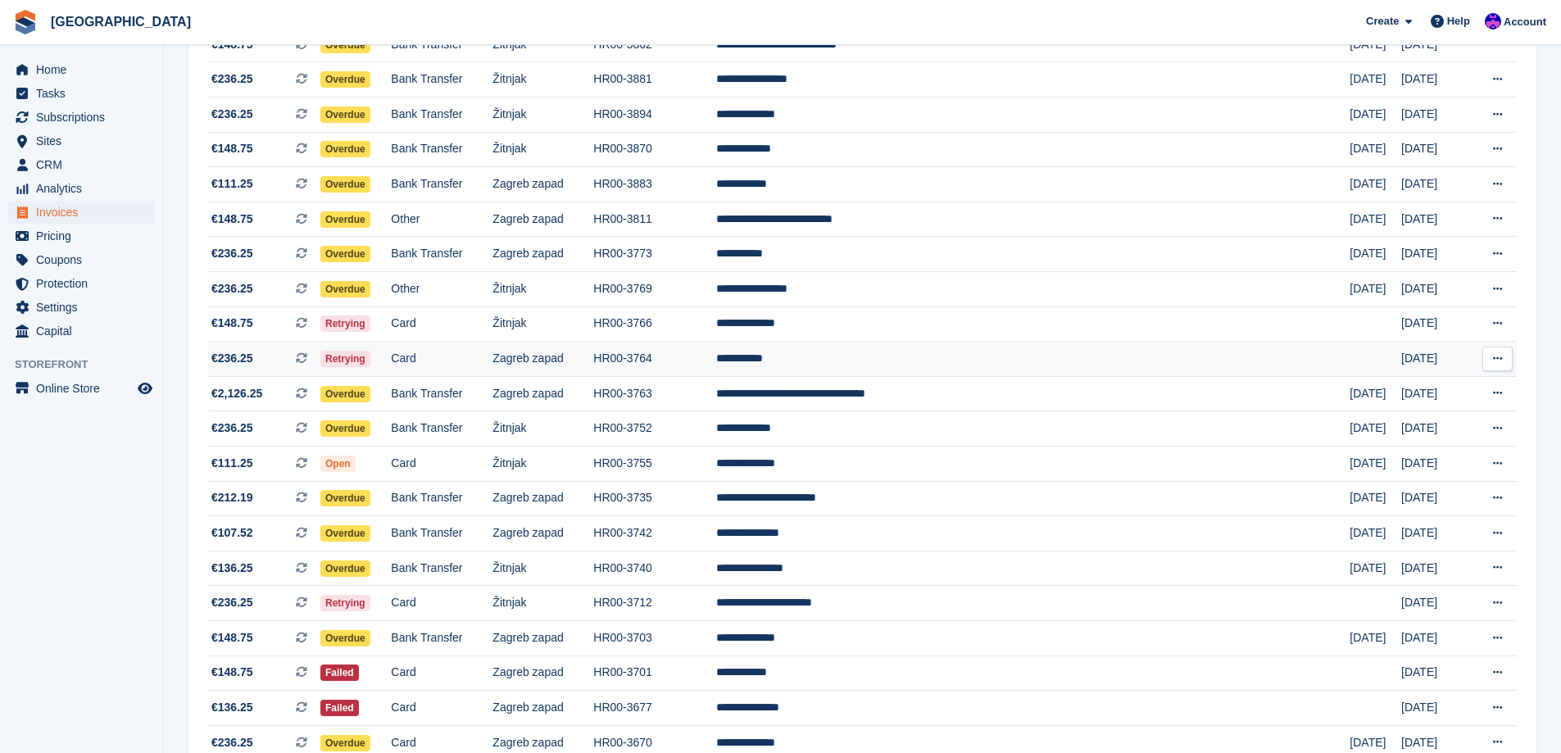
click at [705, 362] on td "HR00-3764" at bounding box center [654, 359] width 123 height 35
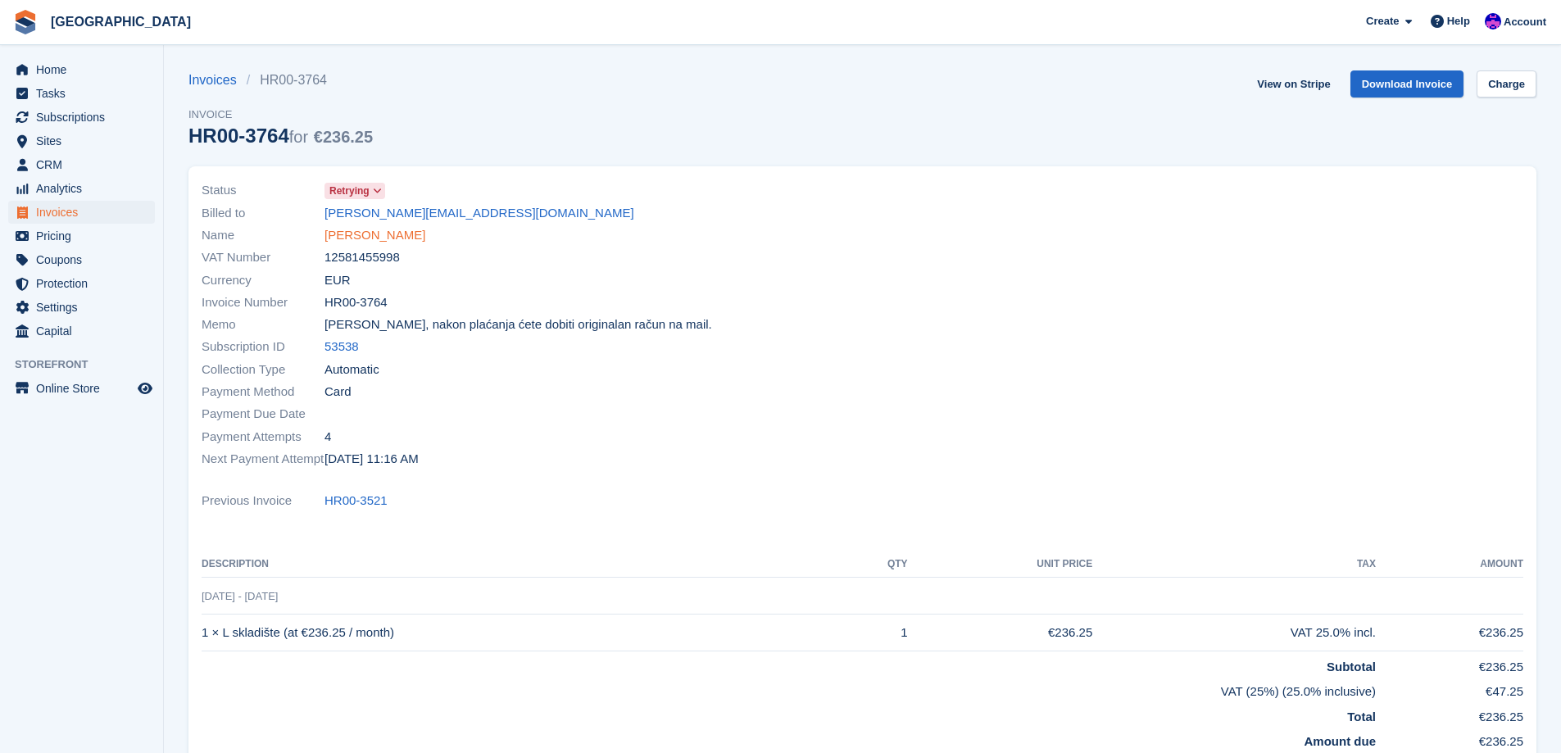
click at [384, 231] on link "[PERSON_NAME]" at bounding box center [374, 235] width 101 height 19
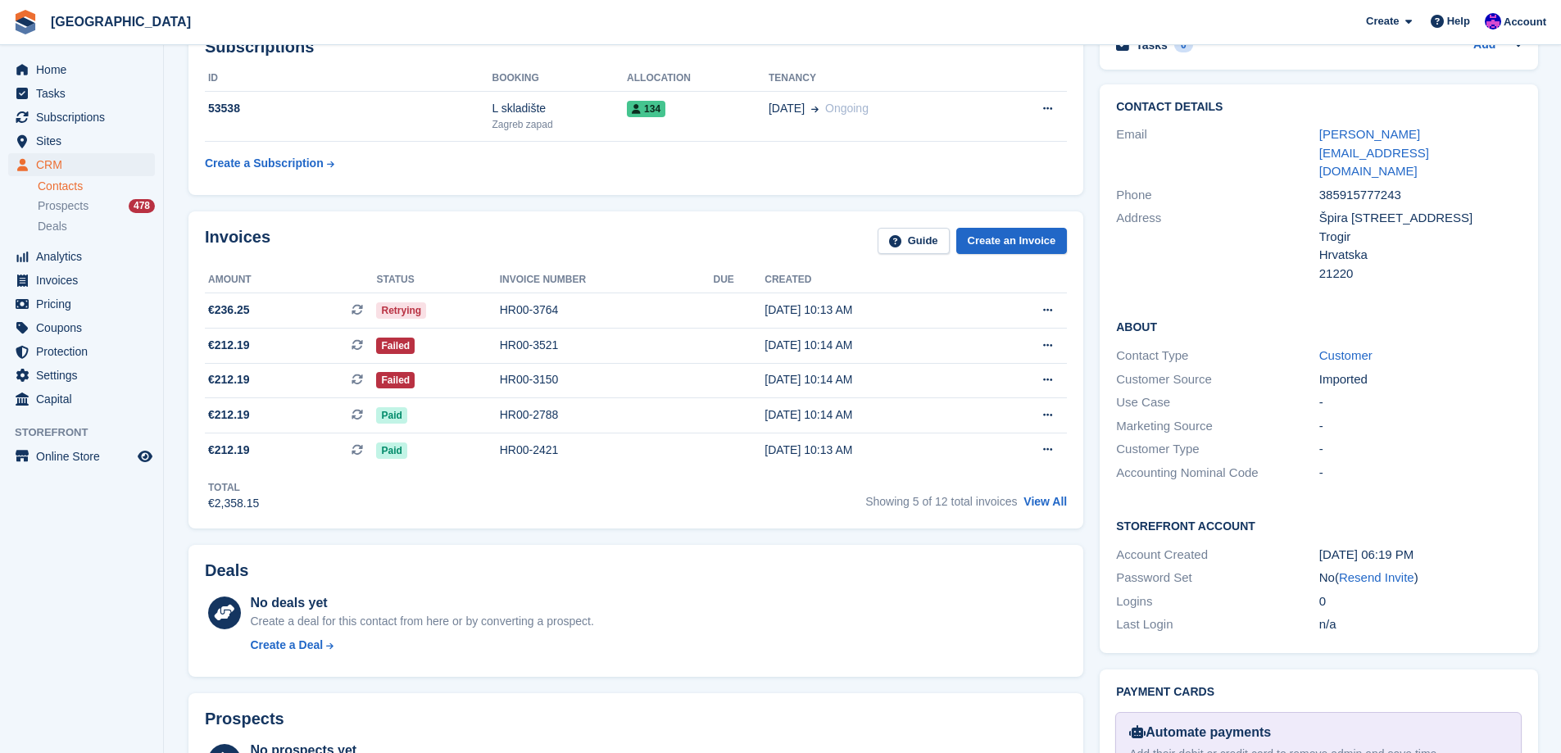
scroll to position [246, 0]
click at [509, 386] on div "HR00-3150" at bounding box center [607, 378] width 214 height 17
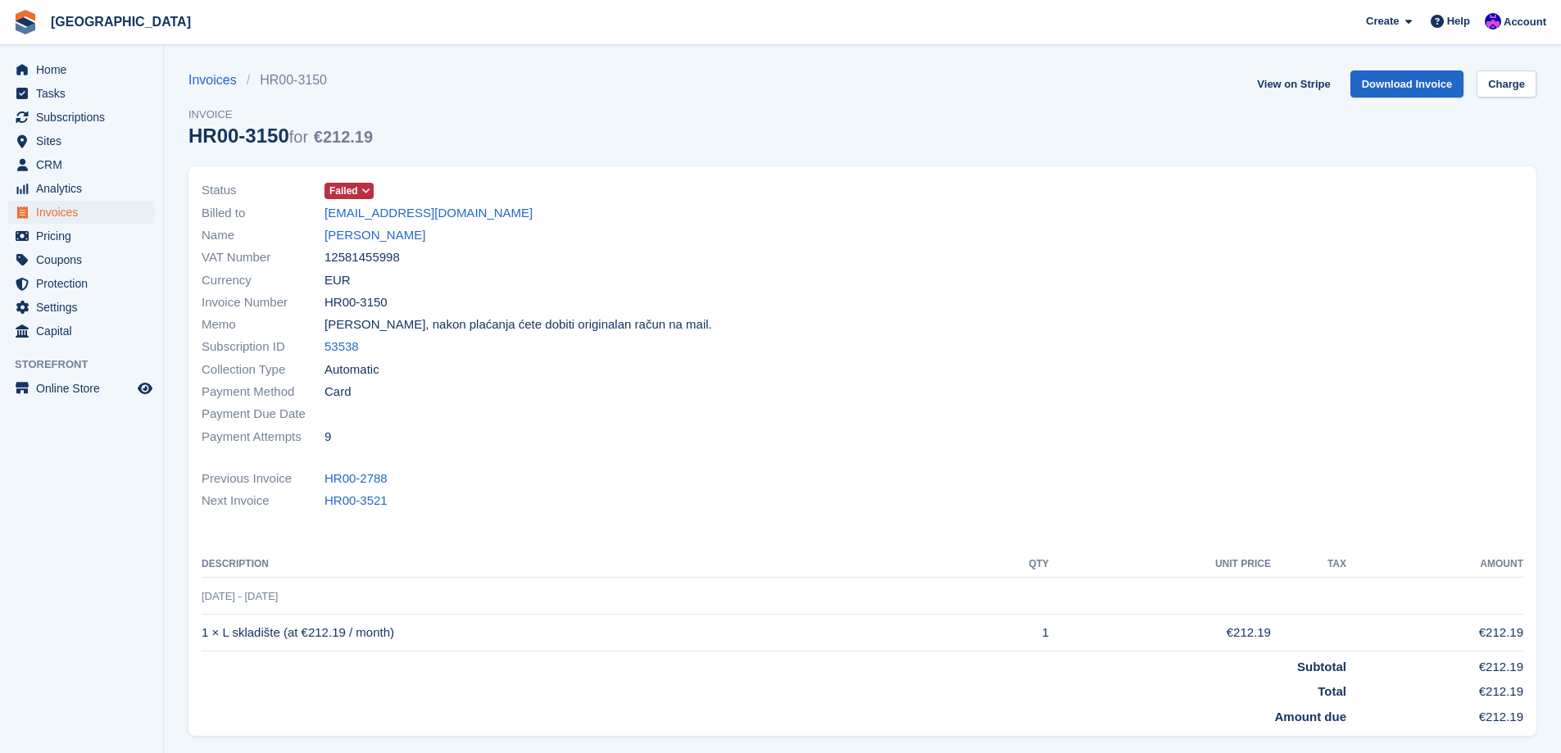
click at [362, 192] on icon at bounding box center [365, 191] width 9 height 10
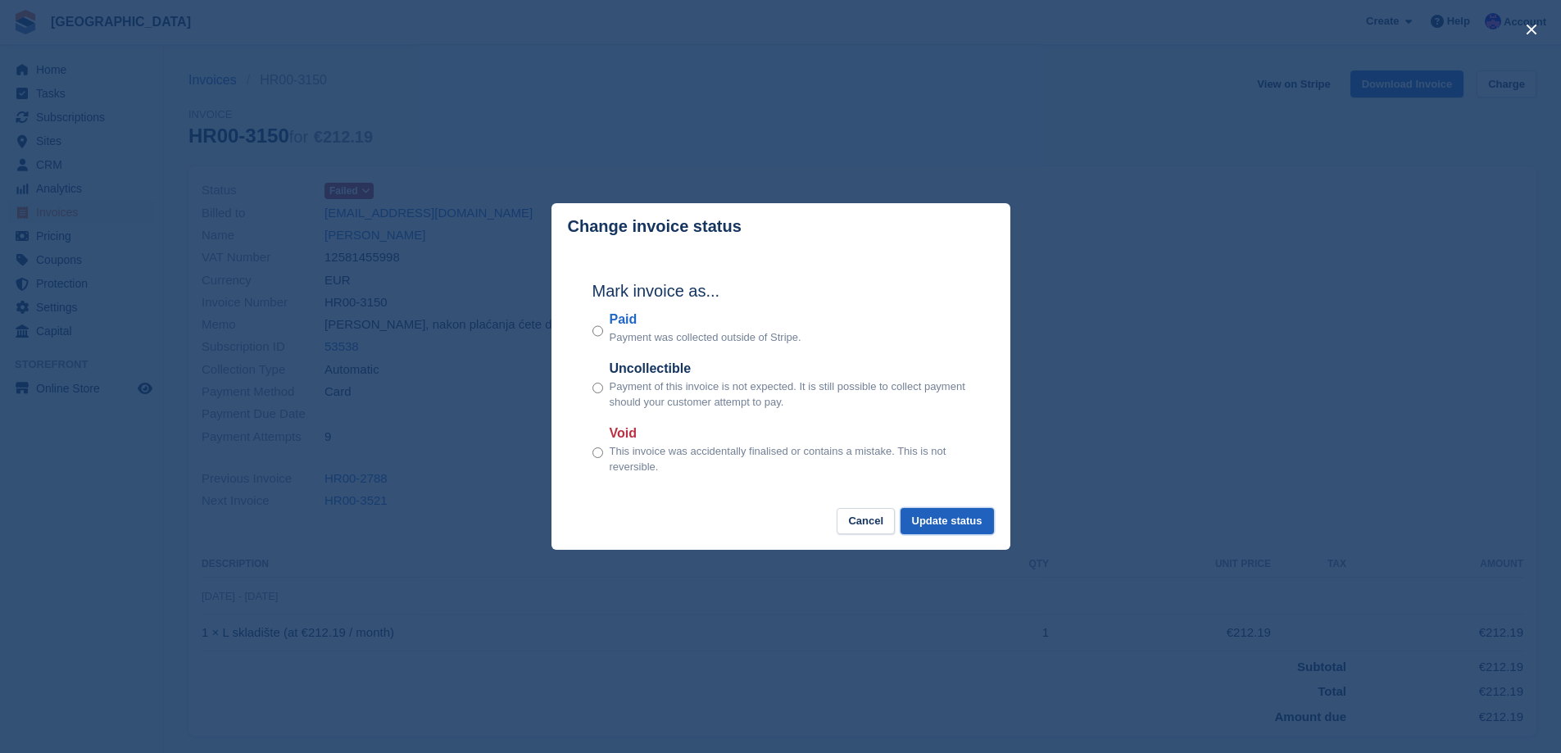
click at [974, 519] on button "Update status" at bounding box center [946, 521] width 93 height 27
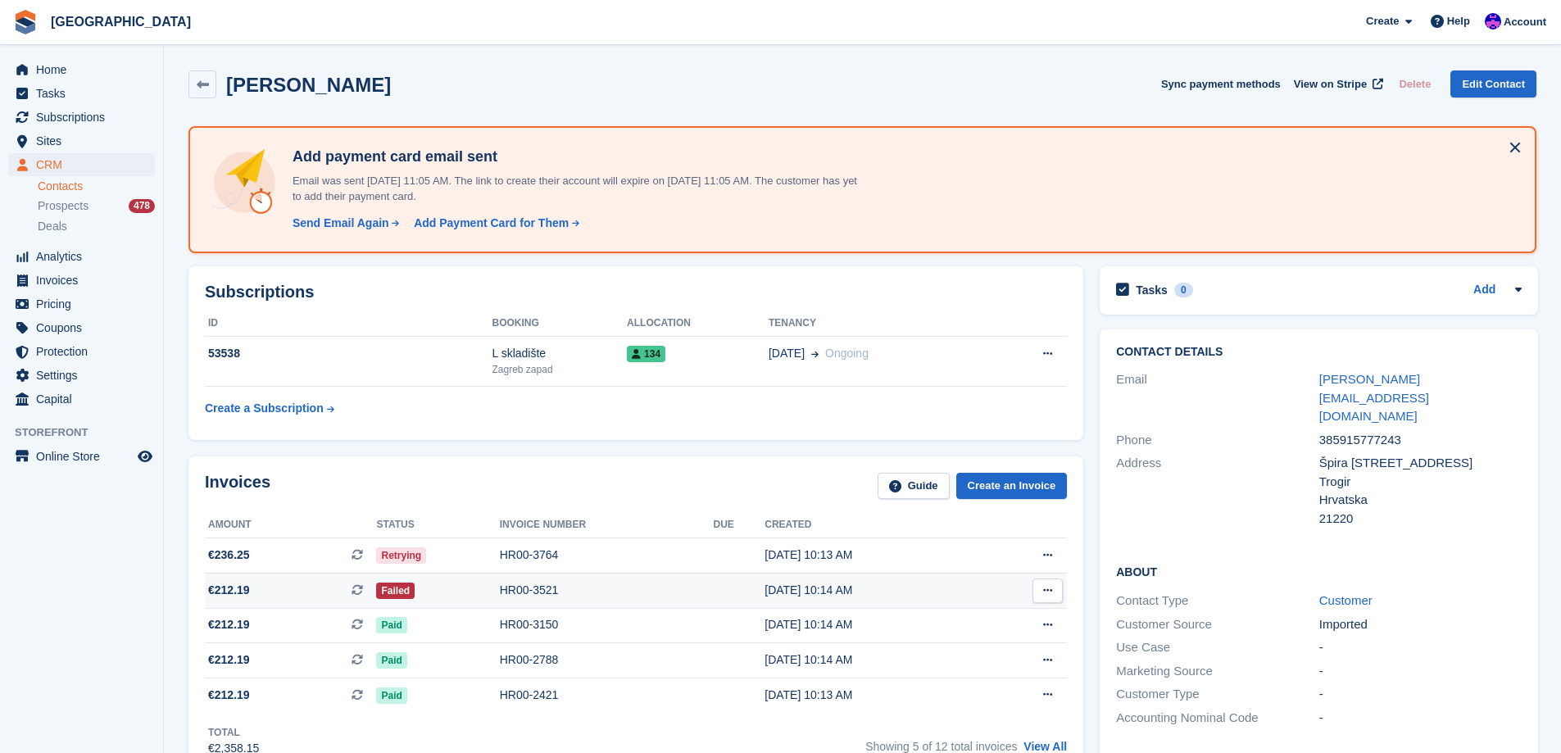
scroll to position [246, 0]
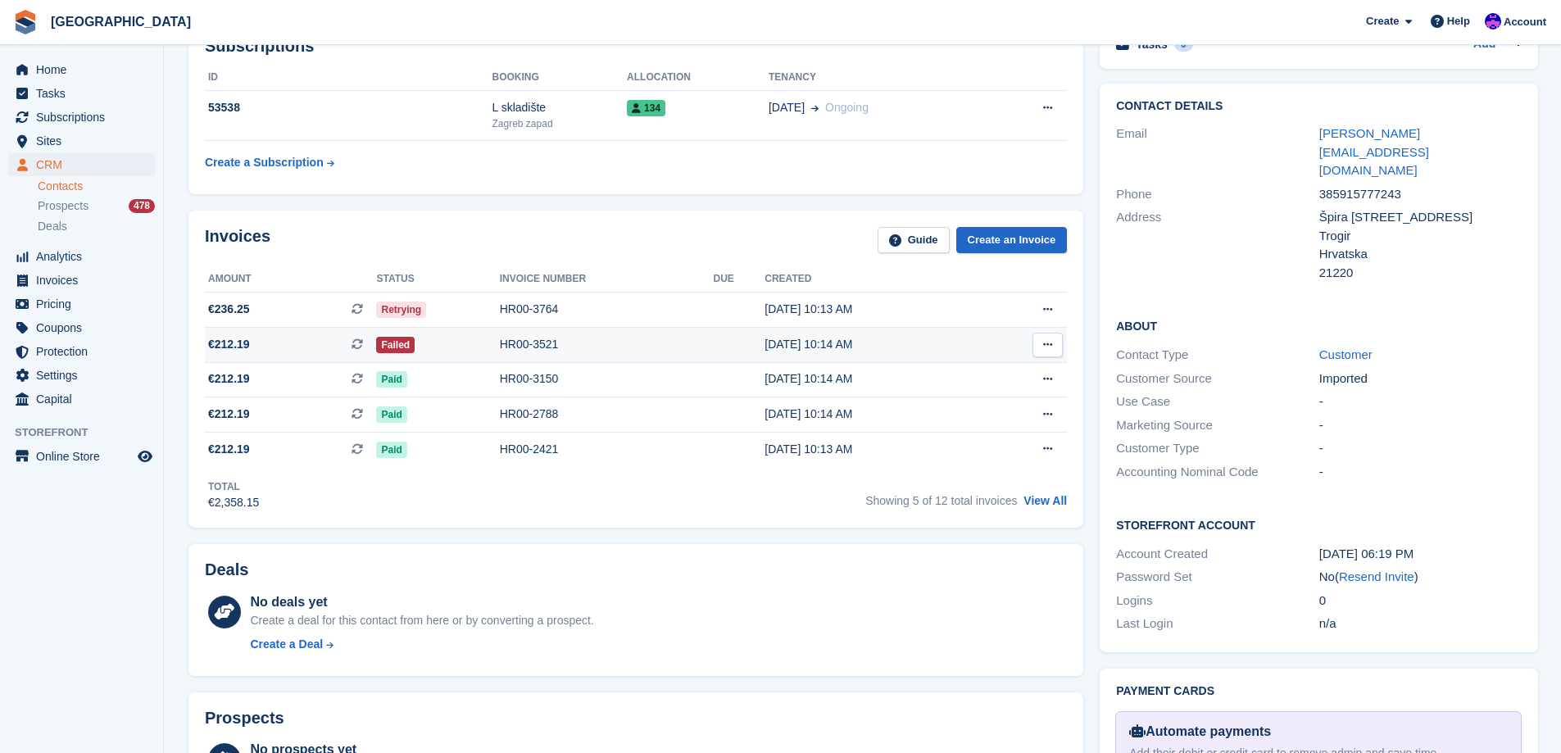
click at [431, 333] on td "Failed" at bounding box center [437, 345] width 123 height 35
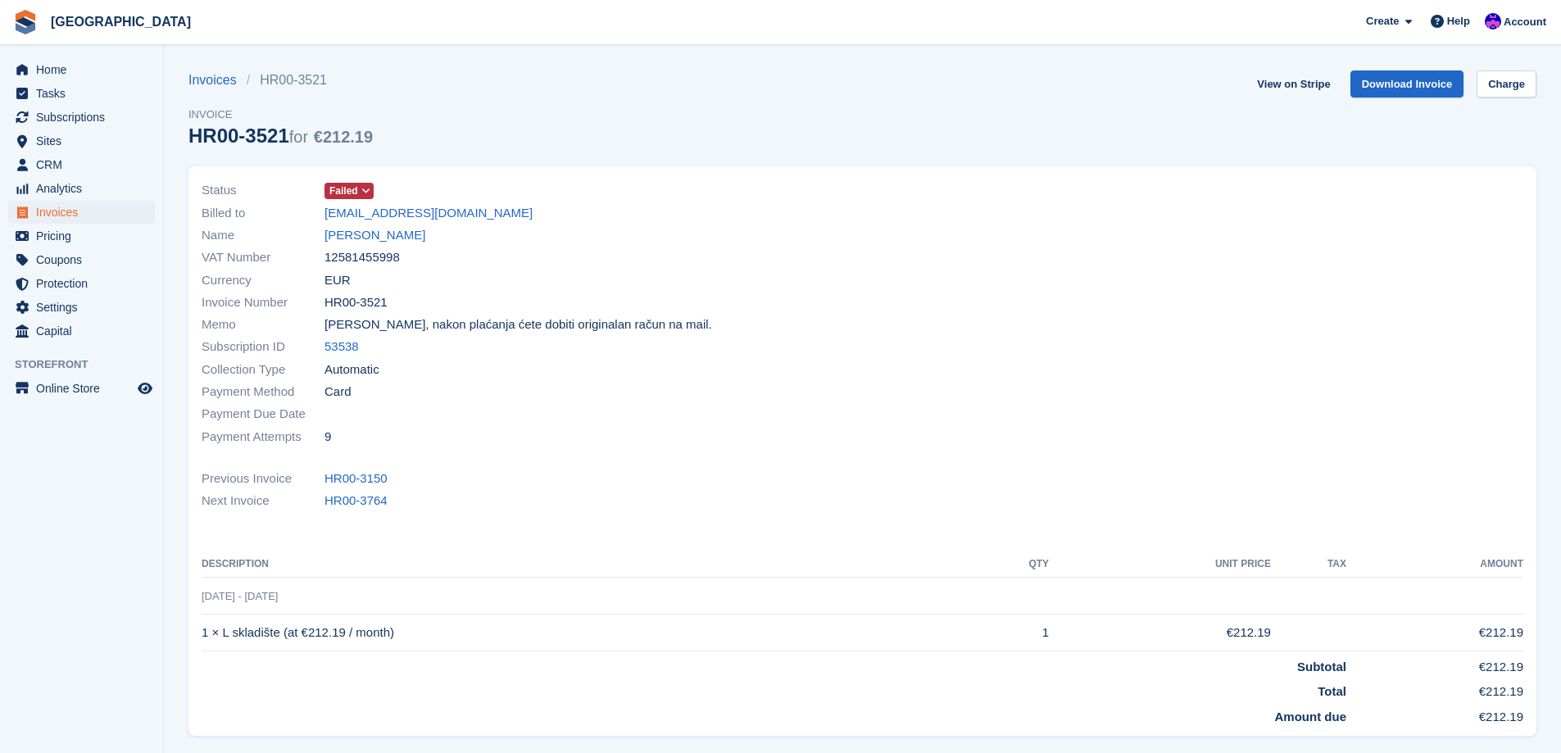
click at [363, 184] on span at bounding box center [366, 190] width 13 height 13
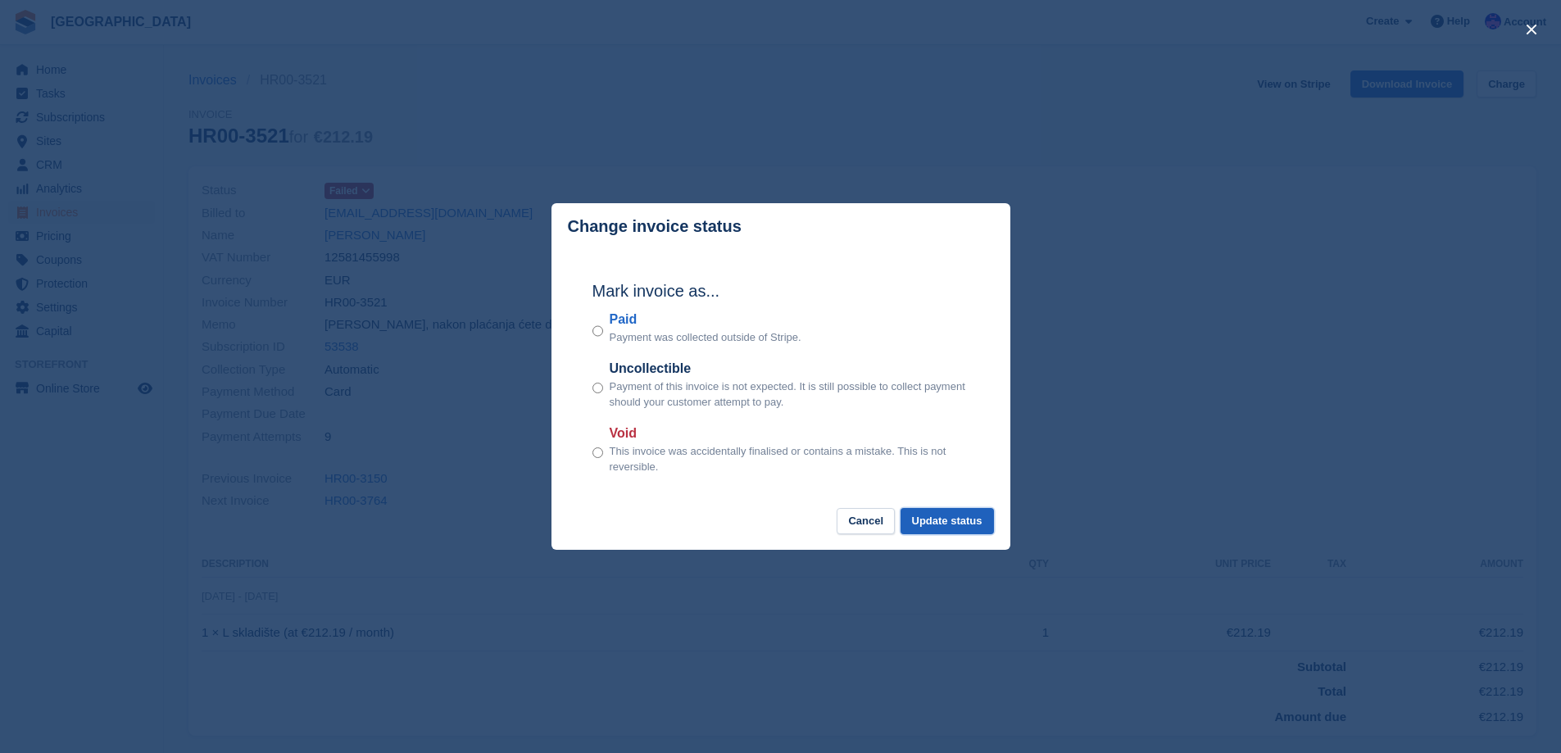
click at [978, 533] on button "Update status" at bounding box center [946, 521] width 93 height 27
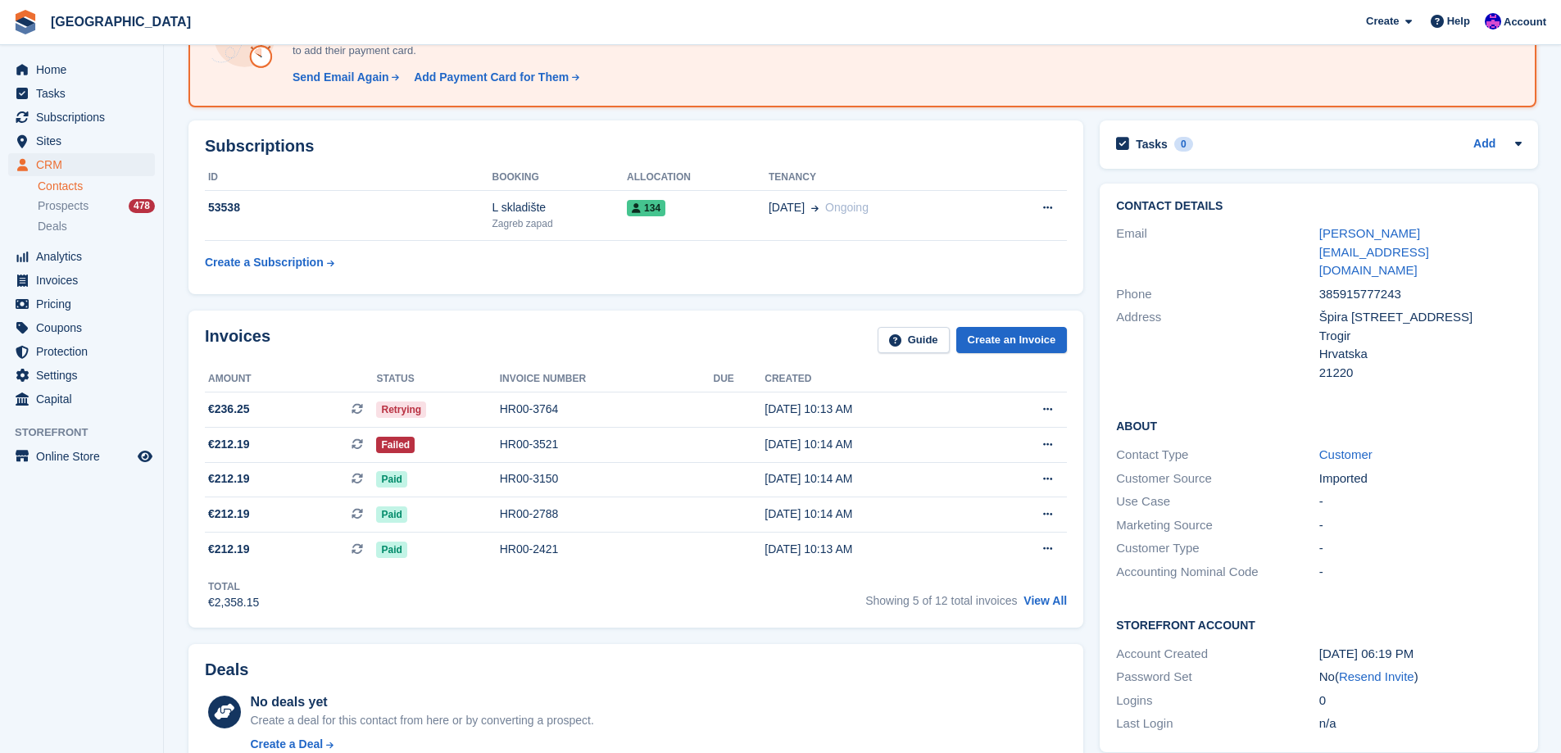
scroll to position [491, 0]
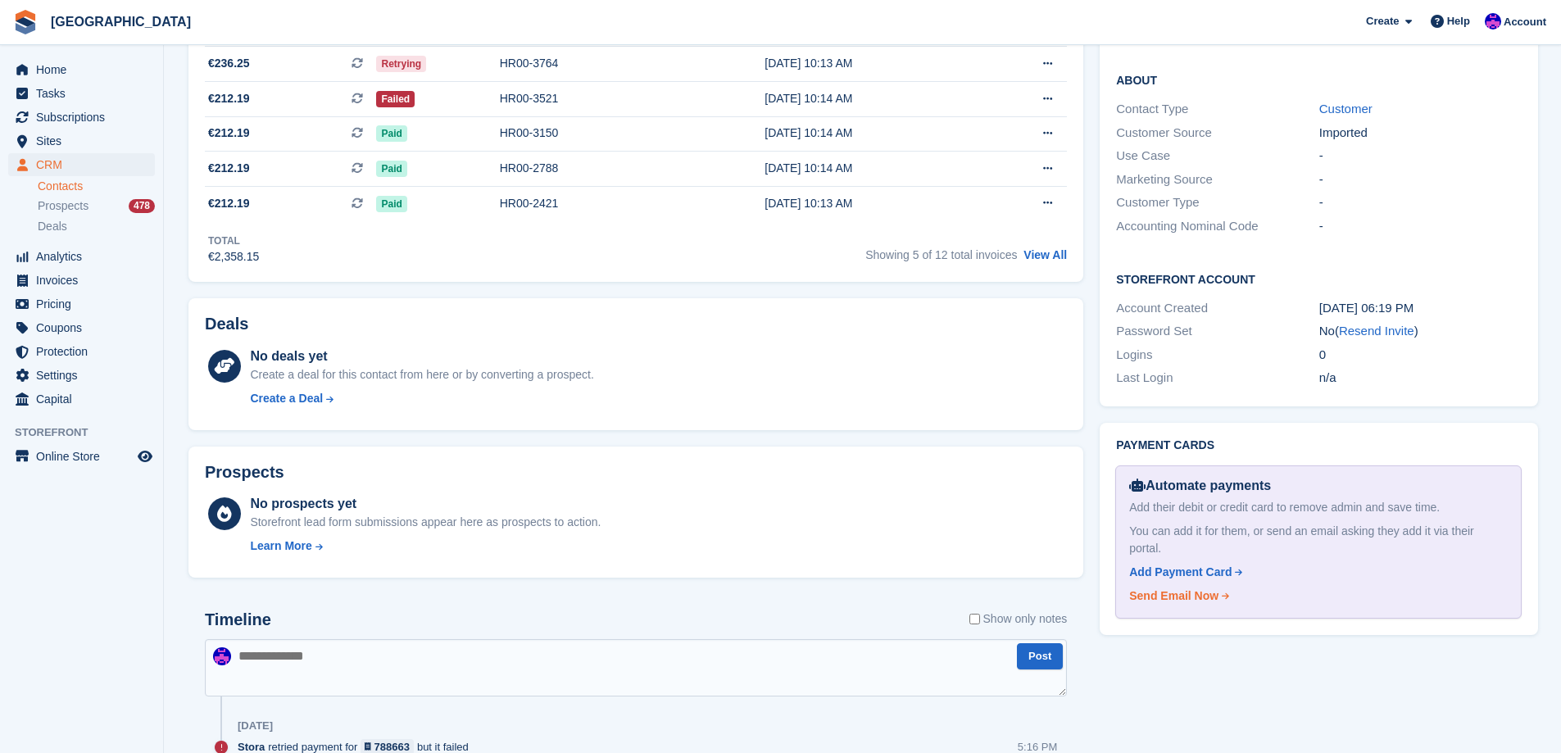
click at [1195, 587] on div "Send Email Now" at bounding box center [1173, 595] width 89 height 17
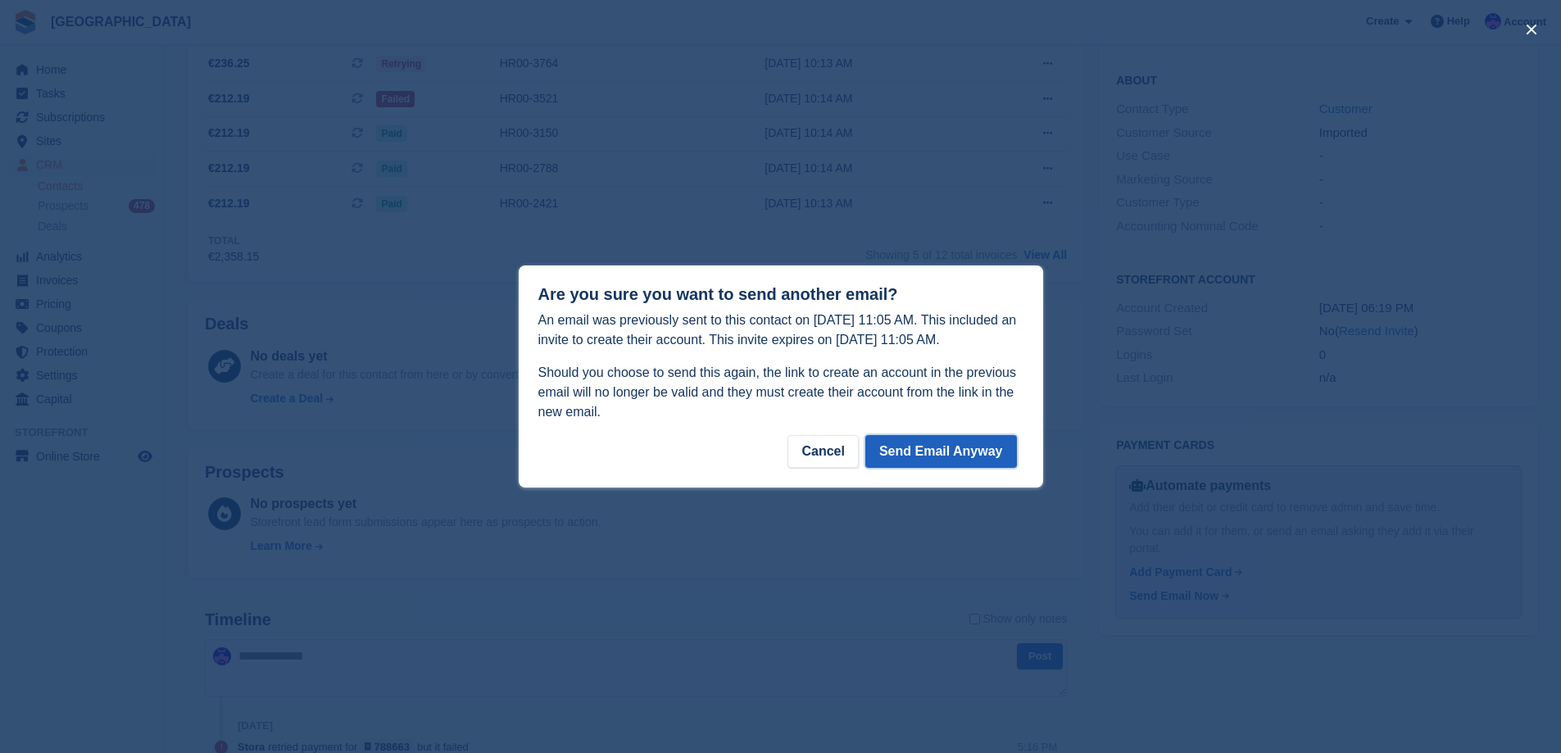
click at [951, 448] on button "Send Email Anyway" at bounding box center [941, 451] width 152 height 33
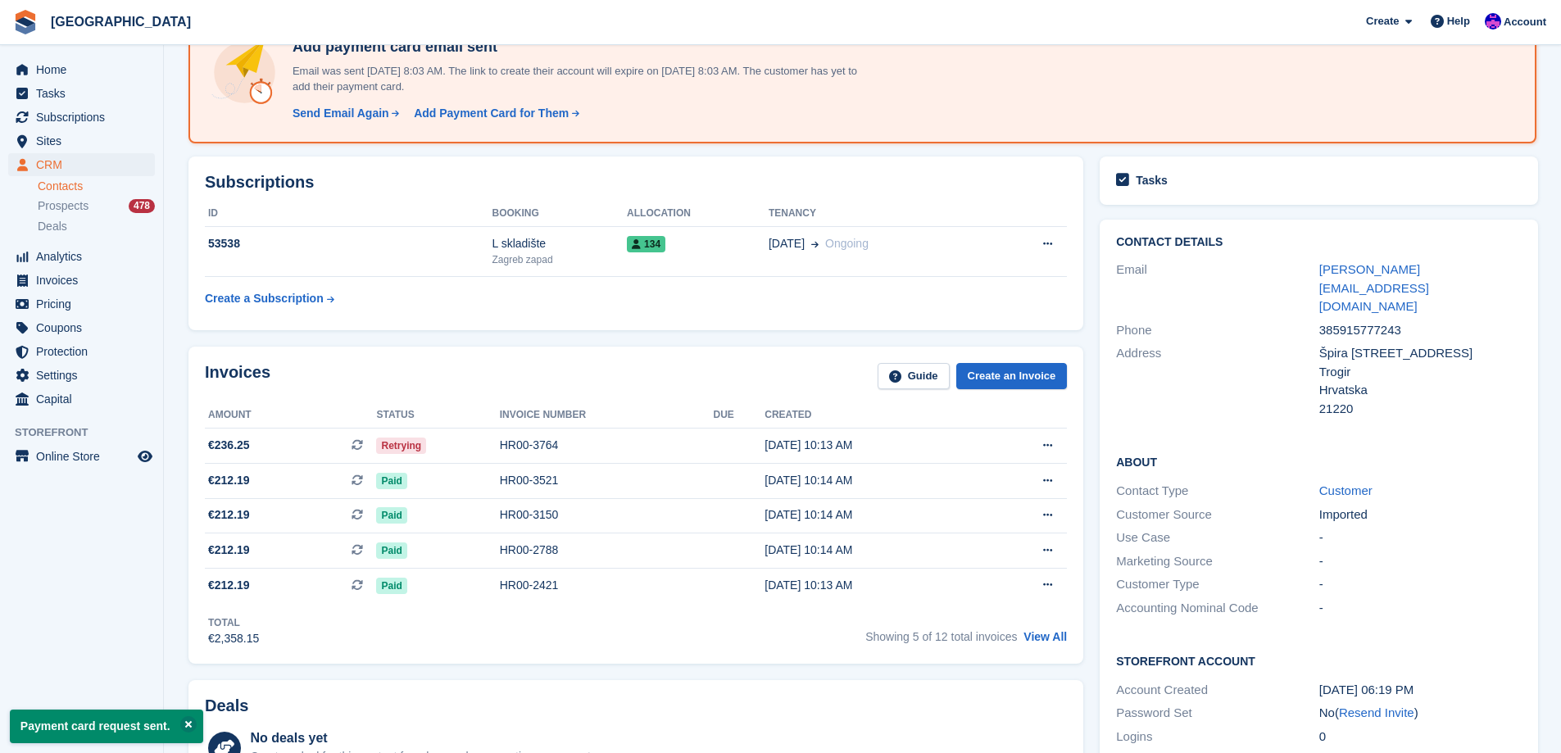
scroll to position [0, 0]
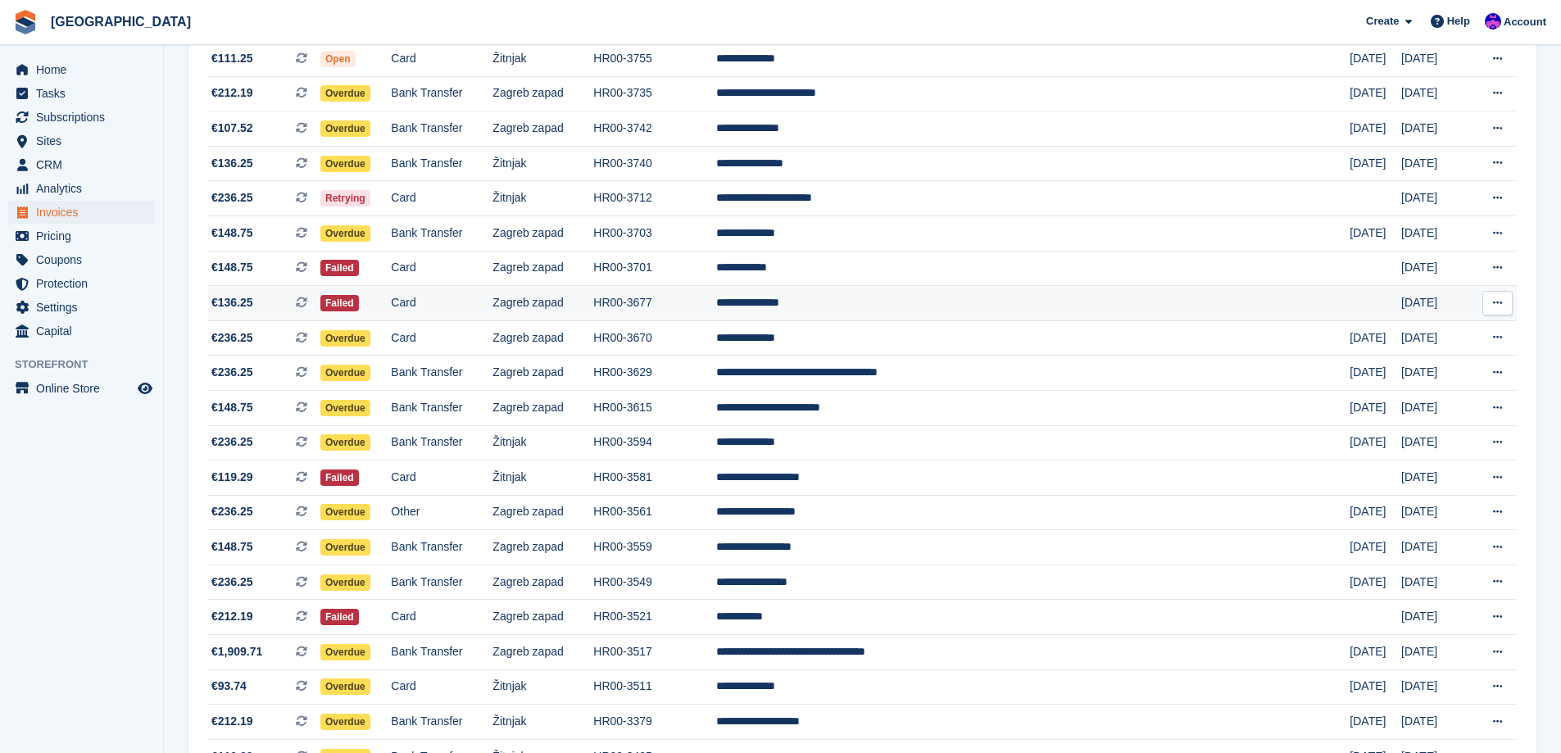
scroll to position [901, 0]
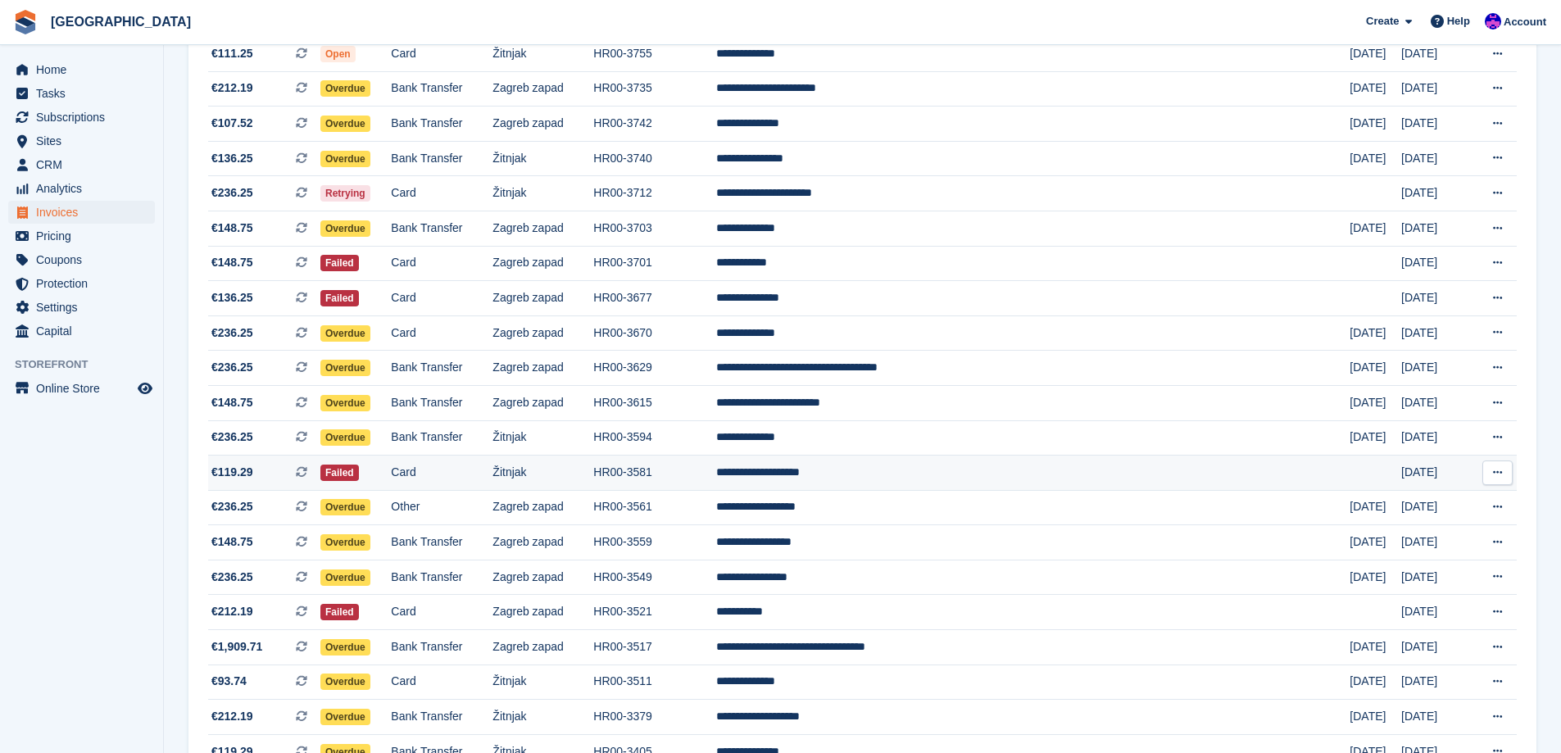
click at [492, 474] on td "Card" at bounding box center [442, 472] width 102 height 35
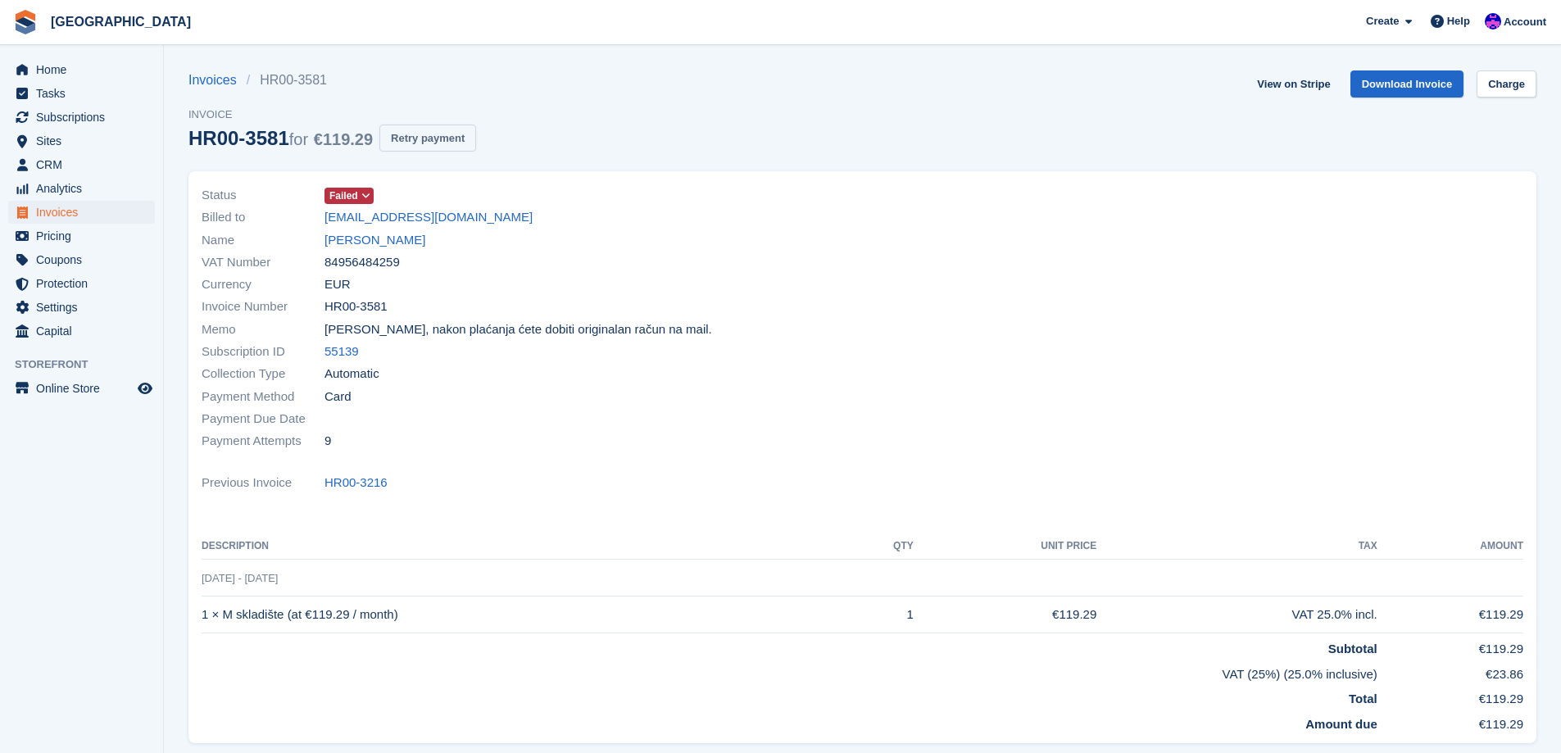
click at [424, 147] on button "Retry payment" at bounding box center [427, 138] width 97 height 27
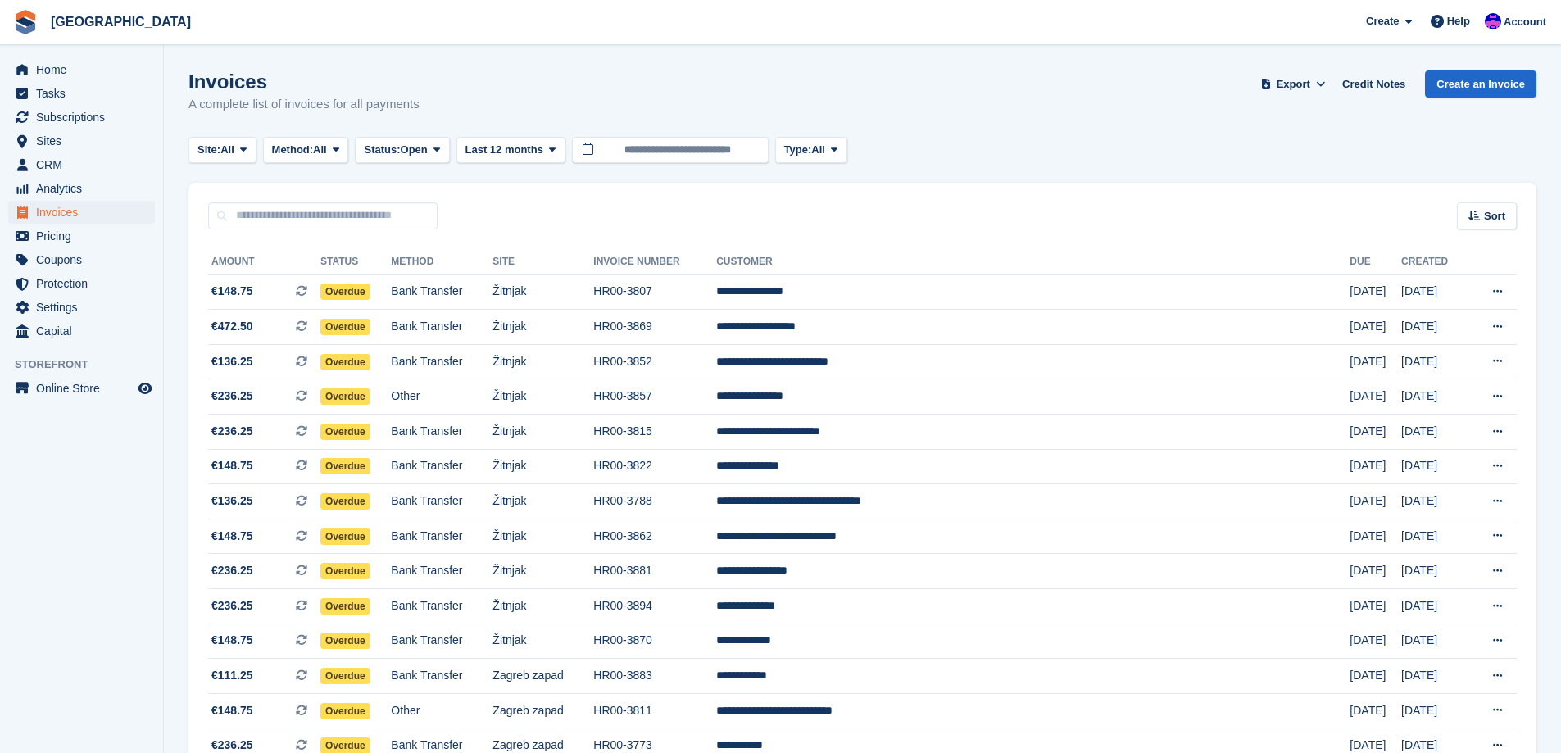
scroll to position [983, 0]
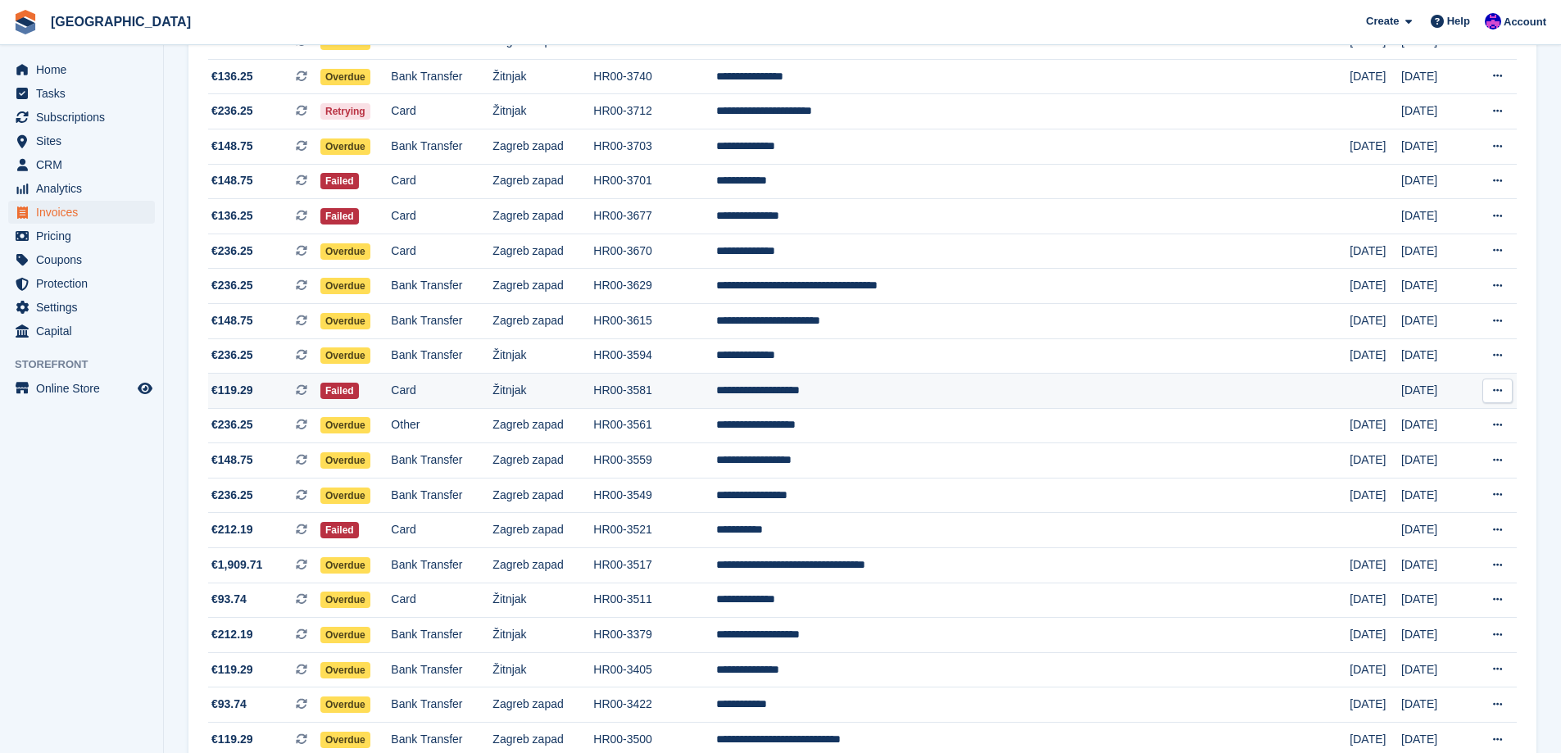
click at [492, 404] on td "Card" at bounding box center [442, 391] width 102 height 35
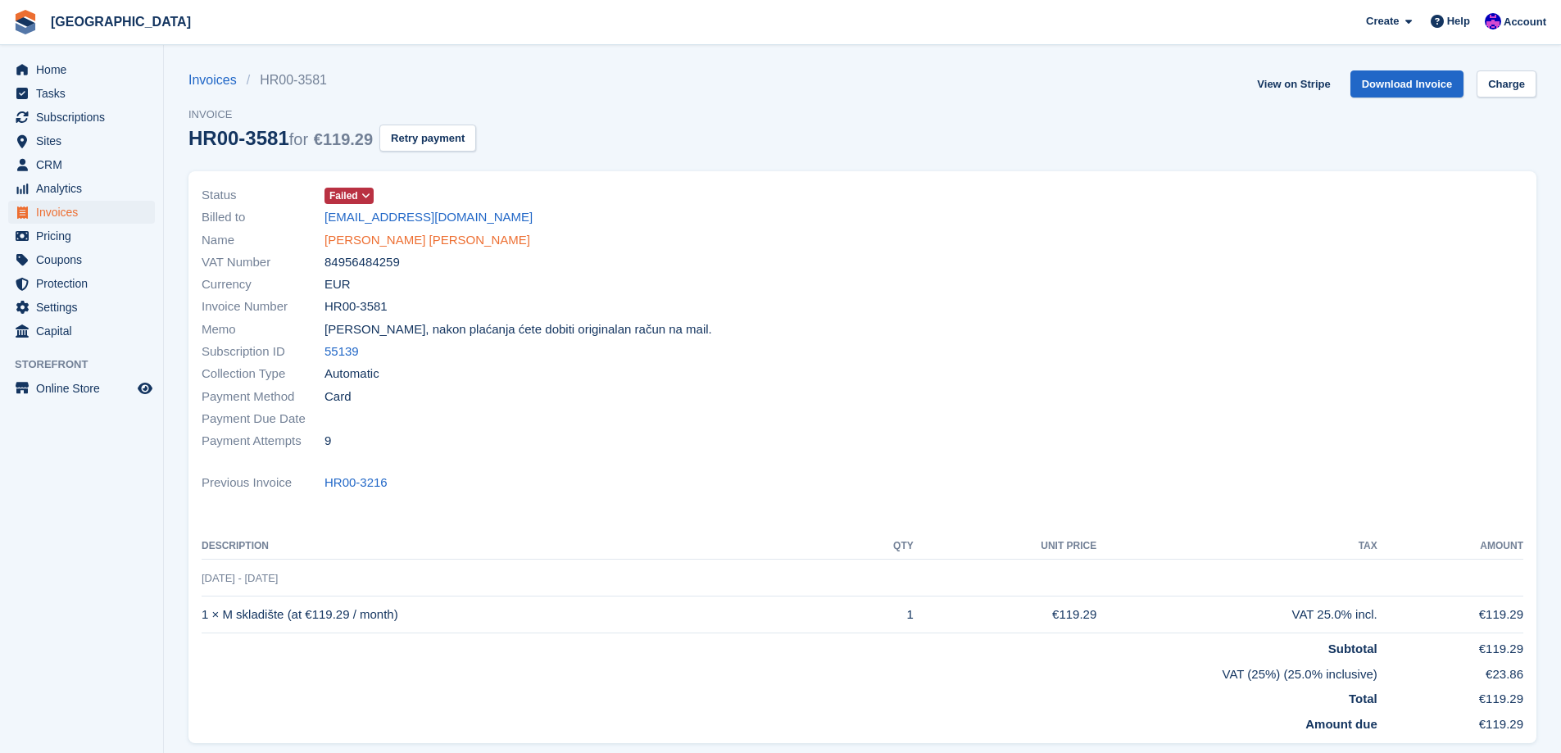
click at [372, 238] on link "[PERSON_NAME] [PERSON_NAME]" at bounding box center [427, 240] width 206 height 19
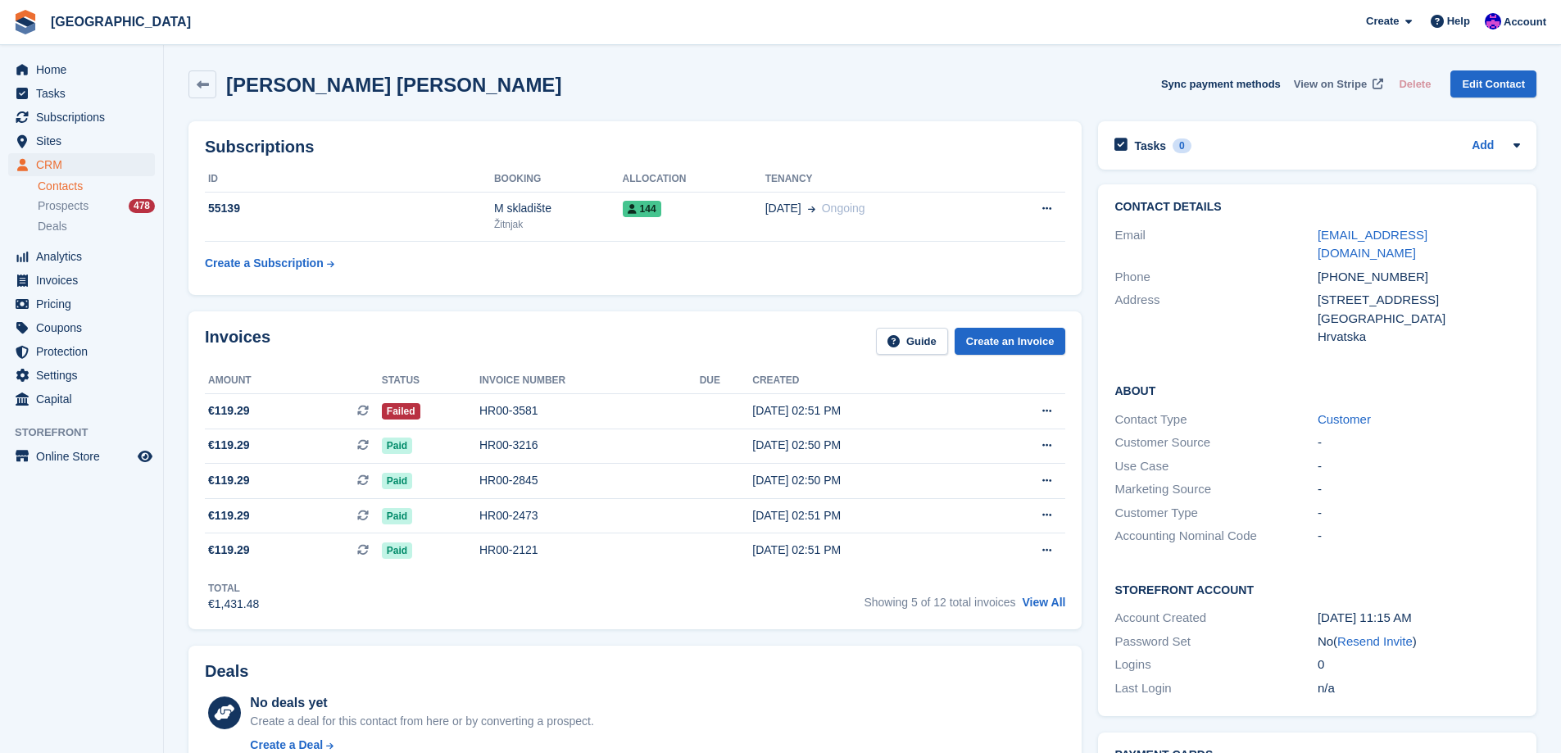
click at [1330, 86] on span "View on Stripe" at bounding box center [1329, 84] width 73 height 16
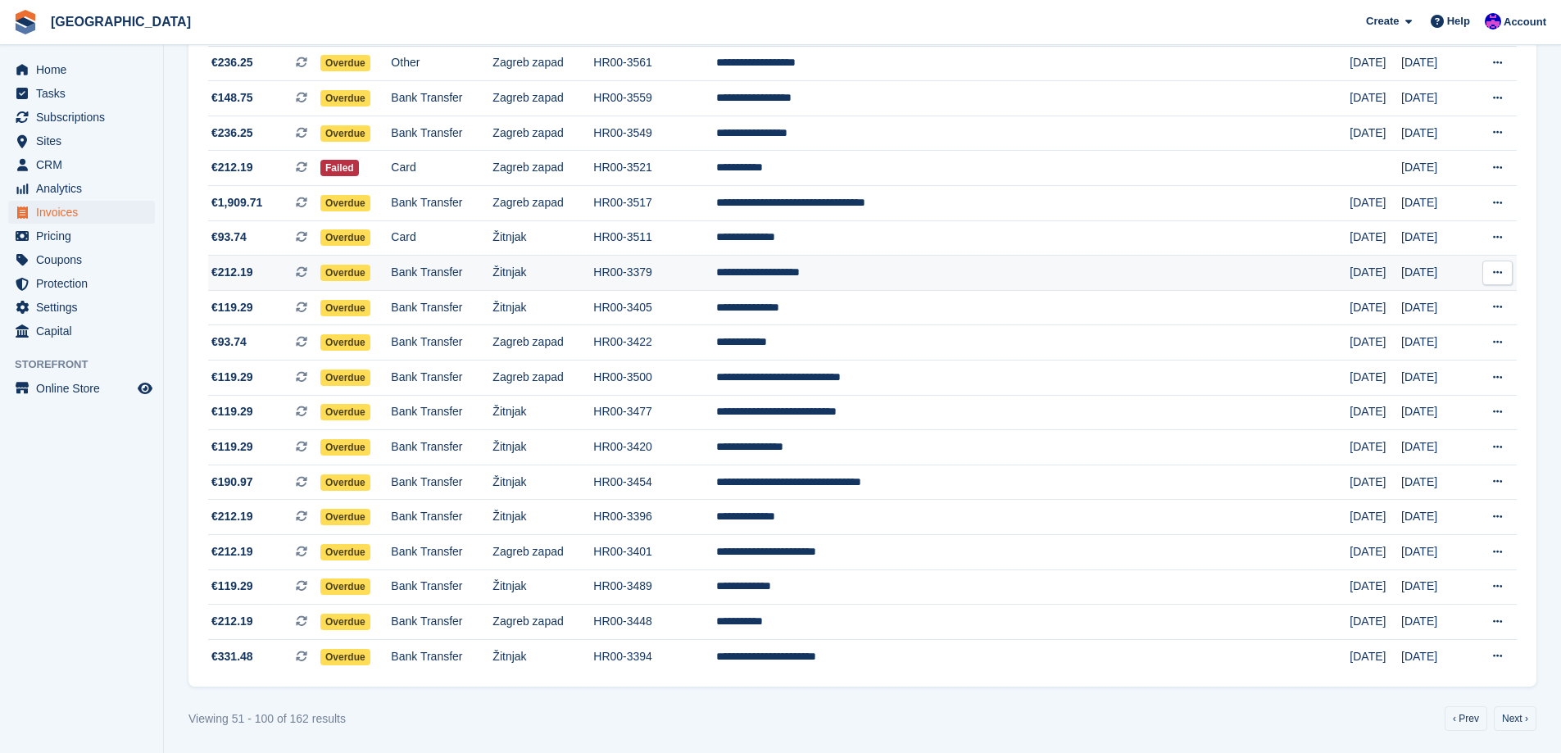
scroll to position [1348, 0]
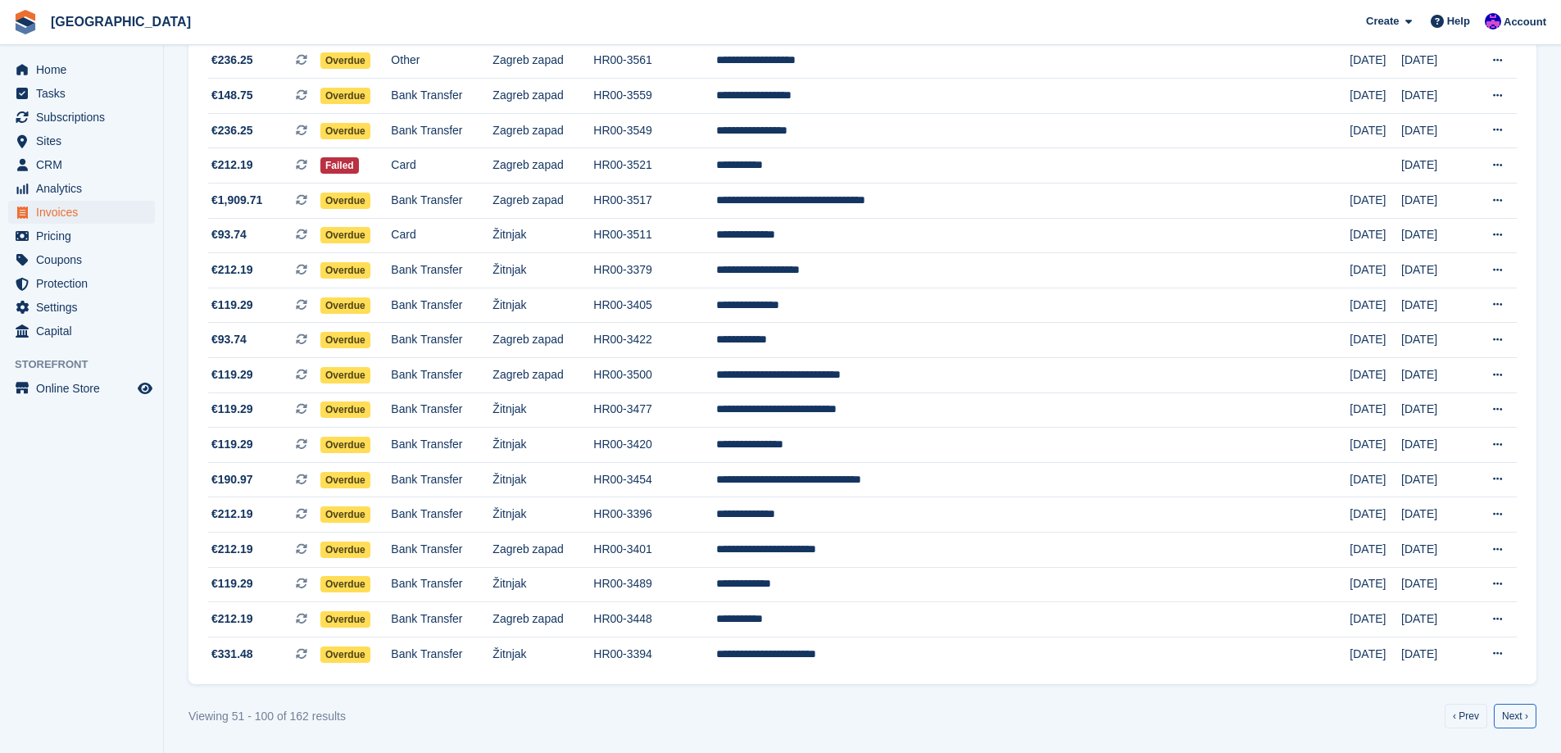
click at [1525, 714] on link "Next ›" at bounding box center [1514, 716] width 43 height 25
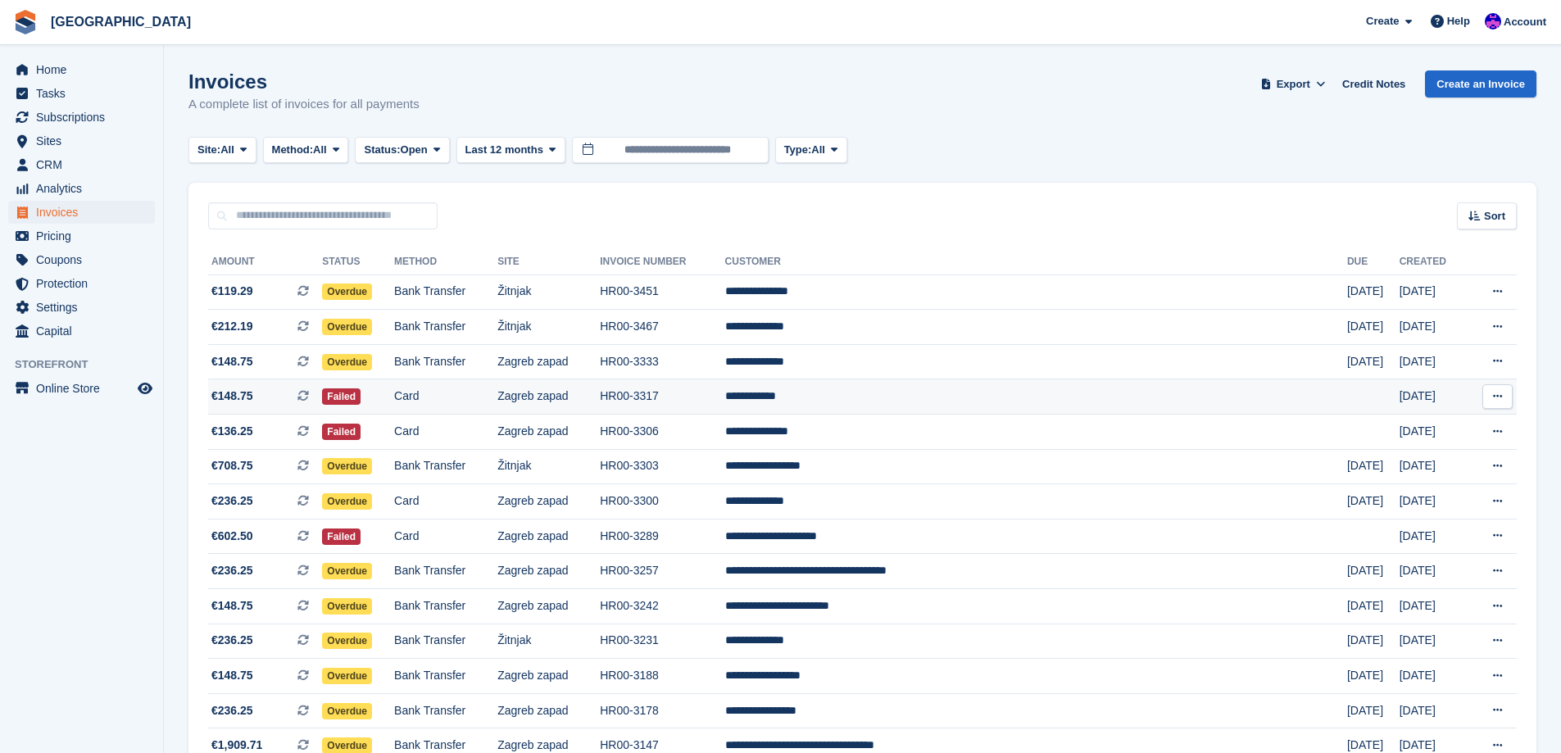
click at [724, 401] on td "HR00-3317" at bounding box center [662, 396] width 125 height 35
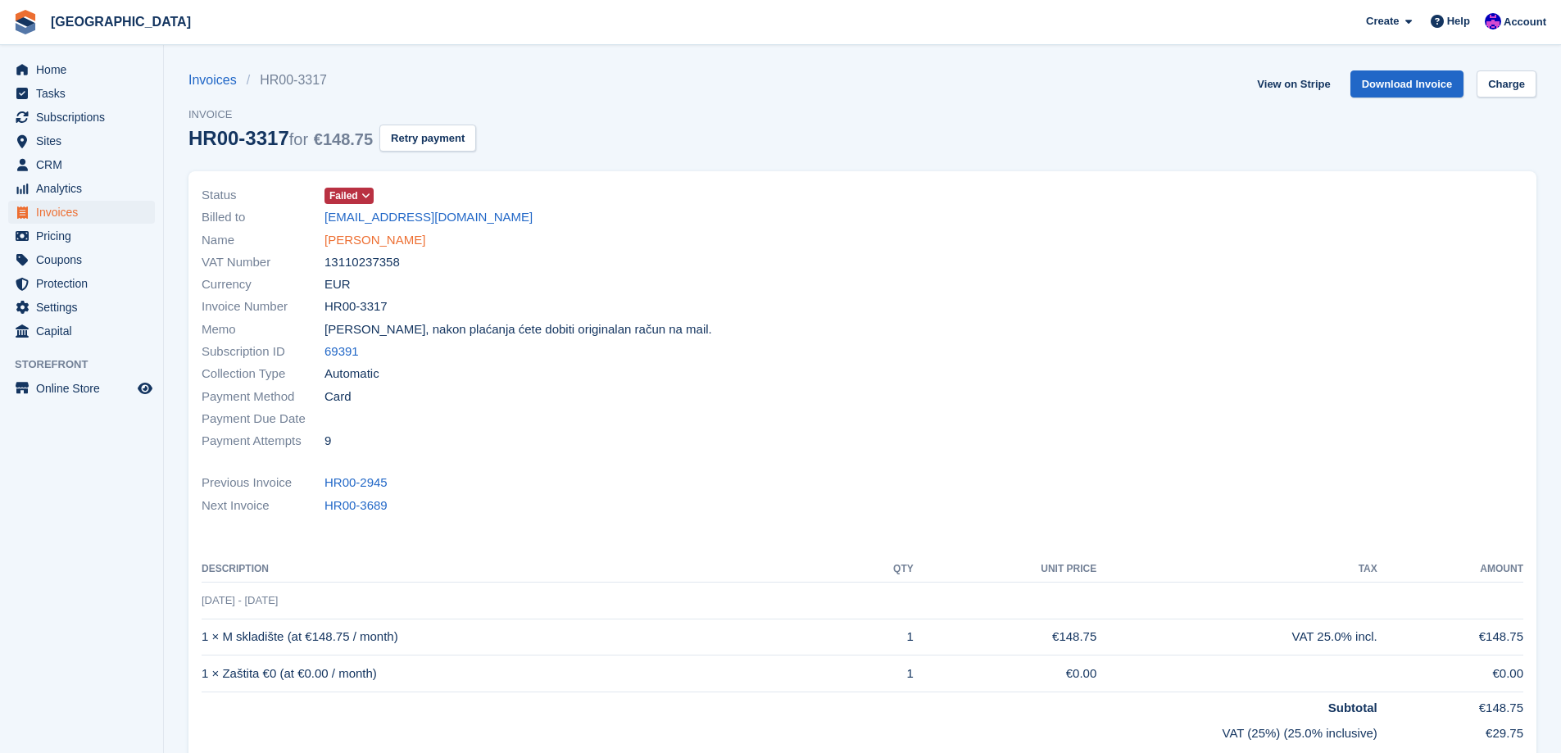
click at [364, 245] on link "[PERSON_NAME]" at bounding box center [374, 240] width 101 height 19
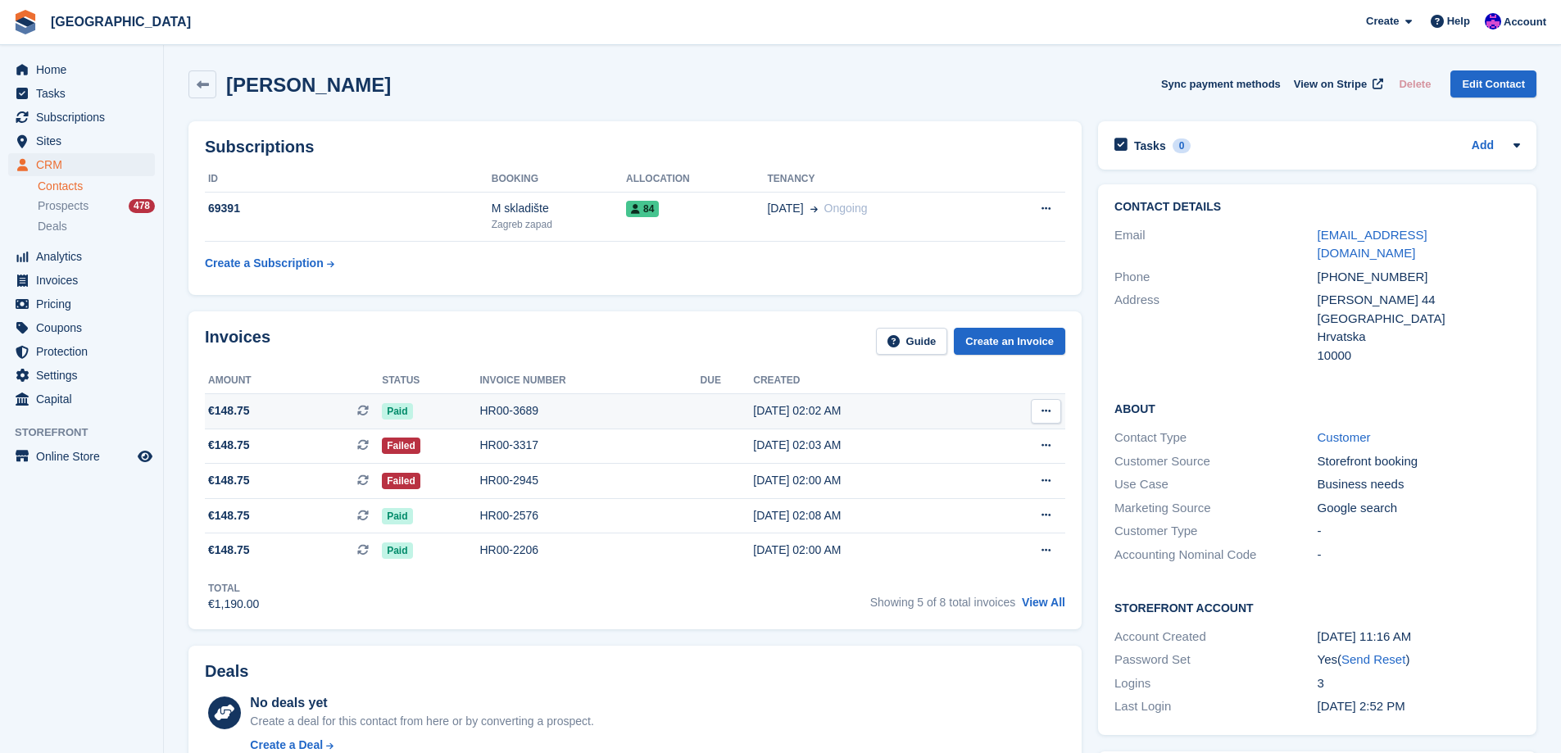
click at [535, 417] on div "HR00-3689" at bounding box center [589, 410] width 220 height 17
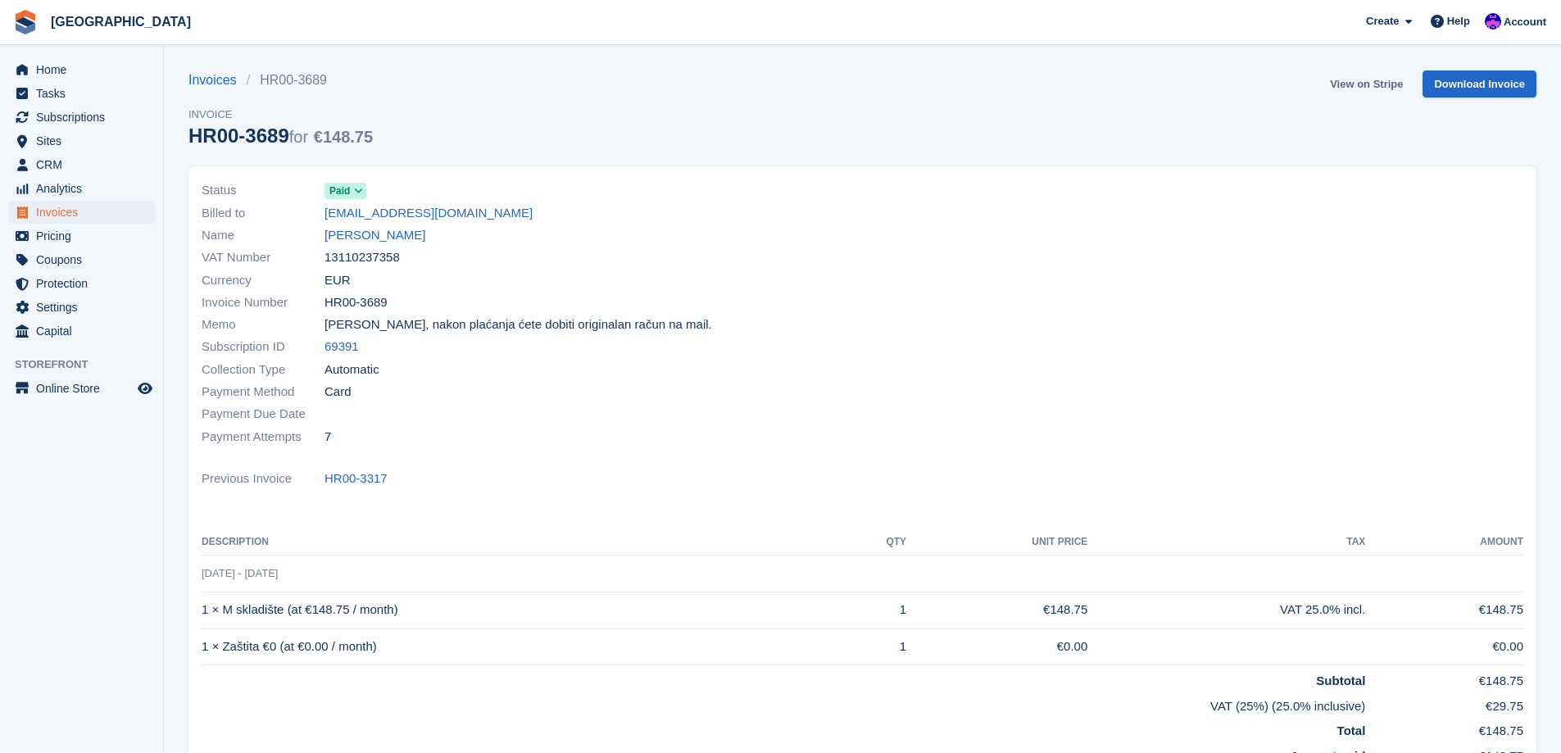
click at [1353, 85] on link "View on Stripe" at bounding box center [1366, 83] width 86 height 27
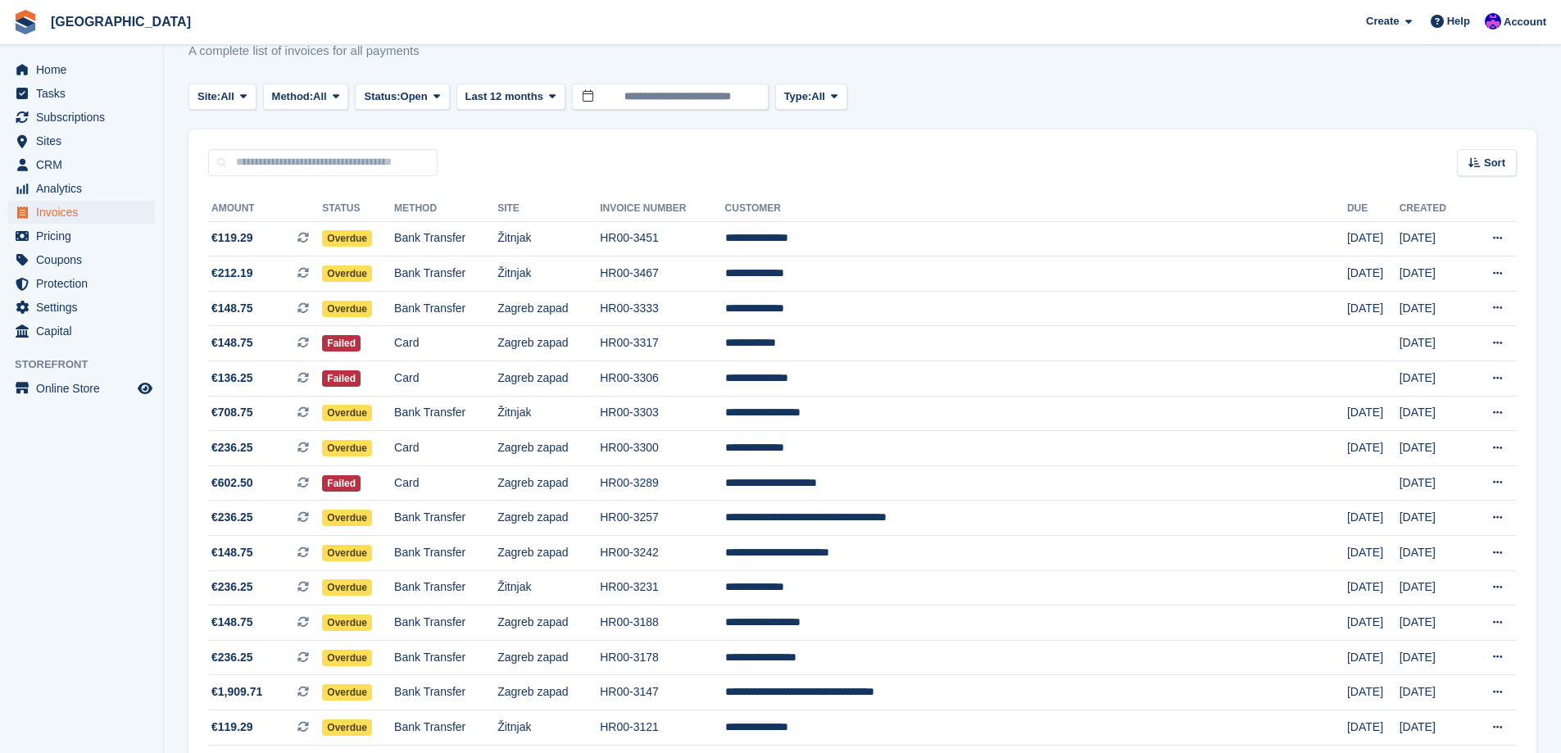
scroll to position [82, 0]
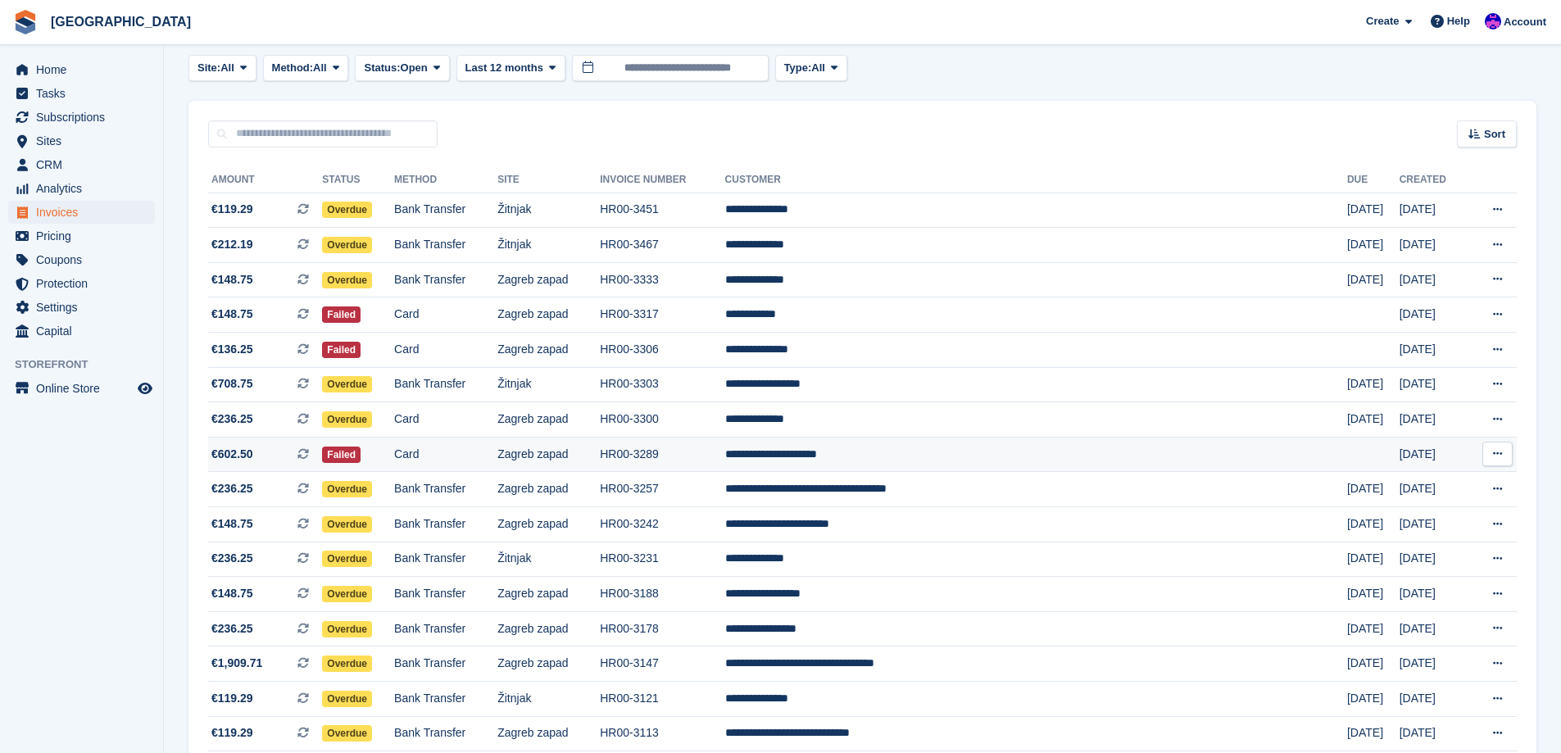
click at [600, 450] on td "Zagreb zapad" at bounding box center [548, 454] width 102 height 35
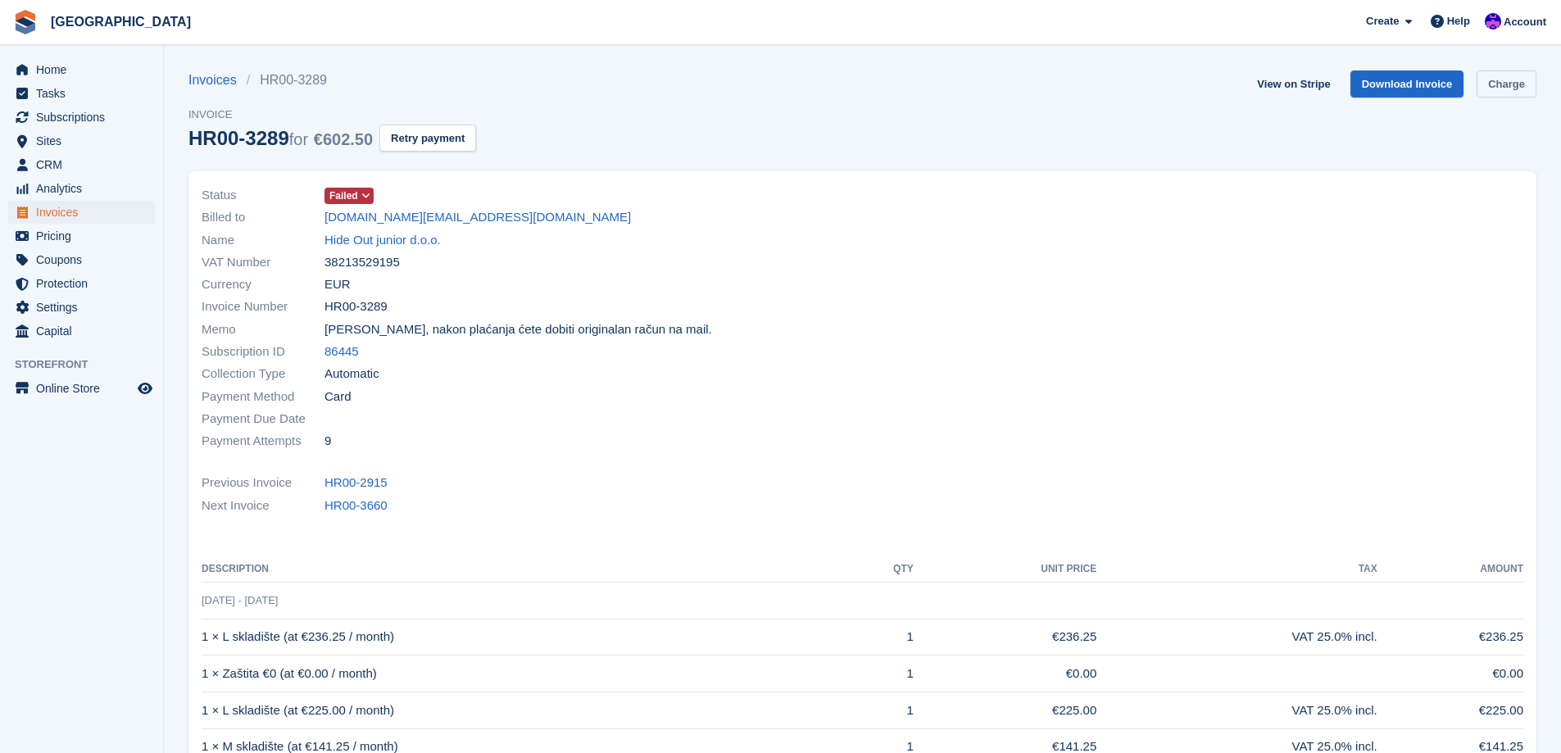
click at [1525, 88] on link "Charge" at bounding box center [1506, 83] width 60 height 27
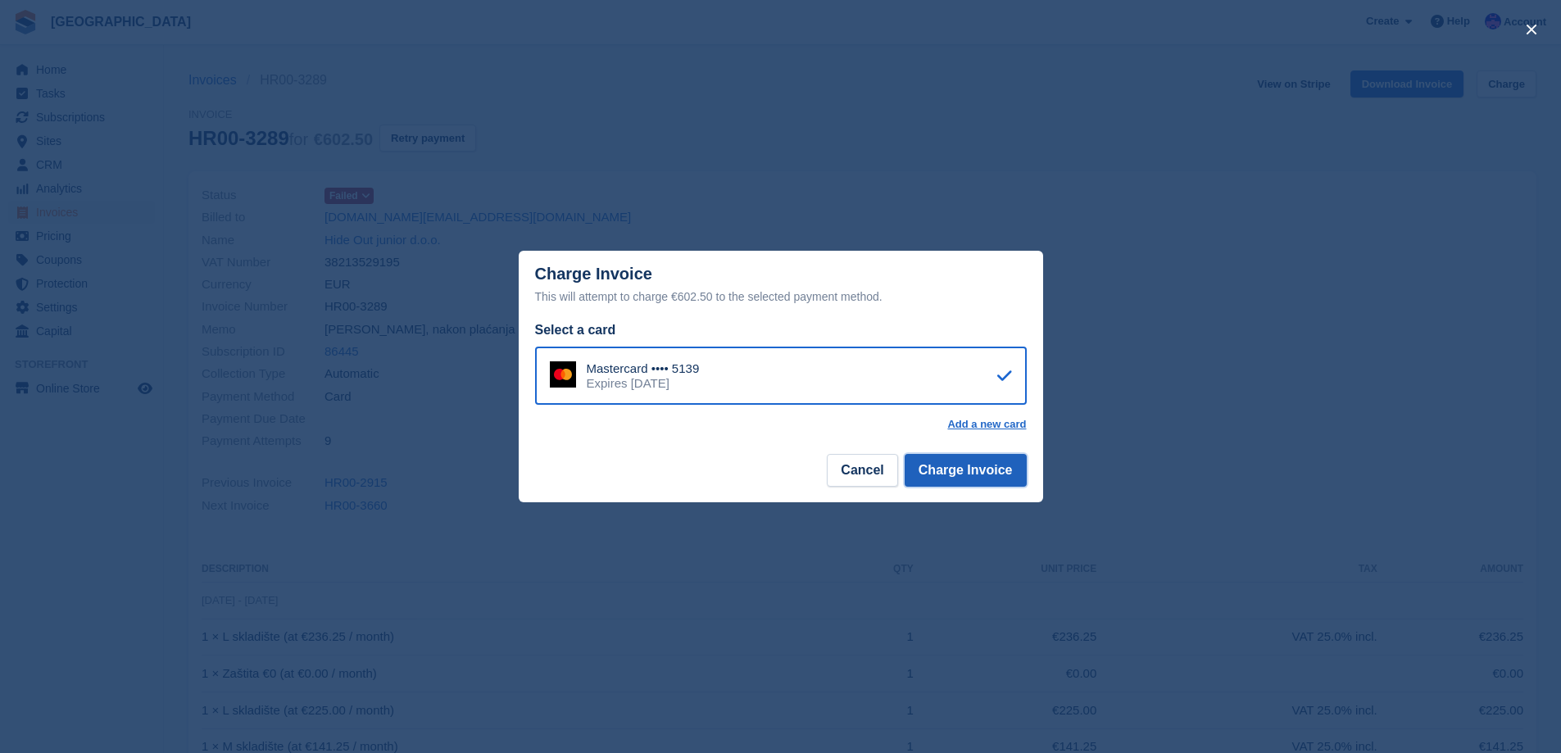
click at [999, 481] on button "Charge Invoice" at bounding box center [965, 470] width 122 height 33
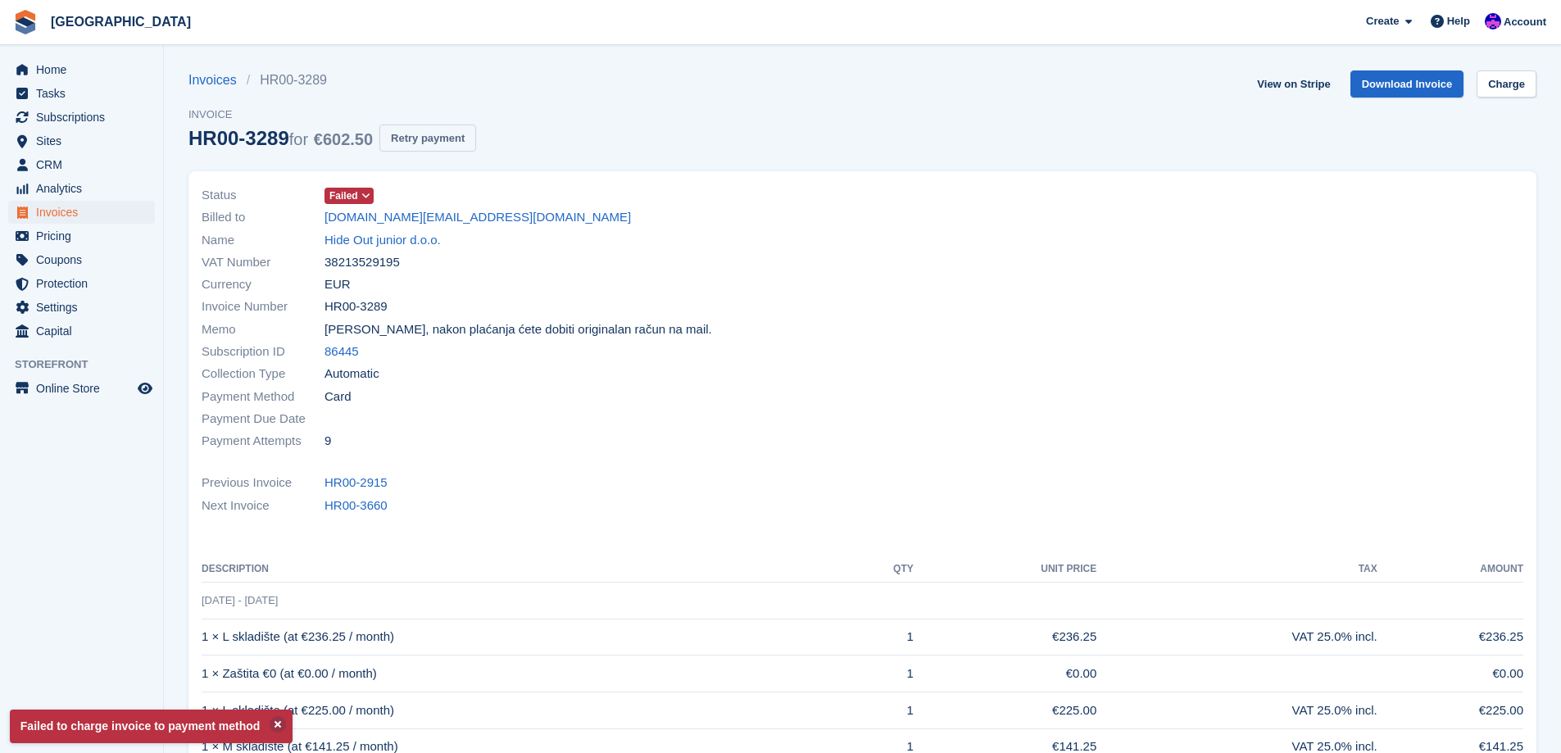
click at [444, 143] on button "Retry payment" at bounding box center [427, 138] width 97 height 27
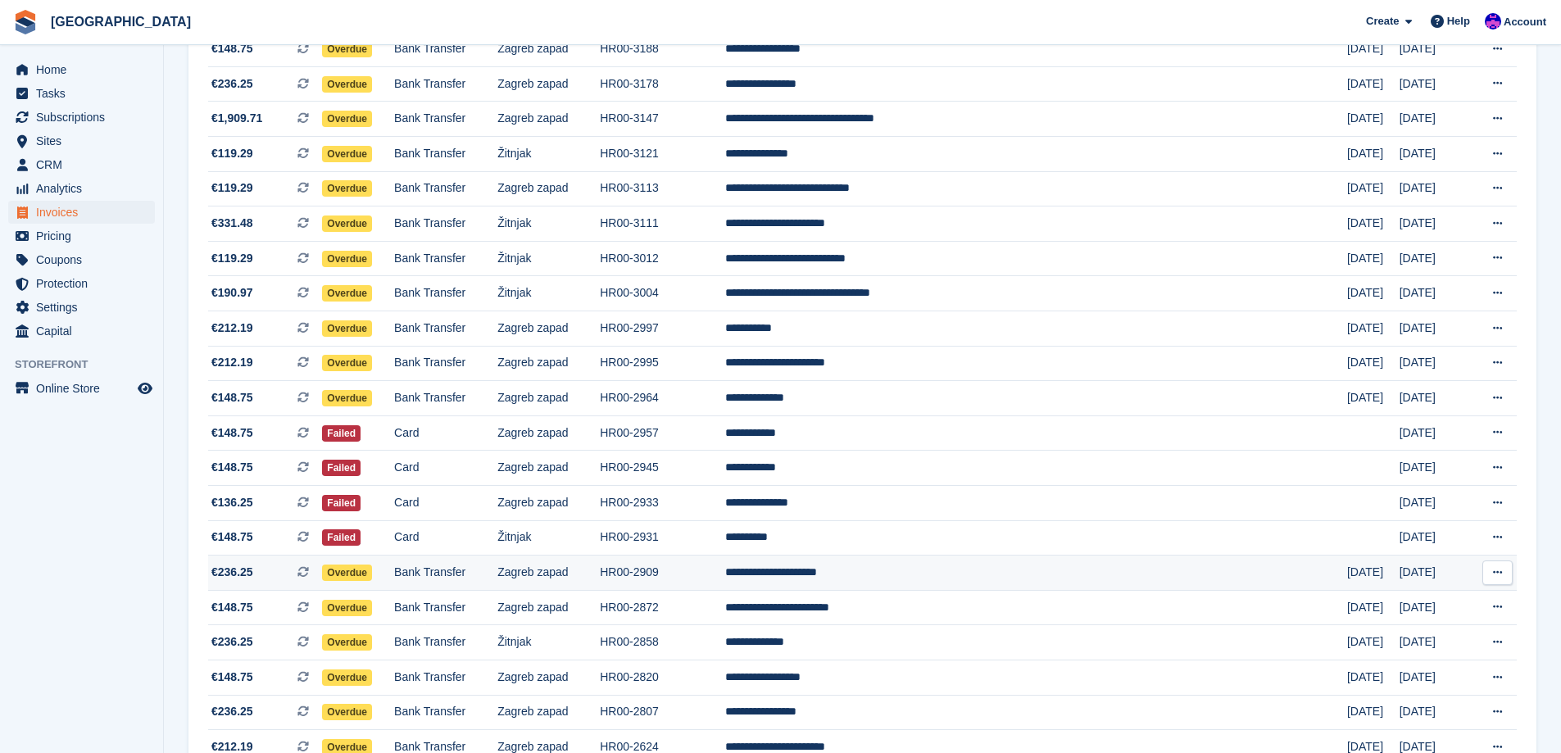
scroll to position [655, 0]
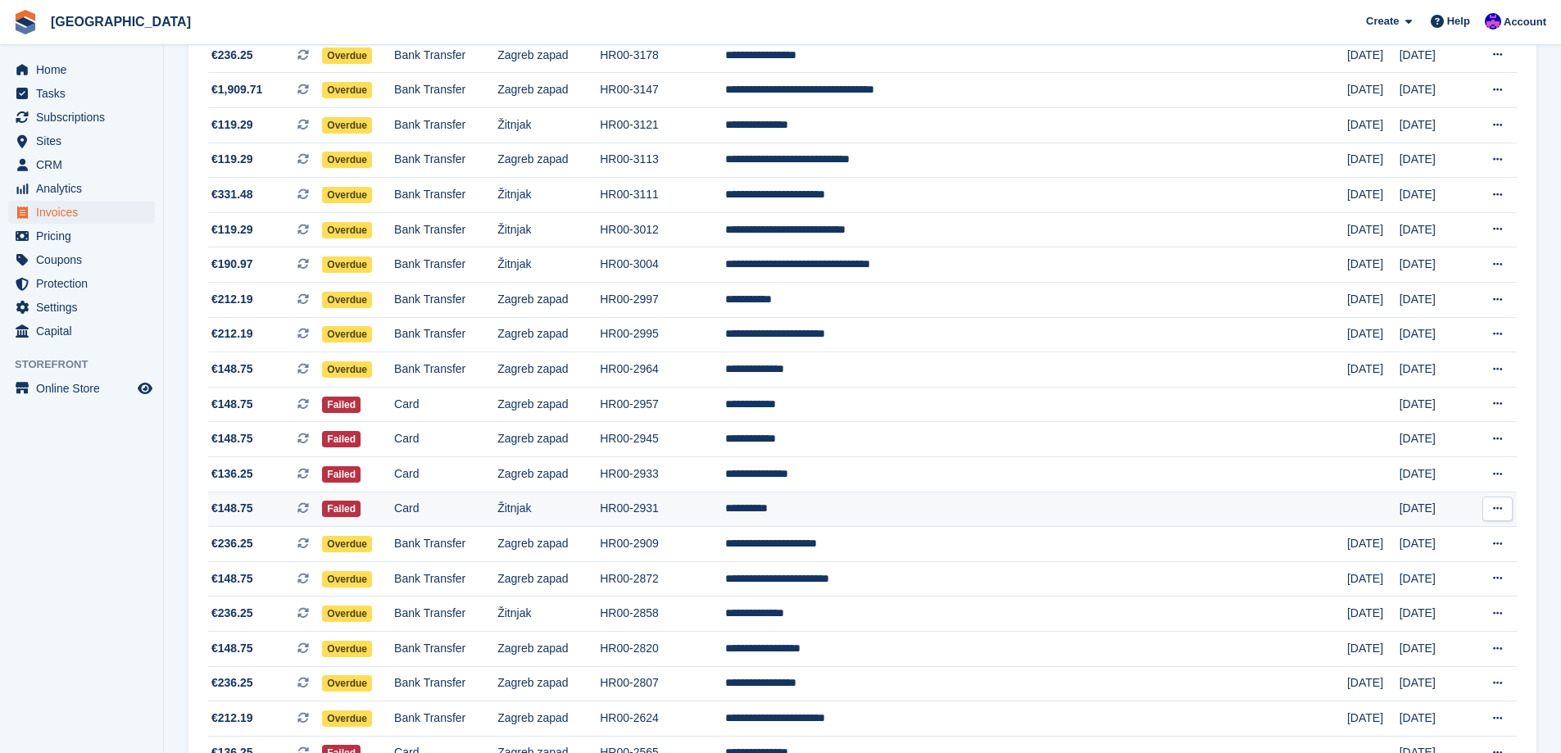
click at [724, 519] on td "HR00-2931" at bounding box center [662, 508] width 125 height 35
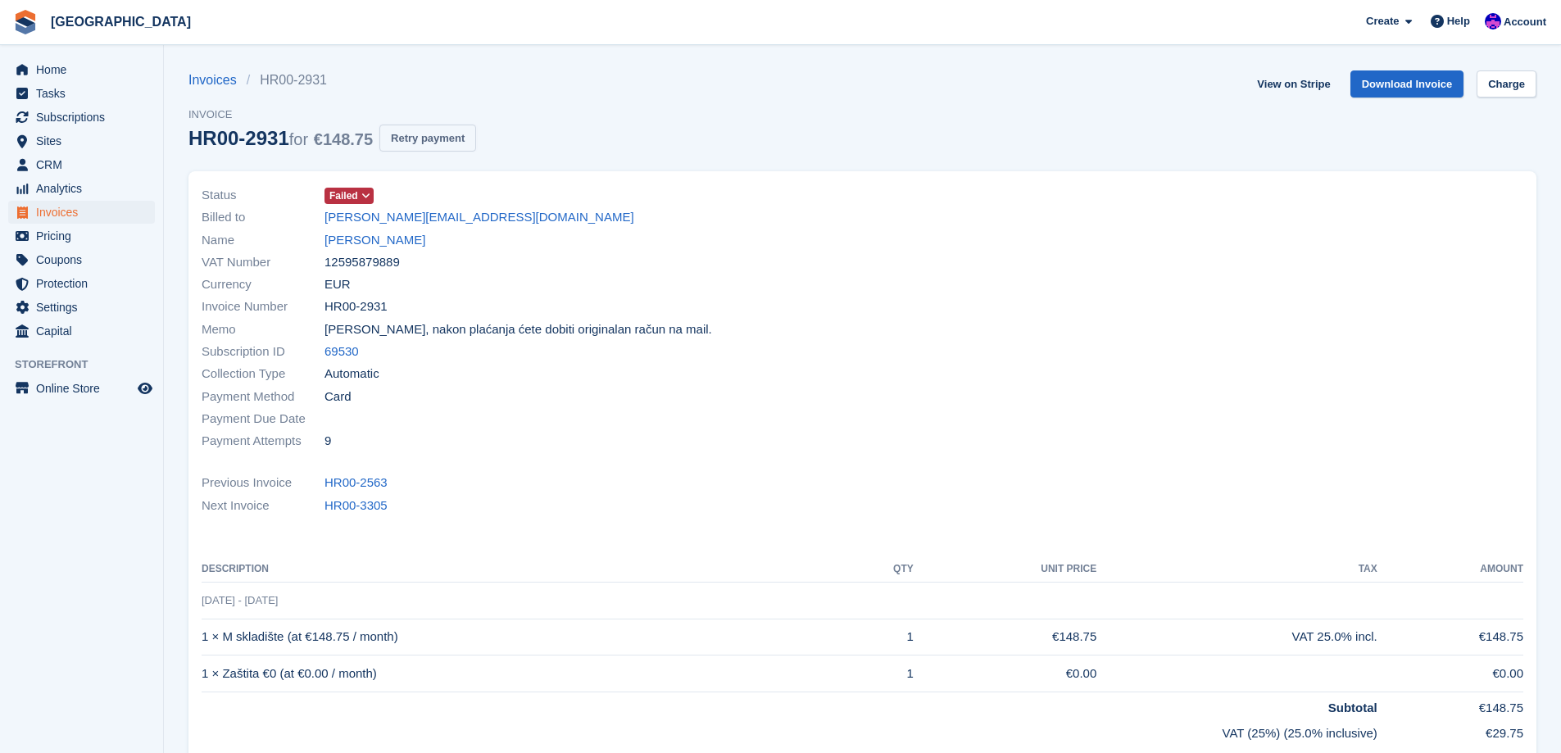
click at [430, 136] on button "Retry payment" at bounding box center [427, 138] width 97 height 27
click at [365, 241] on link "[PERSON_NAME]" at bounding box center [374, 240] width 101 height 19
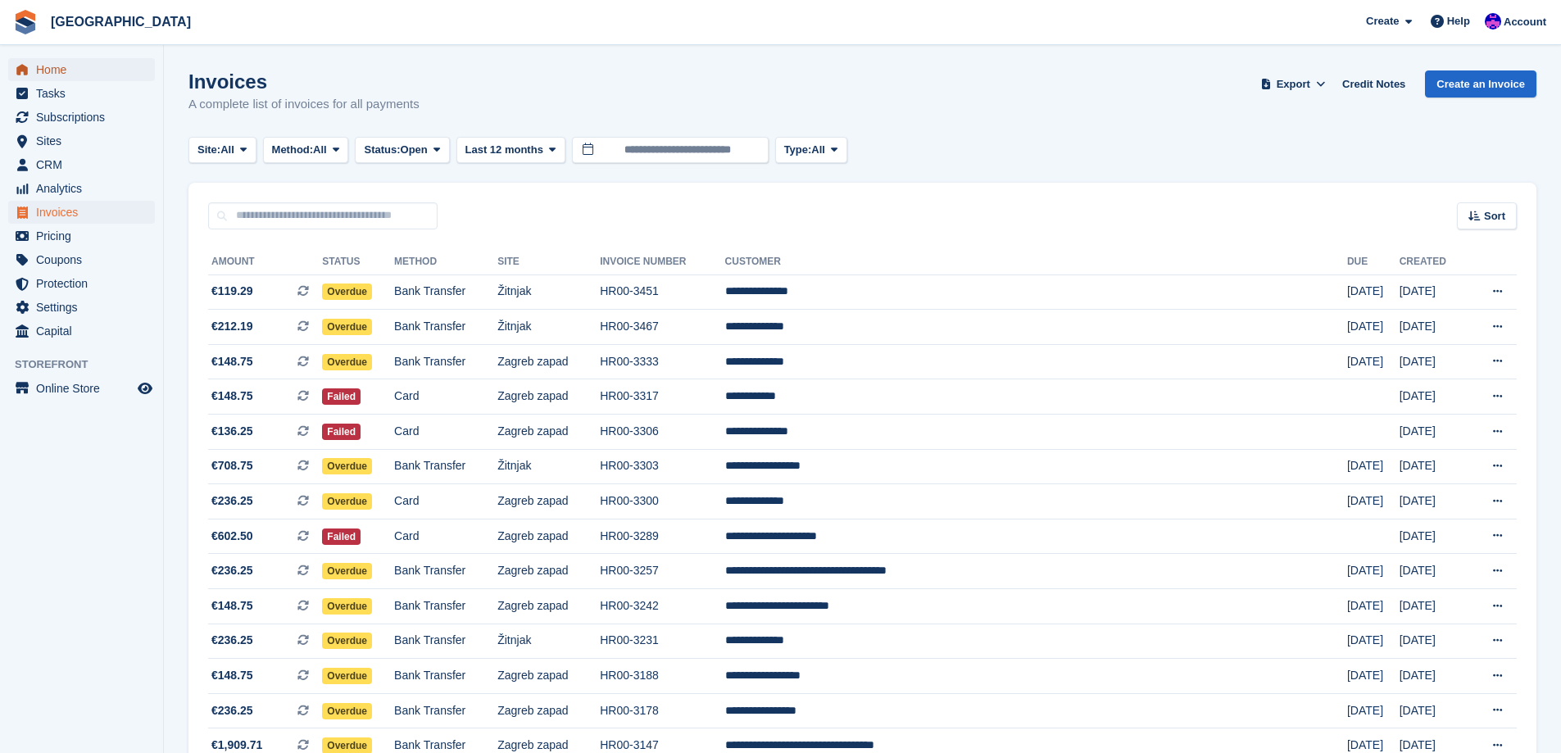
click at [69, 69] on span "Home" at bounding box center [85, 69] width 98 height 23
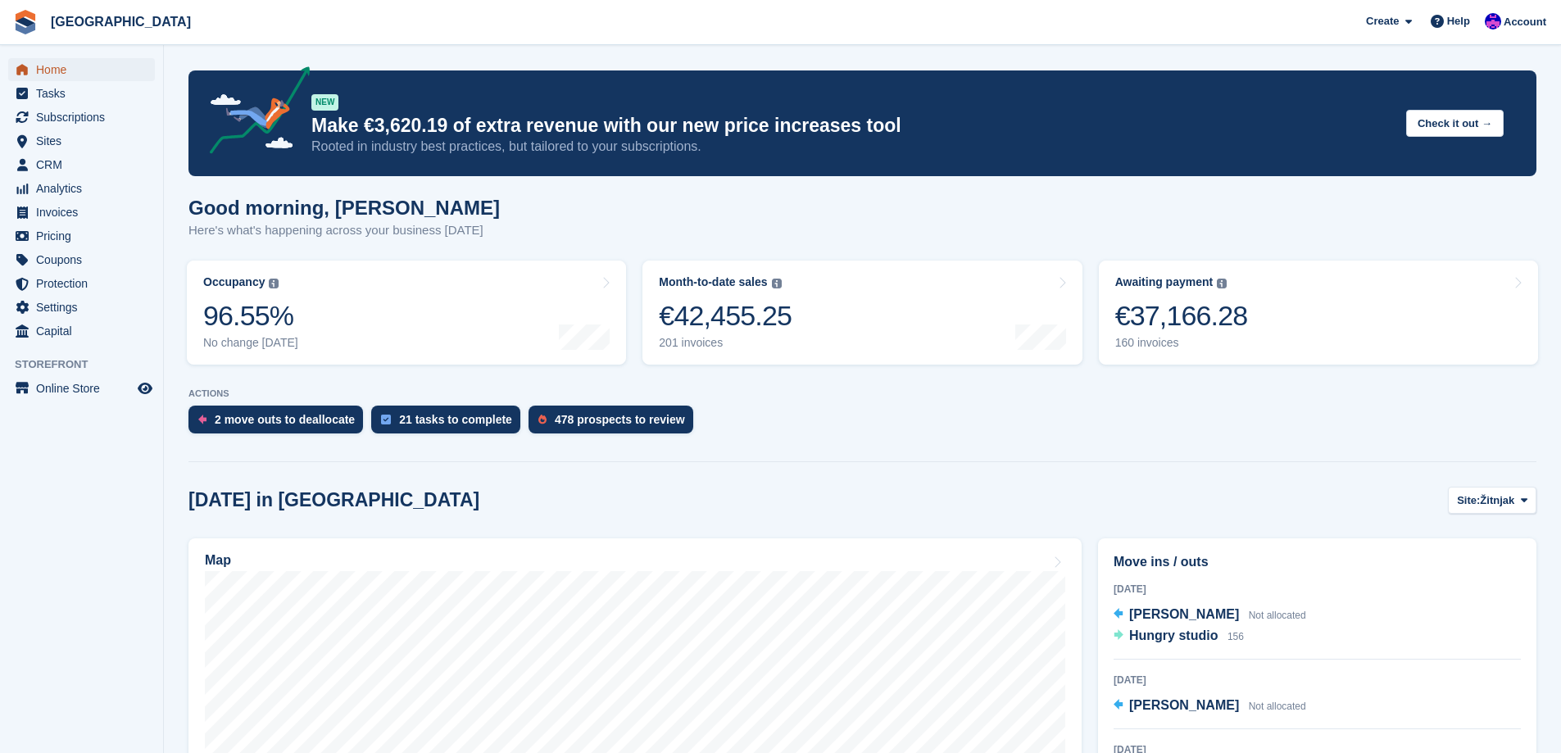
click at [102, 78] on span "Home" at bounding box center [85, 69] width 98 height 23
